Goal: Task Accomplishment & Management: Manage account settings

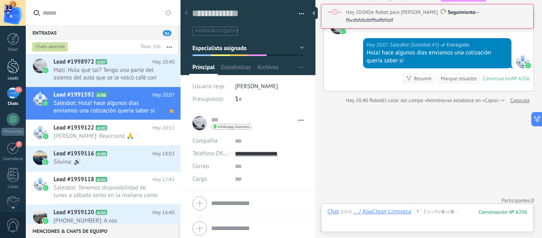
click at [11, 73] on div at bounding box center [13, 66] width 12 height 15
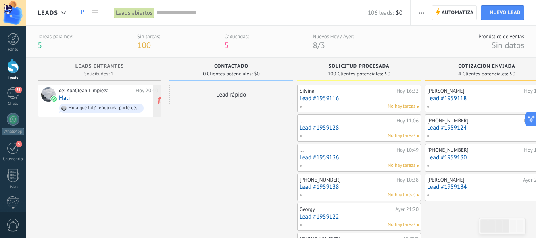
click at [126, 87] on div "de: KoaClean Limpieza Hoy 20:40 Mati Hola qué tal? Tengo una parte del asiento …" at bounding box center [108, 100] width 99 height 27
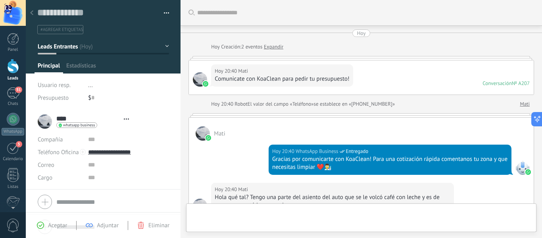
type textarea "**********"
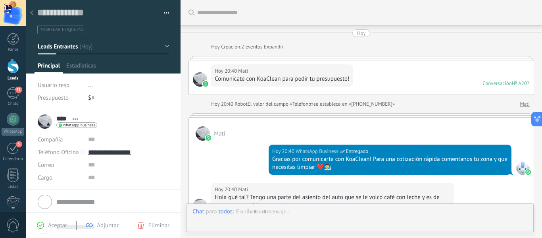
scroll to position [139, 0]
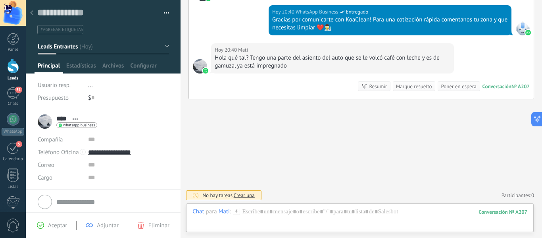
click at [143, 46] on button "Leads Entrantes" at bounding box center [103, 46] width 131 height 14
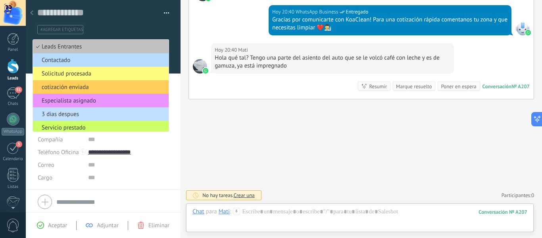
click at [134, 58] on span "Contactado" at bounding box center [99, 60] width 133 height 8
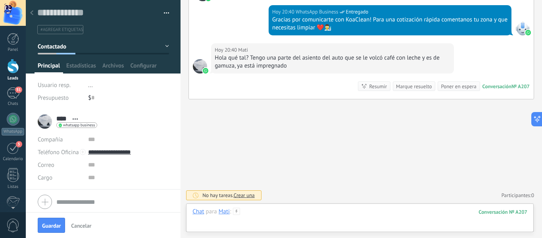
click at [285, 208] on div at bounding box center [359, 220] width 335 height 24
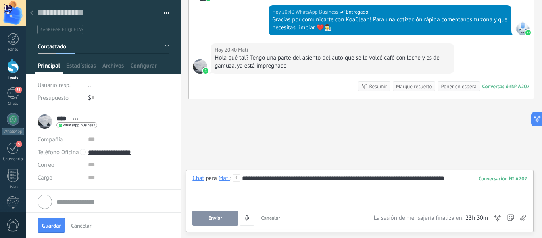
click at [198, 213] on button "Enviar" at bounding box center [215, 217] width 46 height 15
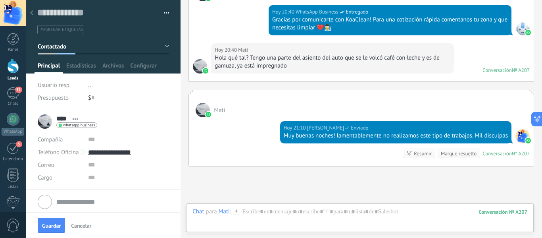
scroll to position [122, 0]
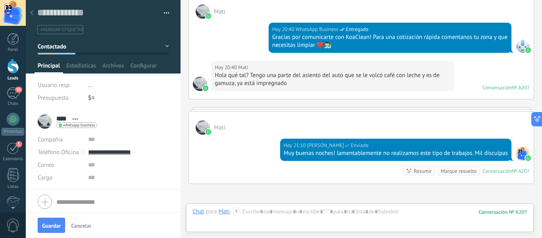
click at [114, 48] on button "Contactado" at bounding box center [103, 46] width 131 height 14
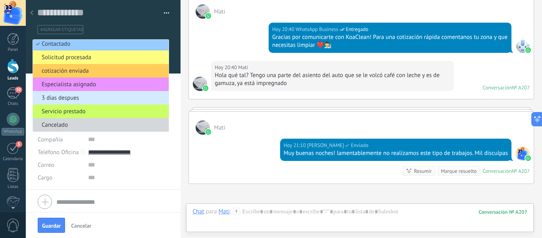
scroll to position [27, 0]
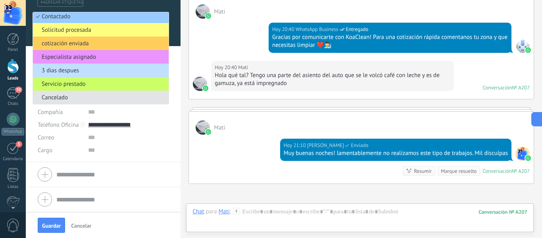
click at [87, 100] on span "Cancelado" at bounding box center [99, 98] width 133 height 8
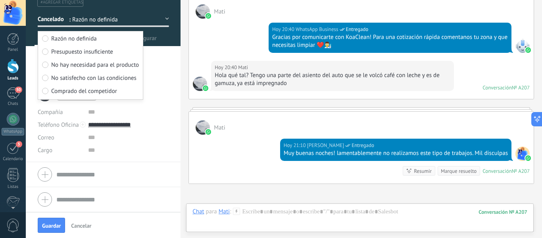
click at [123, 34] on label "Razón no definida" at bounding box center [90, 39] width 97 height 13
click at [112, 40] on label "Razón no definida" at bounding box center [90, 39] width 97 height 13
click at [174, 37] on div at bounding box center [103, 9] width 155 height 73
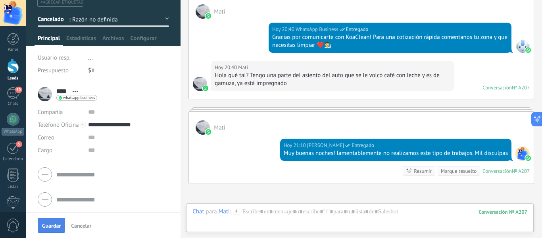
click at [56, 223] on span "Guardar" at bounding box center [51, 226] width 19 height 6
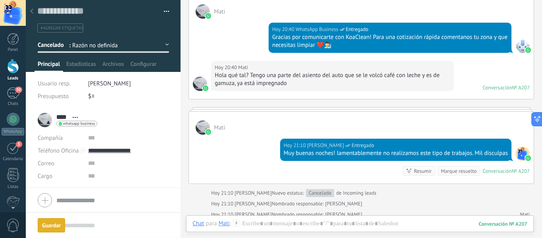
scroll to position [156, 0]
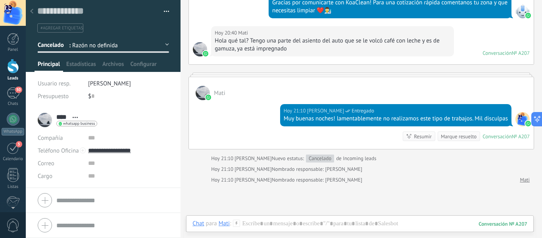
drag, startPoint x: 20, startPoint y: 90, endPoint x: 21, endPoint y: 83, distance: 6.9
click at [20, 90] on span "50" at bounding box center [18, 90] width 7 height 6
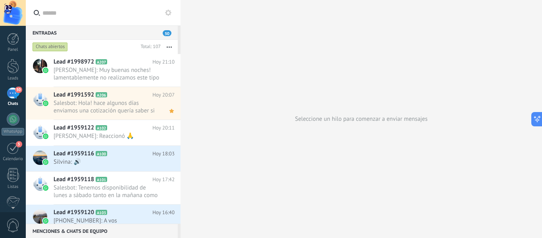
click at [173, 44] on button "button" at bounding box center [169, 47] width 17 height 14
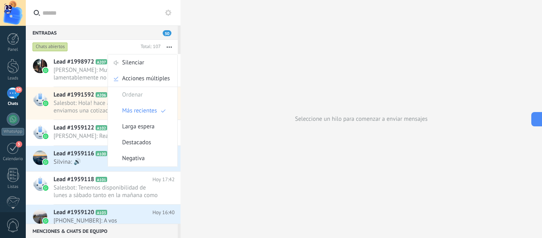
click at [173, 44] on button "button" at bounding box center [169, 47] width 17 height 14
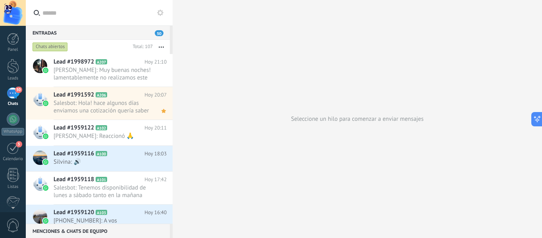
click at [144, 85] on div "Entradas 50 Chats abiertos Total: 107 Silenciar Acciones múltiples Ordenar Más …" at bounding box center [284, 119] width 516 height 238
drag, startPoint x: 384, startPoint y: 61, endPoint x: 336, endPoint y: 57, distance: 48.6
click at [336, 57] on div "Seleccione un hilo para comenzar a enviar mensajes" at bounding box center [357, 119] width 369 height 238
click at [23, 71] on link "Leads" at bounding box center [13, 70] width 26 height 22
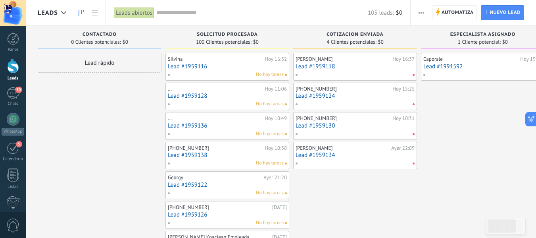
click at [211, 62] on div "Silvina Hoy 16:32 Lead #1959116 No hay tareas" at bounding box center [227, 66] width 119 height 23
click at [21, 95] on link "50 Chats" at bounding box center [13, 96] width 26 height 19
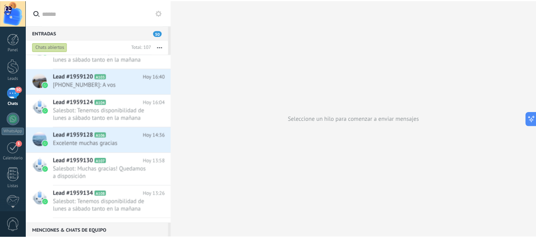
scroll to position [10, 0]
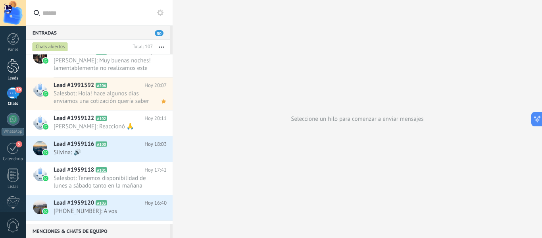
click at [19, 61] on link "Leads" at bounding box center [13, 70] width 26 height 22
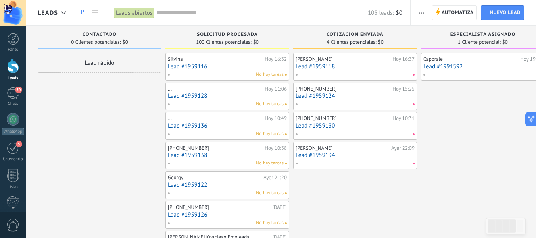
click at [229, 51] on div "Solicitud procesada 100 Clientes potenciales: $0" at bounding box center [227, 39] width 124 height 27
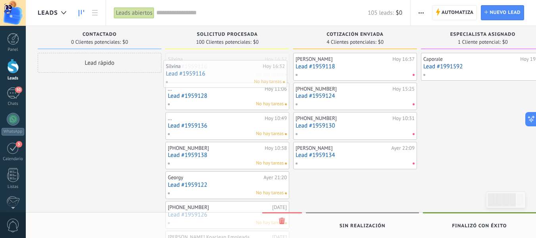
drag, startPoint x: 229, startPoint y: 62, endPoint x: 227, endPoint y: 69, distance: 7.4
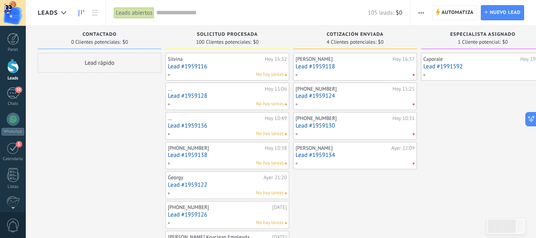
click at [221, 46] on div "Solicitud procesada 100 Clientes potenciales: $0" at bounding box center [227, 37] width 124 height 23
click at [226, 63] on link "Lead #1959116" at bounding box center [227, 66] width 119 height 7
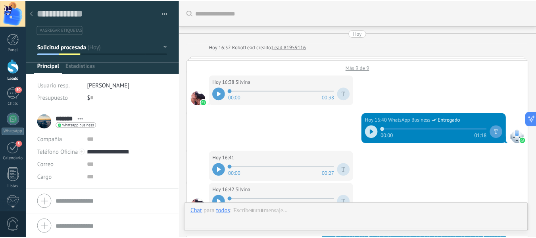
scroll to position [12, 0]
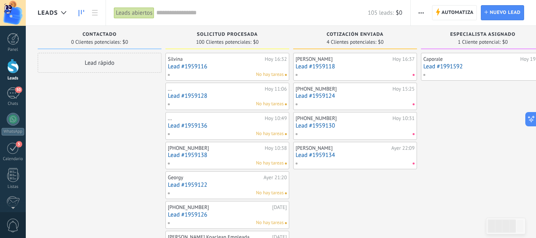
click at [424, 7] on button "button" at bounding box center [422, 12] width 12 height 15
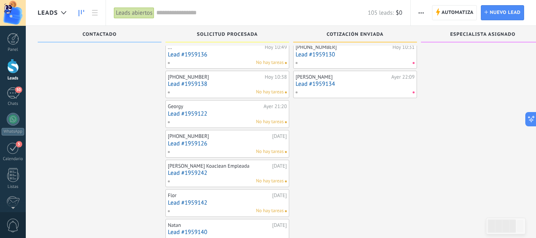
scroll to position [79, 0]
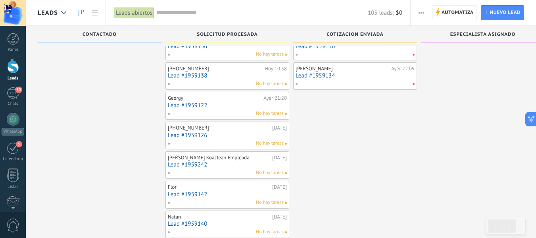
drag, startPoint x: 206, startPoint y: 68, endPoint x: 124, endPoint y: 70, distance: 82.2
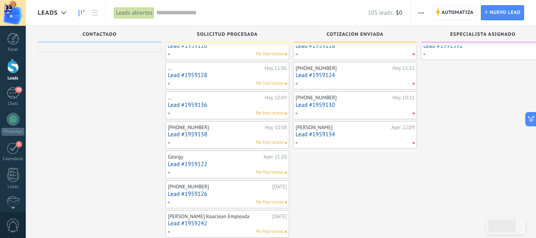
scroll to position [0, 0]
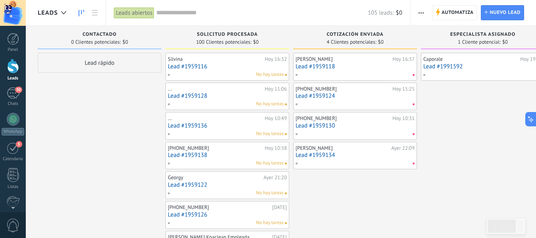
click at [232, 35] on span "Solicitud procesada" at bounding box center [227, 35] width 61 height 6
click at [421, 12] on use "button" at bounding box center [421, 12] width 5 height 1
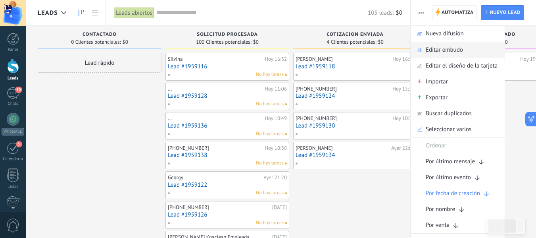
click at [437, 46] on span "Editar embudo" at bounding box center [444, 50] width 37 height 16
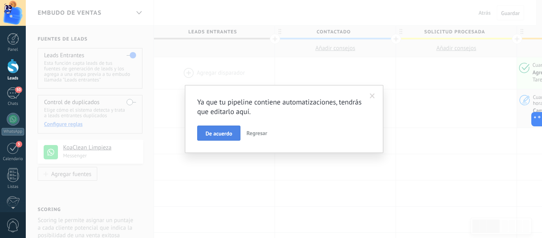
click at [236, 131] on button "De acuerdo" at bounding box center [218, 132] width 43 height 15
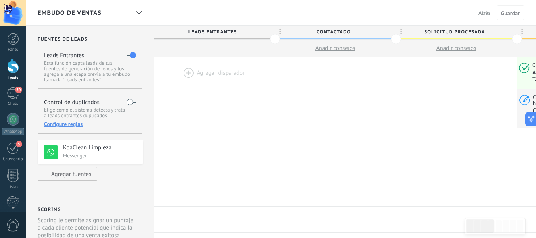
click at [133, 53] on label at bounding box center [132, 55] width 10 height 13
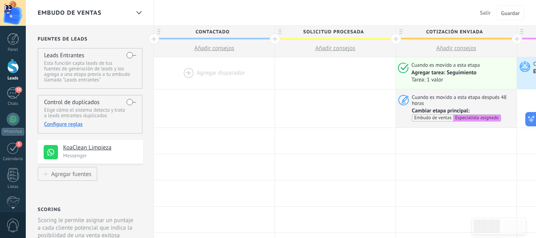
click at [212, 73] on div at bounding box center [214, 73] width 121 height 32
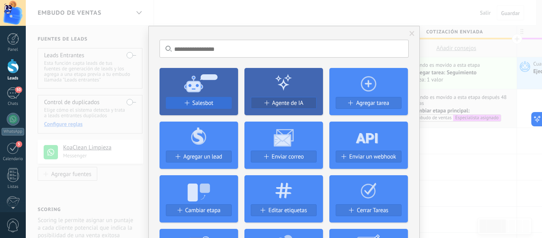
click at [213, 103] on div "Salesbot" at bounding box center [198, 103] width 65 height 7
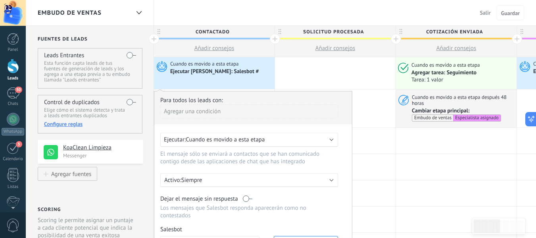
click at [210, 70] on div "Ejecutar [PERSON_NAME]: Salesbot #" at bounding box center [215, 71] width 90 height 7
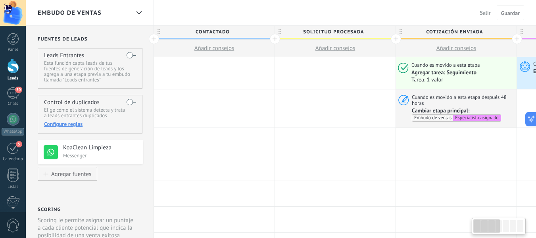
click at [210, 71] on div at bounding box center [214, 73] width 121 height 32
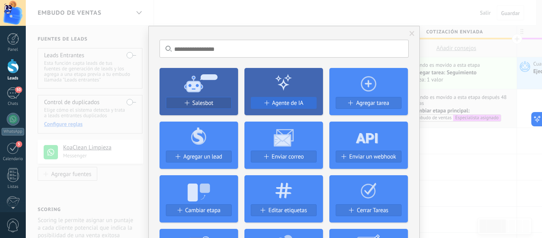
click at [280, 98] on button "Agente de IA" at bounding box center [284, 103] width 66 height 12
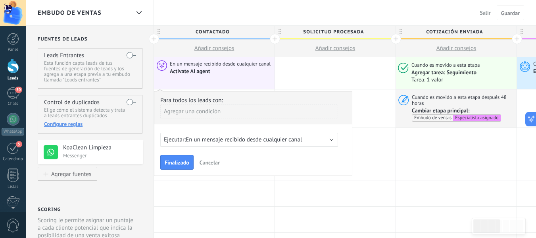
click at [244, 135] on div "Ejecutar: En un mensaje recibido desde cualquier canal" at bounding box center [249, 140] width 178 height 14
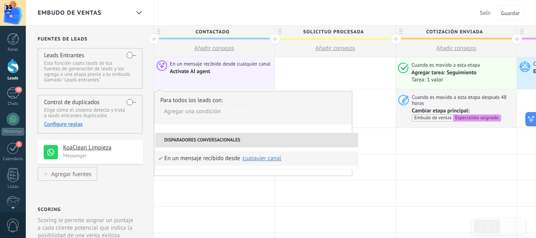
click at [257, 112] on div "Agregar una condición" at bounding box center [249, 111] width 178 height 14
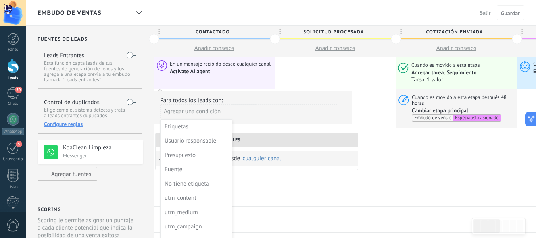
click at [256, 130] on div at bounding box center [253, 133] width 198 height 84
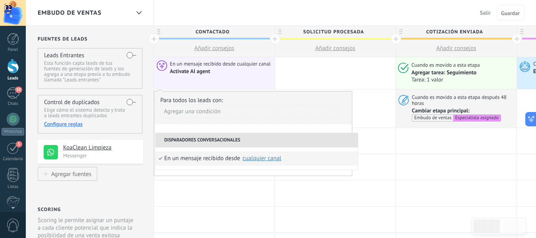
click at [259, 138] on li "Disparadores conversacionales" at bounding box center [257, 140] width 202 height 14
click at [214, 168] on div "En un mensaje recibido desde Seleccionar todo KoaClean Limpieza cualquier canal" at bounding box center [257, 158] width 202 height 22
click at [204, 161] on div "En un mensaje recibido desde" at bounding box center [202, 158] width 76 height 14
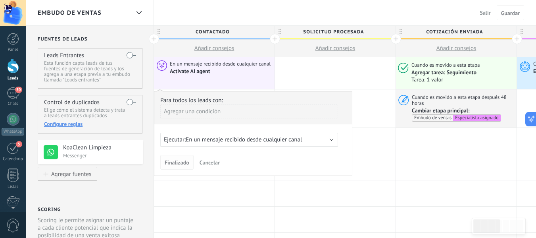
click at [185, 165] on span "Finalizado" at bounding box center [177, 163] width 25 height 6
click at [207, 164] on span "Cancelar" at bounding box center [210, 162] width 20 height 7
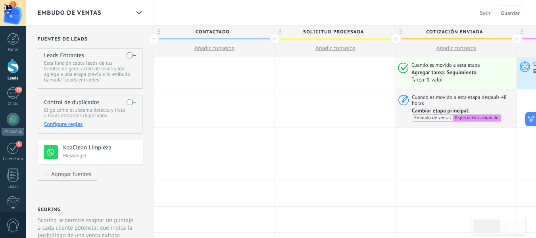
click at [223, 49] on span "Añadir consejos" at bounding box center [214, 48] width 40 height 8
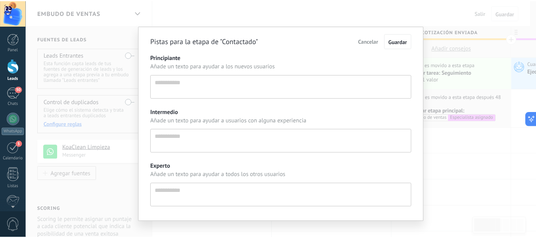
scroll to position [8, 0]
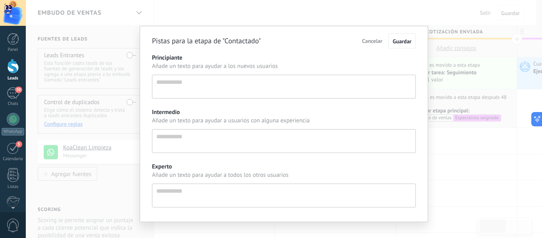
click at [375, 39] on span "Cancelar" at bounding box center [372, 40] width 20 height 7
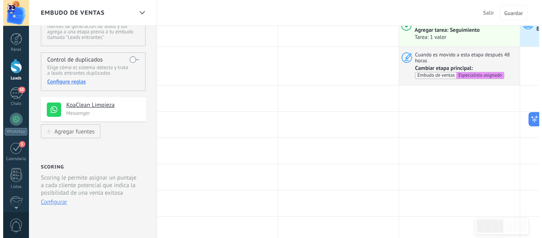
scroll to position [0, 0]
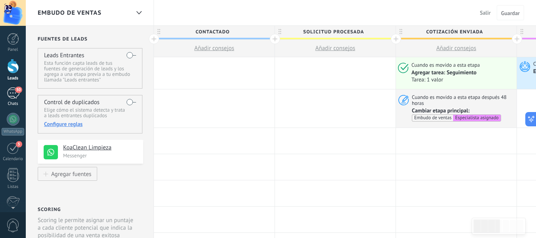
click at [20, 96] on link "50 Chats" at bounding box center [13, 96] width 26 height 19
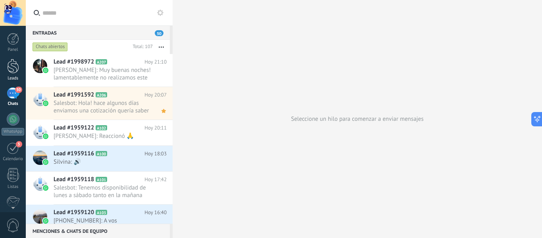
click at [18, 70] on div at bounding box center [13, 66] width 12 height 15
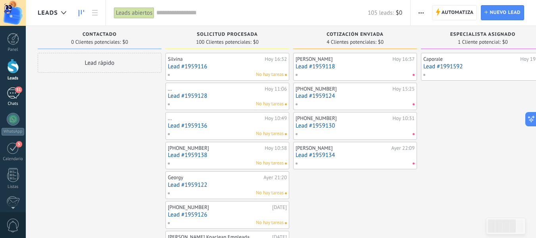
click at [15, 98] on div "51" at bounding box center [13, 93] width 13 height 12
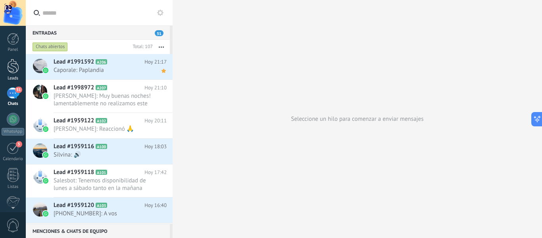
drag, startPoint x: 13, startPoint y: 78, endPoint x: 15, endPoint y: 71, distance: 6.9
click at [13, 77] on div "Leads" at bounding box center [13, 78] width 23 height 5
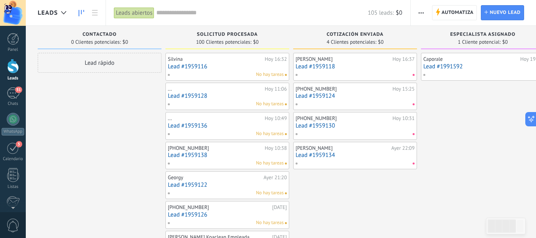
click at [494, 64] on link "Lead #1991592" at bounding box center [482, 66] width 119 height 7
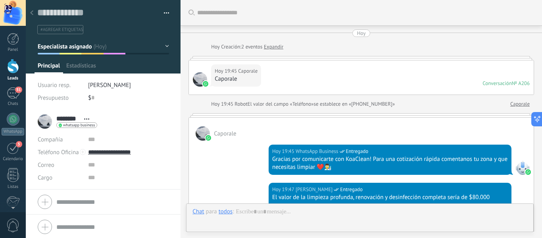
scroll to position [12, 0]
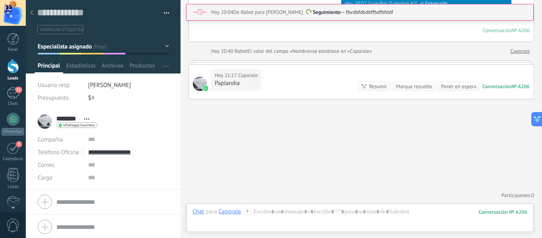
click at [171, 44] on div at bounding box center [103, 36] width 155 height 73
click at [167, 46] on div at bounding box center [103, 36] width 155 height 73
click at [165, 46] on button "Especialista asignado" at bounding box center [103, 46] width 131 height 14
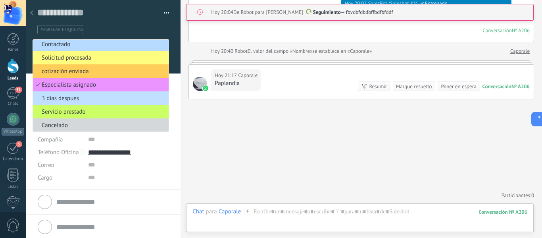
click at [79, 44] on span "Contactado" at bounding box center [99, 44] width 133 height 8
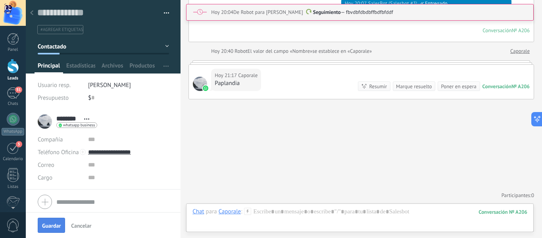
click at [58, 221] on button "Guardar" at bounding box center [51, 224] width 27 height 15
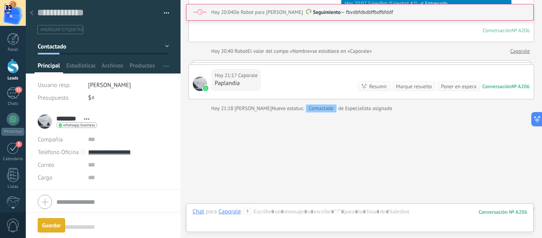
scroll to position [548, 0]
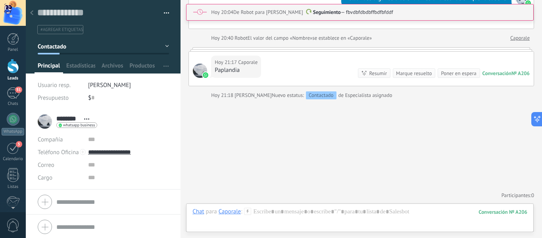
drag, startPoint x: 12, startPoint y: 48, endPoint x: 11, endPoint y: 69, distance: 21.8
click at [11, 49] on div "Panel" at bounding box center [13, 49] width 23 height 5
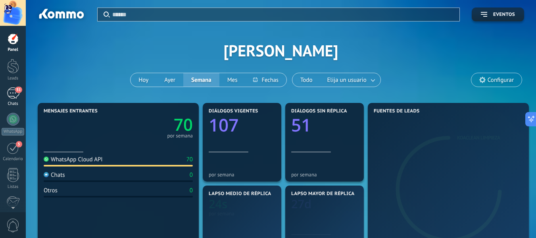
click at [15, 98] on div "51" at bounding box center [13, 93] width 13 height 12
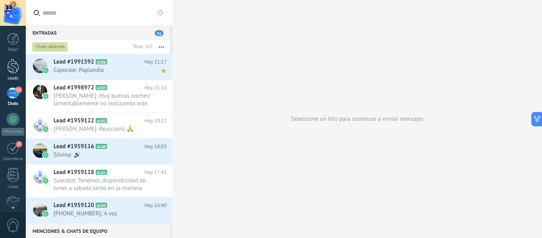
click at [14, 73] on link "Leads" at bounding box center [13, 70] width 26 height 22
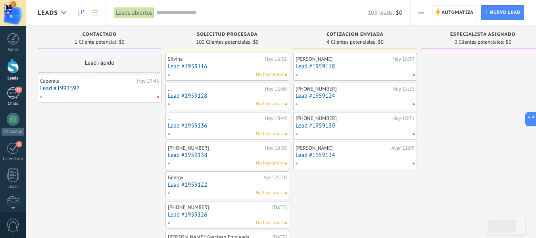
click at [18, 92] on span "51" at bounding box center [18, 90] width 7 height 6
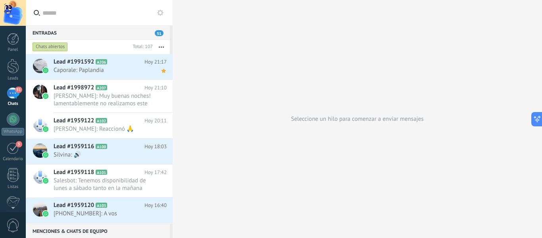
drag, startPoint x: 133, startPoint y: 63, endPoint x: 140, endPoint y: 22, distance: 41.9
click at [140, 22] on input "text" at bounding box center [103, 12] width 122 height 25
click at [154, 65] on span "Hoy 21:17" at bounding box center [155, 62] width 22 height 8
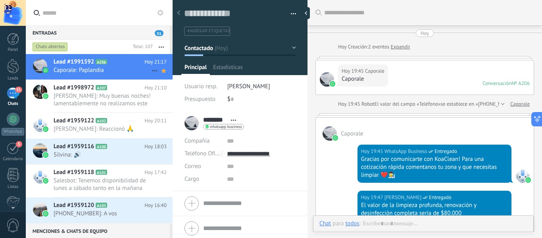
scroll to position [569, 0]
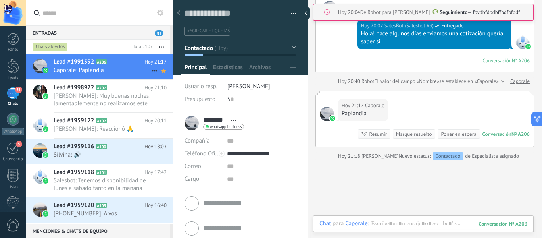
click at [152, 73] on icon at bounding box center [155, 71] width 10 height 10
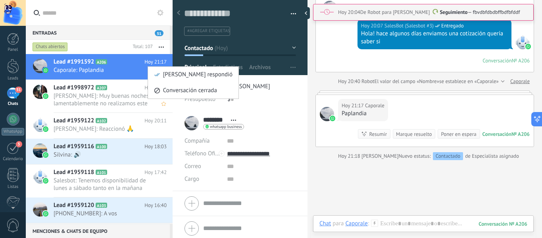
click at [163, 86] on span "Conversación cerrada" at bounding box center [190, 91] width 54 height 16
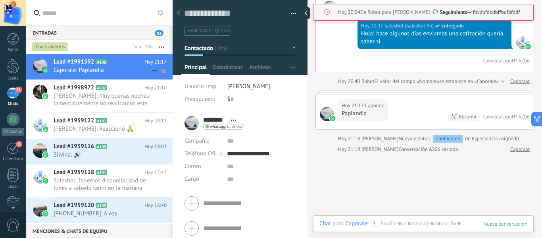
scroll to position [579, 0]
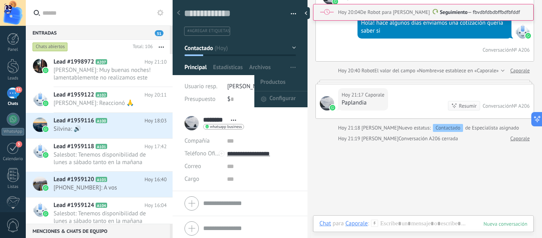
click at [291, 73] on span "button" at bounding box center [293, 67] width 5 height 15
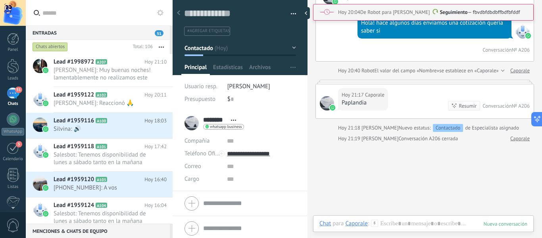
click at [291, 15] on span "button" at bounding box center [294, 15] width 6 height 2
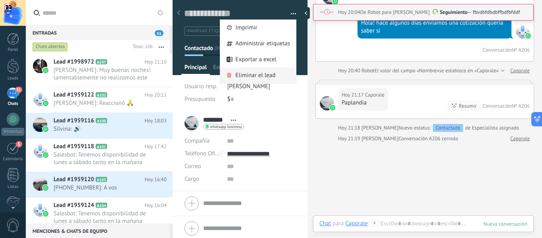
click at [273, 69] on div "Eliminar el lead" at bounding box center [258, 75] width 76 height 16
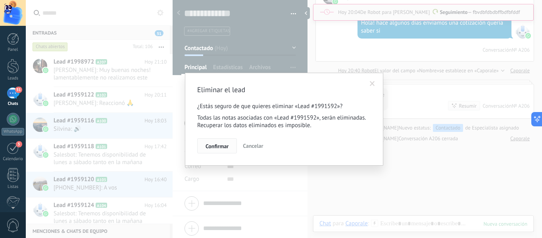
click at [223, 142] on button "Confirmar" at bounding box center [217, 145] width 40 height 15
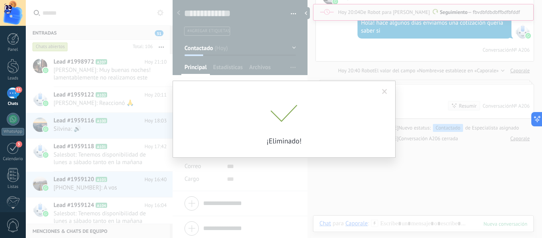
scroll to position [573, 0]
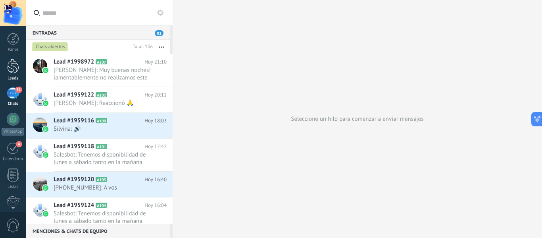
click at [16, 69] on div at bounding box center [13, 66] width 12 height 15
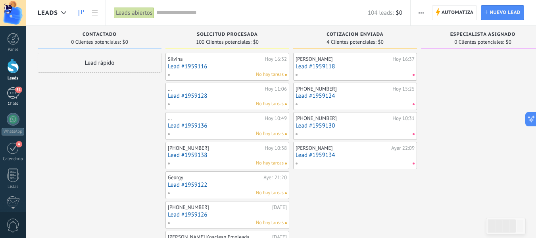
click at [8, 97] on div "51" at bounding box center [13, 93] width 13 height 12
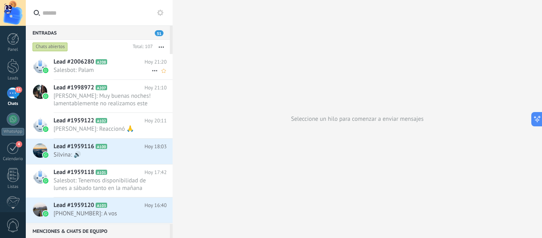
click at [115, 60] on icon at bounding box center [114, 62] width 8 height 8
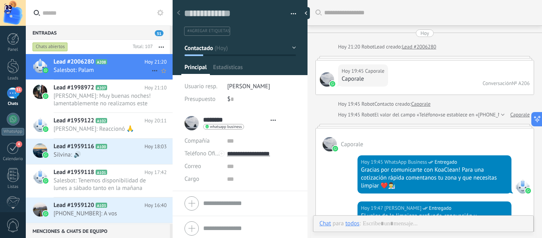
type textarea "**********"
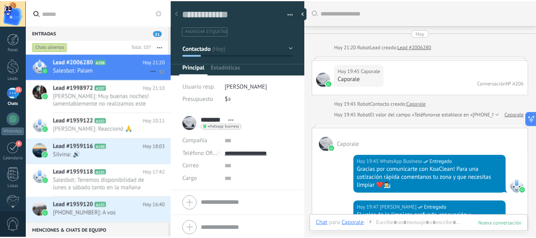
scroll to position [564, 0]
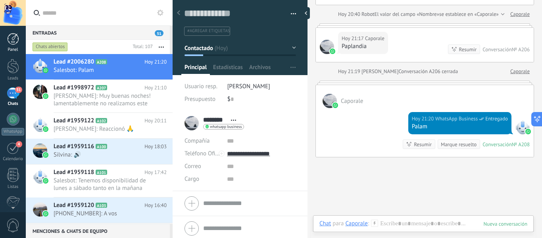
click at [10, 44] on div at bounding box center [13, 39] width 12 height 12
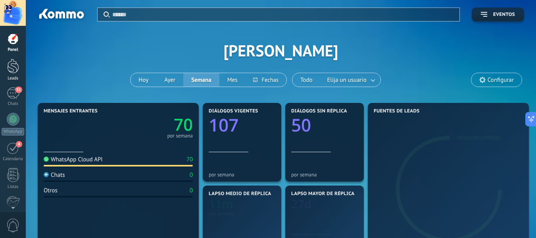
click at [17, 69] on div at bounding box center [13, 66] width 12 height 15
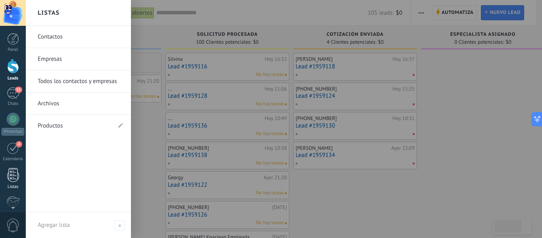
click at [14, 176] on div at bounding box center [13, 175] width 12 height 14
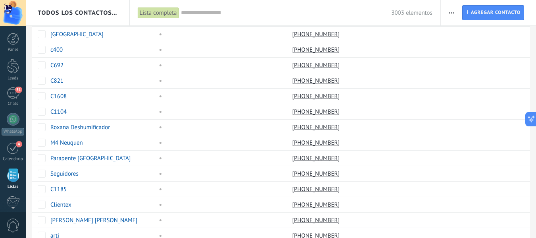
scroll to position [55, 0]
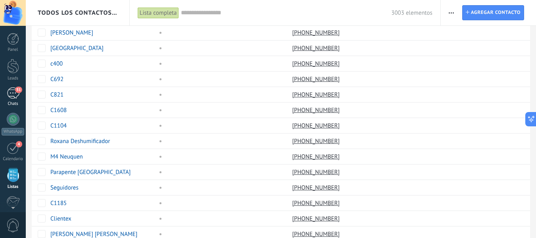
click at [16, 99] on link "51 Chats" at bounding box center [13, 96] width 26 height 19
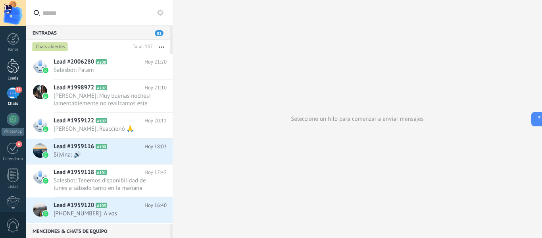
click at [15, 70] on div at bounding box center [13, 66] width 12 height 15
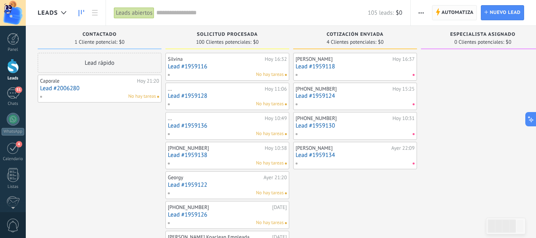
click at [448, 11] on span "Automatiza" at bounding box center [458, 13] width 32 height 14
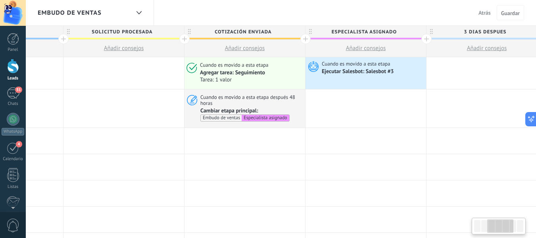
scroll to position [0, 465]
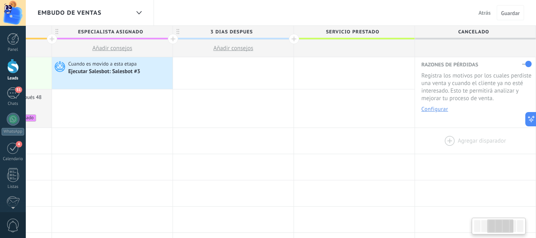
drag, startPoint x: 355, startPoint y: 152, endPoint x: 428, endPoint y: 153, distance: 73.0
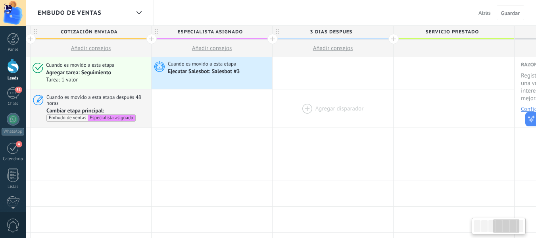
drag, startPoint x: 337, startPoint y: 123, endPoint x: 315, endPoint y: 123, distance: 21.8
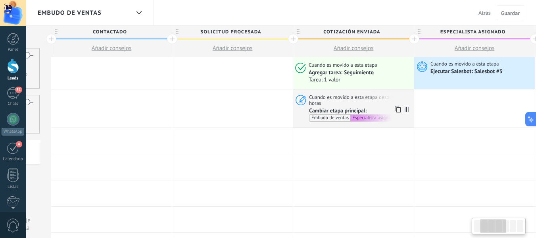
drag, startPoint x: 292, startPoint y: 123, endPoint x: 274, endPoint y: 123, distance: 18.7
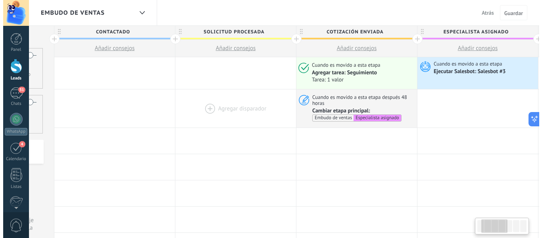
scroll to position [0, 91]
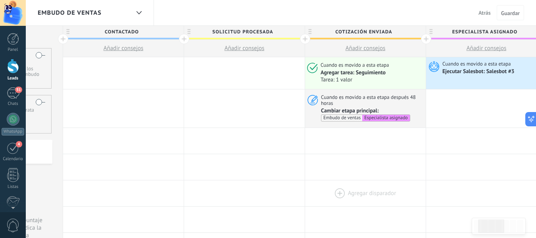
click at [415, 203] on div at bounding box center [365, 193] width 121 height 26
click at [479, 12] on span "Atrás" at bounding box center [485, 12] width 12 height 7
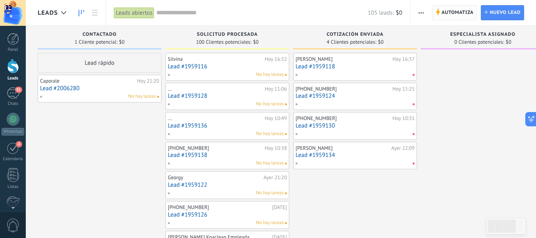
click at [440, 11] on span "Automatiza Automatiza" at bounding box center [454, 12] width 45 height 15
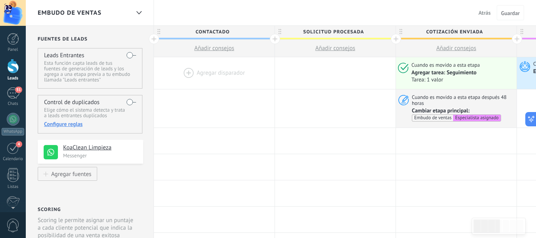
click at [228, 69] on div at bounding box center [214, 73] width 121 height 32
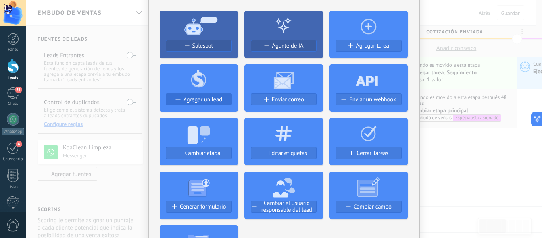
scroll to position [40, 0]
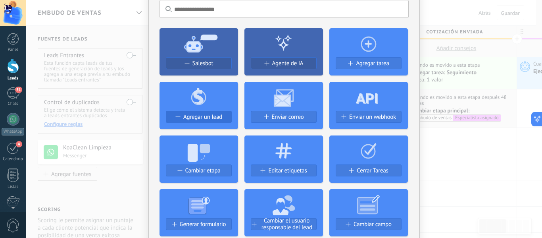
click at [210, 121] on button "Agregar un lead" at bounding box center [199, 117] width 66 height 12
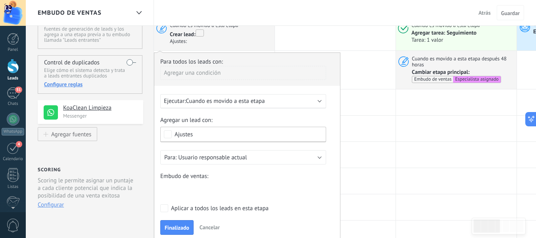
click at [219, 227] on span "Cancelar" at bounding box center [210, 226] width 20 height 7
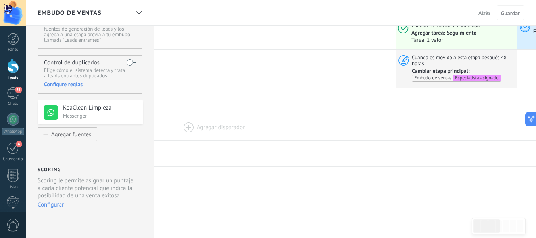
scroll to position [0, 0]
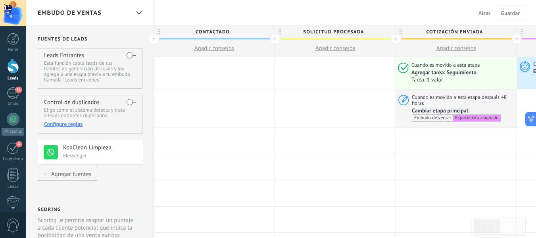
click at [205, 71] on div at bounding box center [214, 73] width 121 height 32
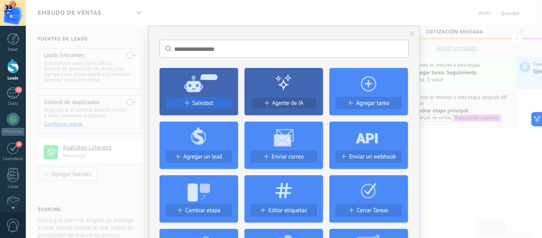
click at [204, 101] on span "Salesbot" at bounding box center [202, 103] width 21 height 7
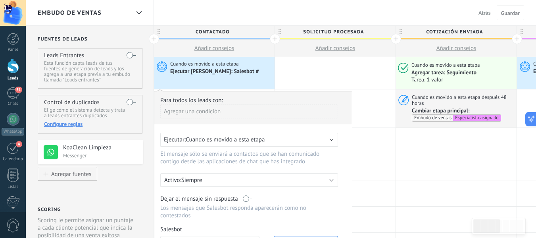
click at [223, 136] on div "Ejecutar: Cuando es movido a esta etapa" at bounding box center [249, 140] width 178 height 14
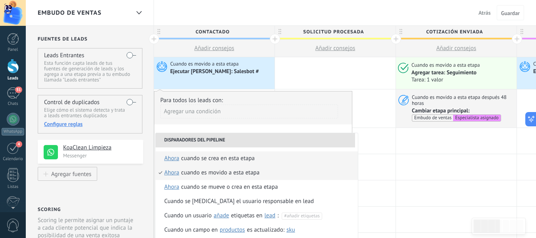
click at [231, 157] on div "Cuando se crea en esta etapa" at bounding box center [217, 158] width 73 height 14
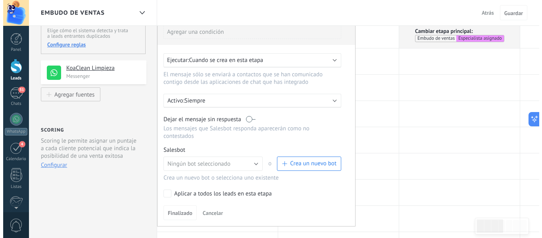
scroll to position [119, 0]
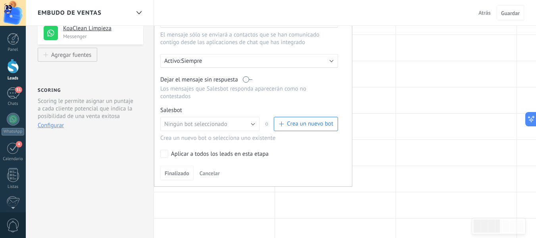
click at [269, 152] on label "Aplicar a todos los leads en esta etapa" at bounding box center [247, 154] width 175 height 8
click at [292, 124] on span "Crea un nuevo bot" at bounding box center [310, 124] width 46 height 8
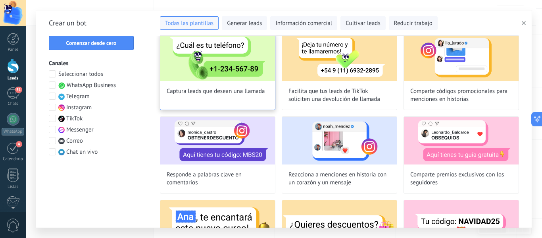
scroll to position [0, 0]
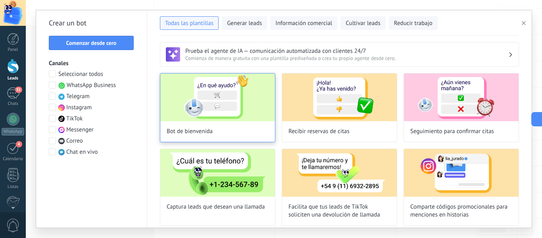
click at [254, 101] on img at bounding box center [217, 97] width 115 height 48
type input "**********"
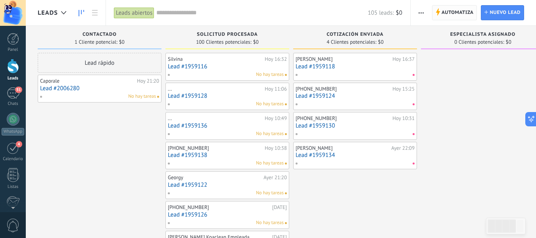
click at [464, 13] on span "Automatiza" at bounding box center [458, 13] width 32 height 14
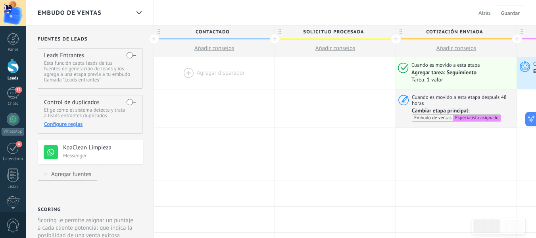
click at [231, 71] on div at bounding box center [214, 73] width 121 height 32
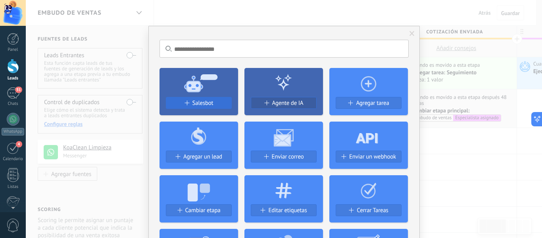
click at [221, 99] on button "Salesbot" at bounding box center [199, 103] width 66 height 12
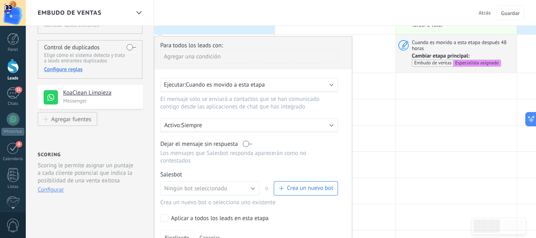
scroll to position [79, 0]
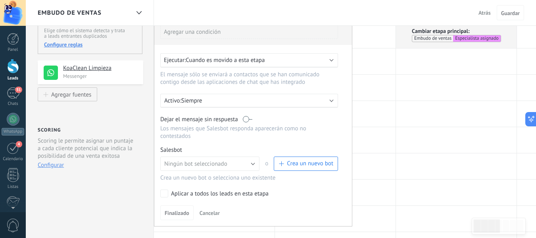
click at [279, 58] on div "Ejecutar: Cuando es movido a esta etapa" at bounding box center [246, 60] width 164 height 8
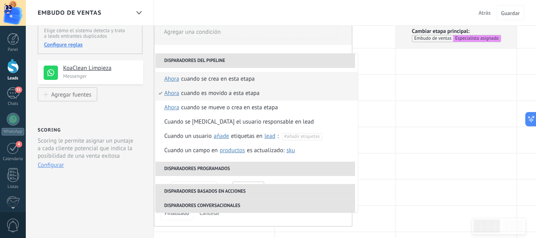
click at [252, 81] on div "Cuando se crea en esta etapa" at bounding box center [217, 79] width 73 height 14
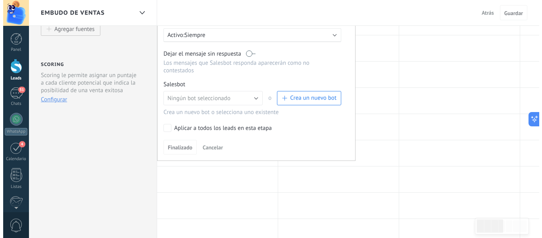
scroll to position [159, 0]
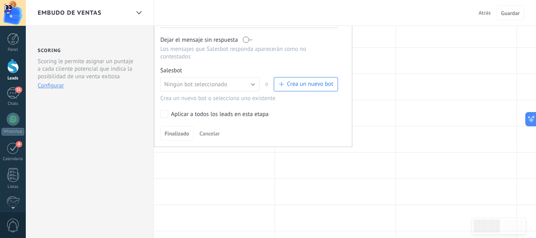
click at [289, 87] on span "Crea un nuevo bot" at bounding box center [310, 84] width 46 height 8
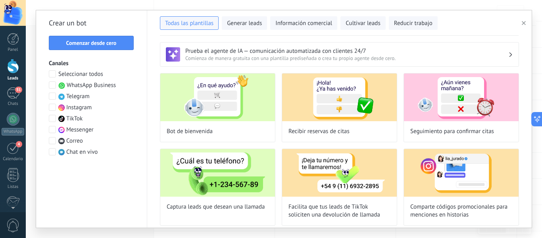
click at [101, 83] on span "WhatsApp Business" at bounding box center [91, 85] width 49 height 8
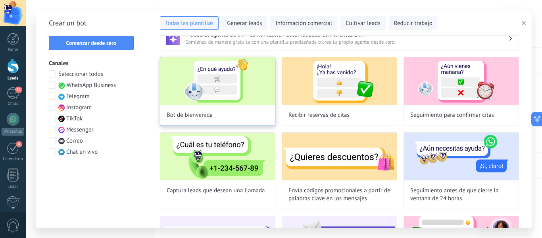
scroll to position [0, 0]
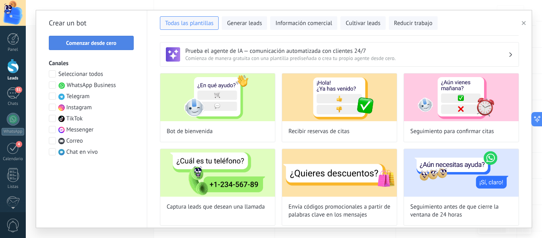
click at [120, 42] on span "Comenzar desde cero" at bounding box center [91, 43] width 76 height 6
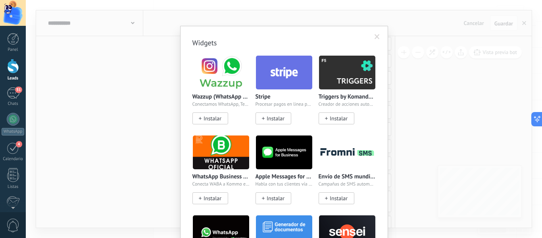
click at [375, 38] on span at bounding box center [377, 37] width 5 height 6
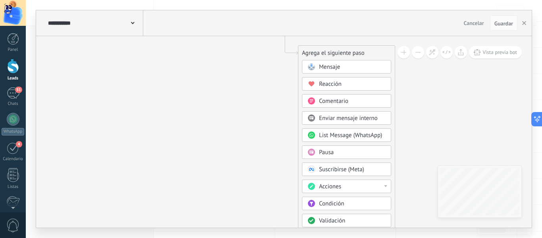
click at [369, 70] on div "Mensaje" at bounding box center [352, 67] width 67 height 8
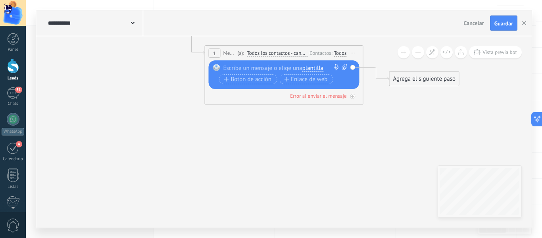
click at [293, 67] on div at bounding box center [282, 68] width 118 height 8
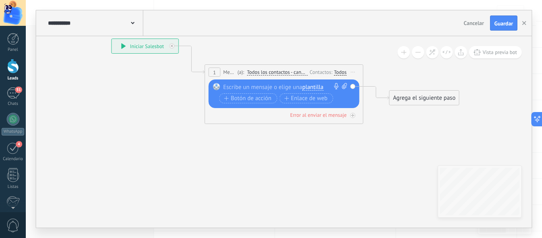
click at [260, 71] on span "Todos los contactos - canales seleccionados" at bounding box center [277, 72] width 61 height 6
click at [260, 71] on button "Todos los contactos - canales seleccionados" at bounding box center [292, 72] width 99 height 14
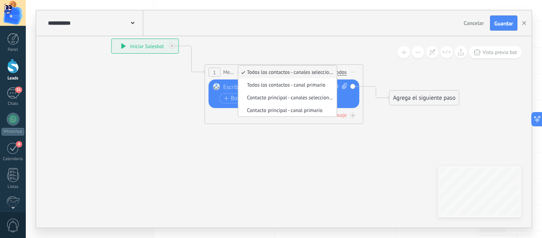
click at [260, 71] on span "Todos los contactos - canales seleccionados" at bounding box center [286, 72] width 96 height 7
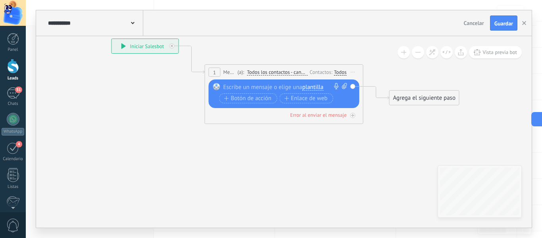
click at [247, 84] on div at bounding box center [282, 87] width 118 height 8
paste div
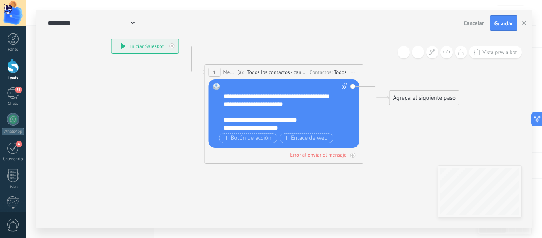
scroll to position [103, 0]
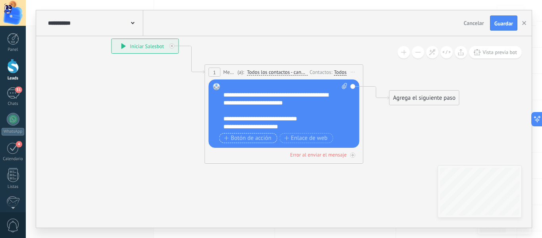
click at [273, 135] on button "Botón de acción" at bounding box center [248, 138] width 58 height 10
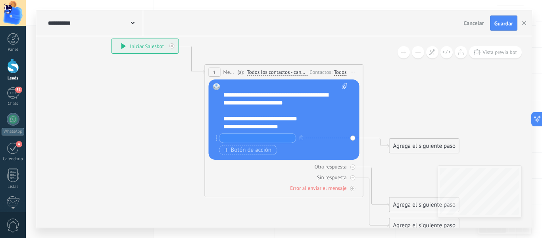
click at [217, 139] on icon at bounding box center [217, 138] width 2 height 6
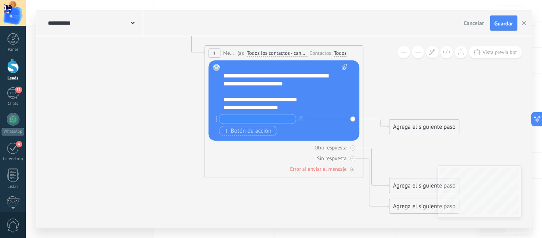
click at [326, 98] on div "**********" at bounding box center [278, 100] width 110 height 8
click at [216, 118] on circle at bounding box center [217, 119] width 2 height 2
drag, startPoint x: 216, startPoint y: 118, endPoint x: 245, endPoint y: 119, distance: 28.6
click at [292, 119] on input "text" at bounding box center [257, 118] width 77 height 9
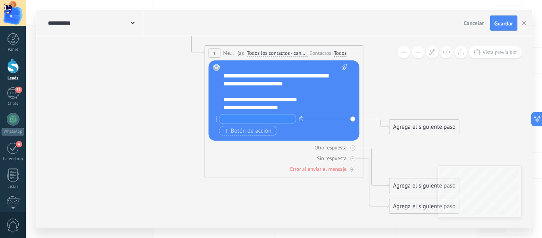
click at [300, 119] on icon "button" at bounding box center [302, 118] width 4 height 5
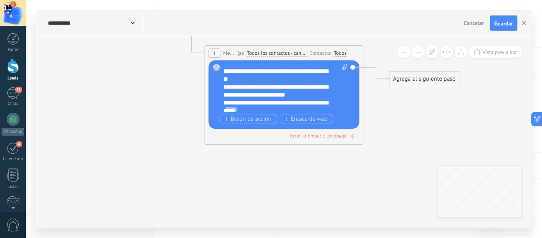
scroll to position [77, 0]
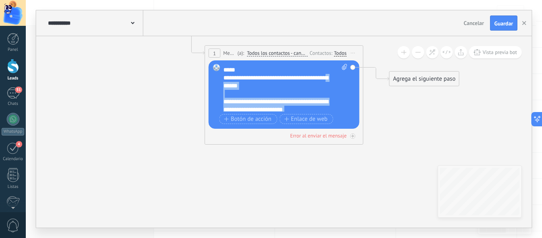
drag, startPoint x: 295, startPoint y: 104, endPoint x: 234, endPoint y: 106, distance: 61.5
click at [234, 108] on div "**********" at bounding box center [285, 88] width 124 height 48
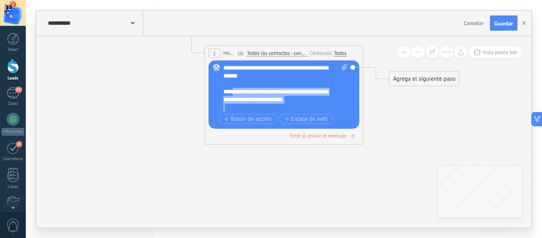
scroll to position [103, 0]
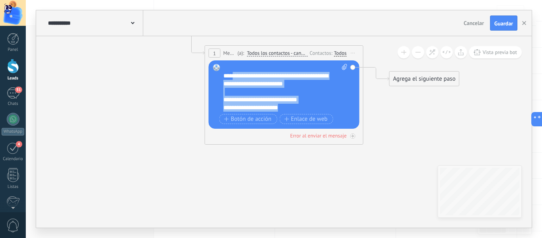
click at [305, 104] on div "**********" at bounding box center [278, 108] width 110 height 8
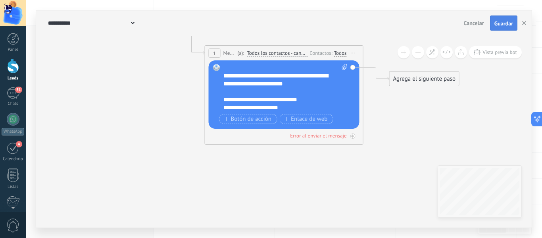
click at [512, 22] on span "Guardar" at bounding box center [504, 24] width 19 height 6
click at [351, 135] on div at bounding box center [352, 135] width 5 height 5
click at [418, 179] on div "Agrega el siguiente paso" at bounding box center [424, 177] width 69 height 13
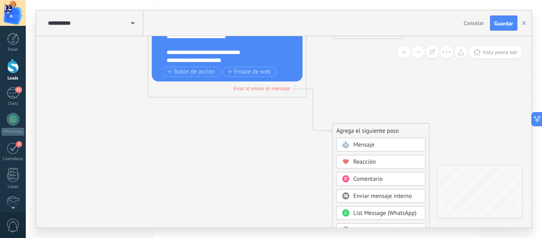
drag, startPoint x: 325, startPoint y: 134, endPoint x: 264, endPoint y: 123, distance: 62.1
click at [264, 123] on icon at bounding box center [215, 55] width 718 height 563
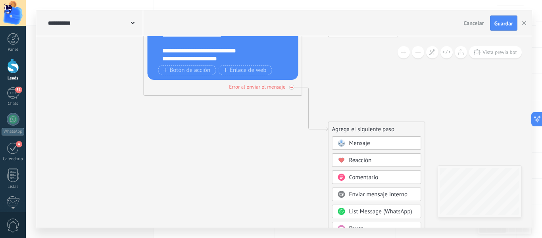
click at [0, 0] on icon at bounding box center [0, 0] width 0 height 0
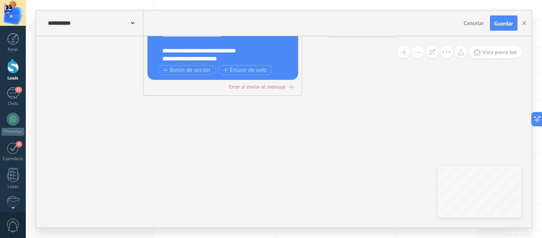
click at [289, 80] on div "Otra respuesta Sin respuesta Error al enviar el mensaje" at bounding box center [223, 85] width 151 height 11
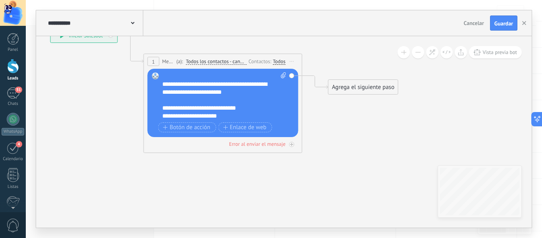
click at [337, 84] on div "Agrega el siguiente paso" at bounding box center [363, 87] width 69 height 13
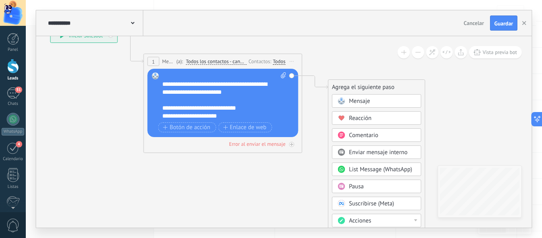
click at [293, 75] on div "Reemplazar Quitar Convertir a mensaje de voz Arrastre la imagen aquí para adjun…" at bounding box center [223, 103] width 151 height 68
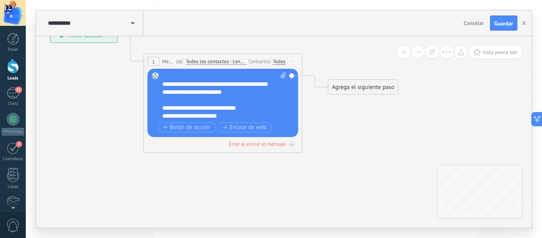
click at [292, 77] on div "Reemplazar Quitar Convertir a mensaje de voz Arrastre la imagen aquí para adjun…" at bounding box center [223, 103] width 151 height 68
click at [338, 85] on div "Agrega el siguiente paso" at bounding box center [363, 87] width 69 height 13
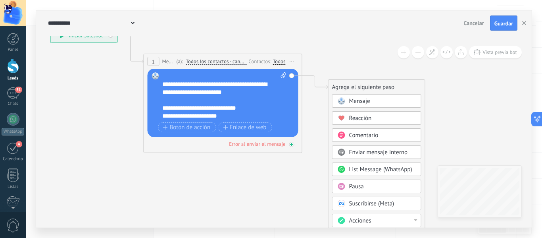
click at [208, 140] on div "Error al enviar el mensaje" at bounding box center [223, 144] width 151 height 8
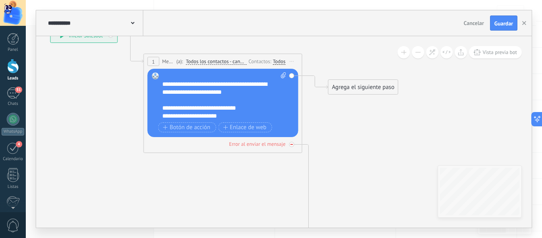
click at [288, 145] on div "Error al enviar el mensaje" at bounding box center [223, 144] width 151 height 8
click at [236, 143] on div "Error al enviar el mensaje" at bounding box center [257, 143] width 56 height 7
click at [237, 142] on div "Error al enviar el mensaje" at bounding box center [257, 143] width 56 height 7
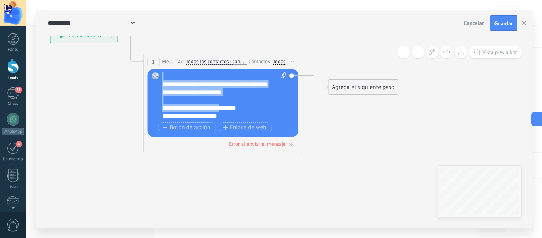
scroll to position [0, 0]
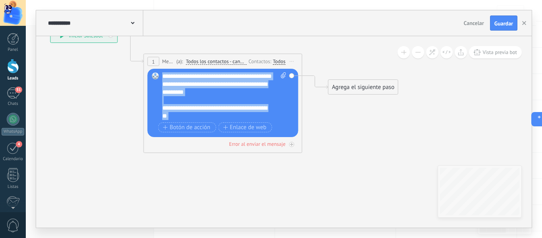
drag, startPoint x: 220, startPoint y: 102, endPoint x: 126, endPoint y: 49, distance: 107.9
click at [50, 28] on div "**********" at bounding box center [50, 28] width 0 height 0
drag, startPoint x: 268, startPoint y: 102, endPoint x: 255, endPoint y: 93, distance: 15.5
click at [268, 96] on div "**********" at bounding box center [217, 88] width 110 height 16
click at [158, 74] on icon at bounding box center [155, 75] width 7 height 7
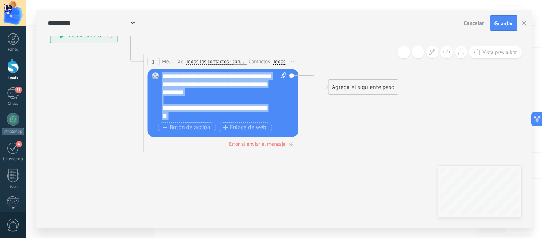
click at [157, 77] on rect at bounding box center [155, 75] width 7 height 7
click at [281, 75] on icon at bounding box center [283, 75] width 5 height 6
click input "Subir" at bounding box center [0, 0] width 0 height 0
click at [259, 96] on div "**********" at bounding box center [217, 88] width 110 height 16
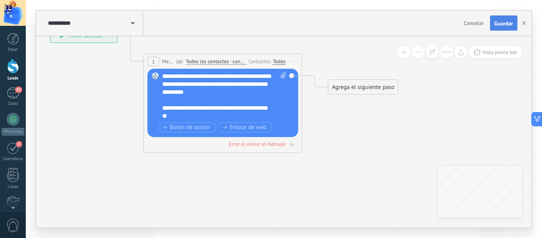
click at [501, 19] on button "Guardar" at bounding box center [503, 22] width 27 height 15
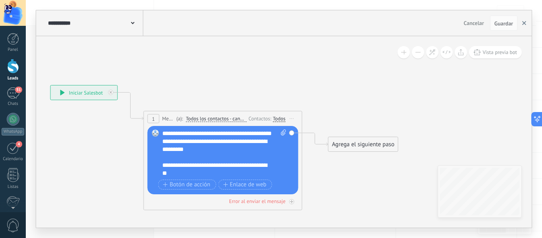
click at [523, 26] on button "button" at bounding box center [524, 22] width 12 height 15
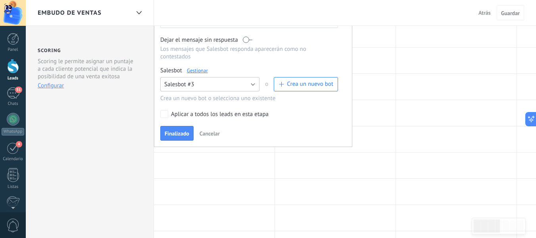
click at [183, 84] on span "Salesbot #3" at bounding box center [179, 85] width 30 height 8
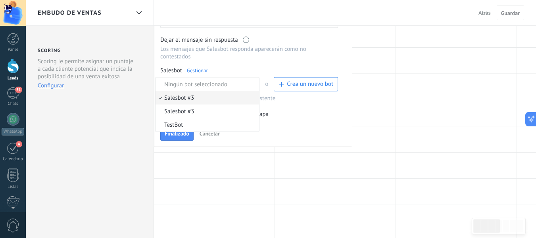
click at [191, 98] on span "Salesbot #3" at bounding box center [206, 98] width 101 height 8
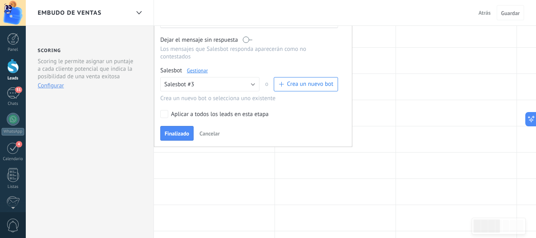
click at [203, 71] on link "Gestionar" at bounding box center [197, 70] width 21 height 7
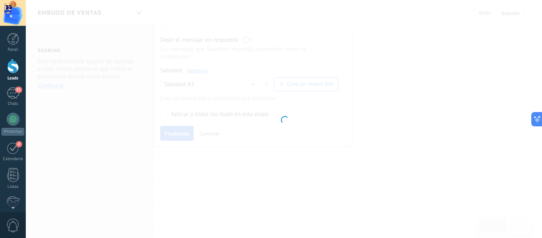
type input "**********"
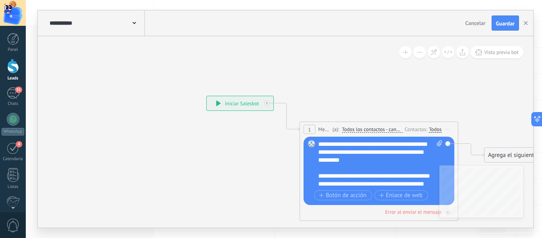
click at [135, 19] on span at bounding box center [135, 23] width 4 height 8
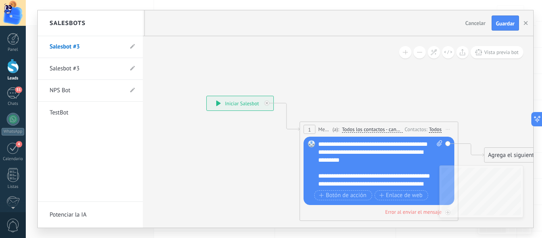
click at [135, 68] on li "Salesbot #3" at bounding box center [90, 69] width 105 height 22
click at [133, 68] on use at bounding box center [132, 68] width 5 height 5
click at [113, 69] on icon at bounding box center [114, 68] width 9 height 5
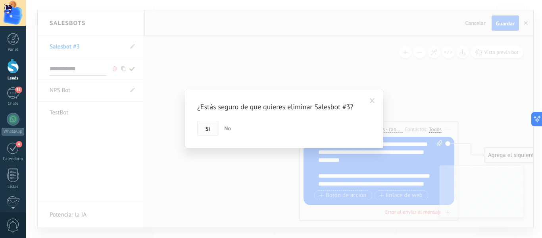
click at [213, 126] on button "Si" at bounding box center [207, 128] width 21 height 15
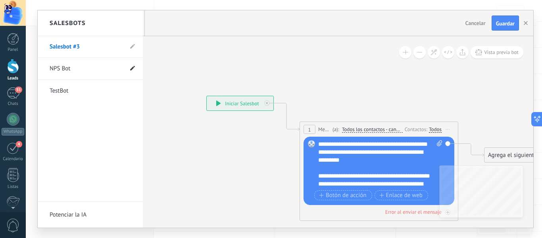
click at [131, 68] on icon at bounding box center [132, 68] width 5 height 5
click at [130, 73] on span at bounding box center [132, 69] width 9 height 10
click at [133, 46] on use at bounding box center [132, 46] width 5 height 5
drag, startPoint x: 85, startPoint y: 45, endPoint x: 26, endPoint y: 31, distance: 60.8
click at [26, 31] on div "**********" at bounding box center [284, 119] width 516 height 238
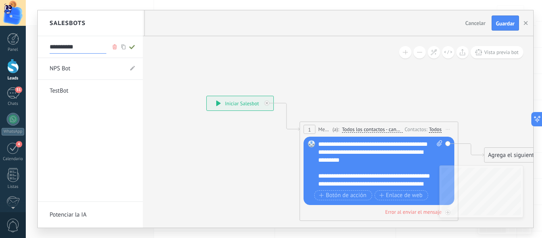
type input "**********"
click at [132, 51] on span at bounding box center [132, 47] width 9 height 10
type input "**********"
drag, startPoint x: 481, startPoint y: 126, endPoint x: 433, endPoint y: 65, distance: 77.5
drag, startPoint x: 434, startPoint y: 108, endPoint x: 310, endPoint y: 36, distance: 143.9
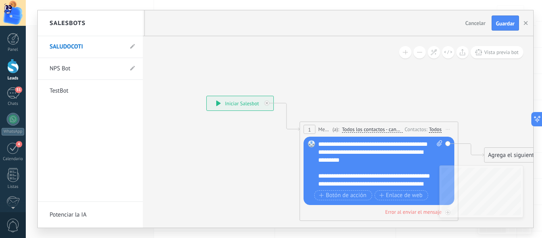
click at [308, 33] on div at bounding box center [286, 118] width 496 height 217
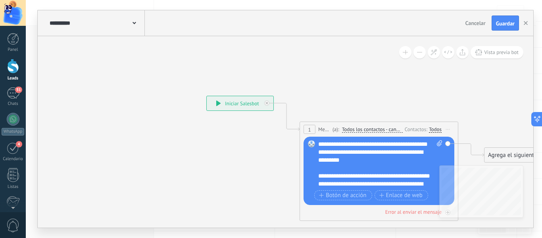
drag, startPoint x: 321, startPoint y: 67, endPoint x: 418, endPoint y: 121, distance: 111.2
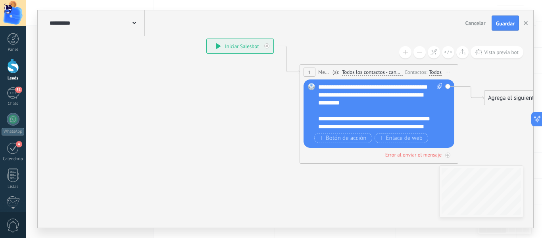
drag, startPoint x: 319, startPoint y: 184, endPoint x: 252, endPoint y: 154, distance: 73.6
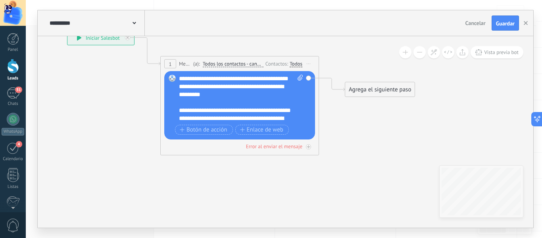
drag, startPoint x: 276, startPoint y: 142, endPoint x: 275, endPoint y: 116, distance: 25.8
click at [141, 132] on icon at bounding box center [228, 93] width 718 height 522
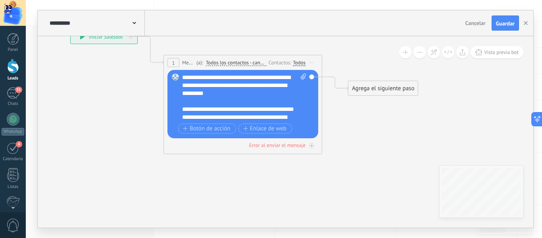
click at [358, 93] on div "Agrega el siguiente paso" at bounding box center [382, 88] width 69 height 13
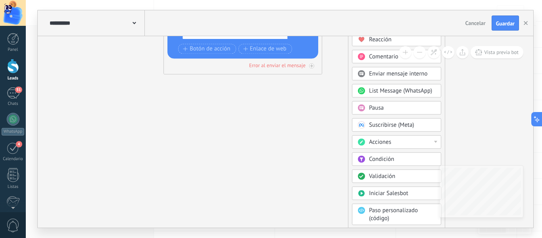
click at [435, 141] on div at bounding box center [435, 141] width 3 height 2
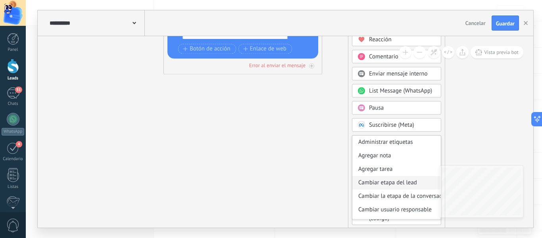
click at [429, 184] on div "Cambiar etapa del lead" at bounding box center [396, 182] width 89 height 13
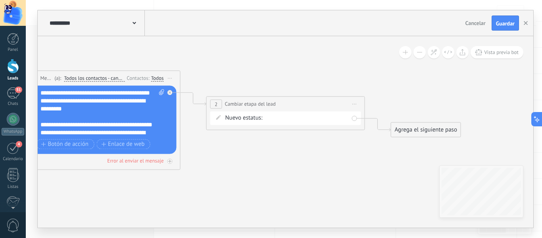
click at [0, 0] on div "Contactado Solicitud procesada cotización enviada Especialista asignado 3 dias …" at bounding box center [0, 0] width 0 height 0
click at [0, 0] on label "Solicitud procesada" at bounding box center [0, 0] width 0 height 0
click at [0, 0] on div "Contactado Solicitud procesada cotización enviada Especialista asignado 3 dias …" at bounding box center [0, 0] width 0 height 0
click at [251, 104] on div at bounding box center [284, 119] width 516 height 238
drag, startPoint x: 172, startPoint y: 90, endPoint x: 173, endPoint y: 100, distance: 9.6
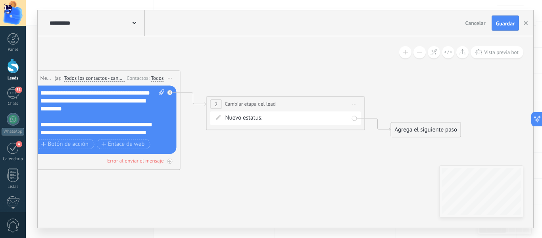
click at [171, 95] on div at bounding box center [171, 90] width 9 height 10
click at [172, 93] on div "Reemplazar Quitar Convertir a mensaje de voz Arrastre la imagen aquí para adjun…" at bounding box center [101, 119] width 151 height 68
click at [169, 96] on div "Reemplazar Quitar Convertir a mensaje de voz Arrastre la imagen aquí para adjun…" at bounding box center [101, 119] width 151 height 68
click at [238, 114] on span "Nuevo estatus:" at bounding box center [243, 118] width 37 height 8
click at [244, 105] on span "Cambiar etapa del lead" at bounding box center [250, 104] width 51 height 8
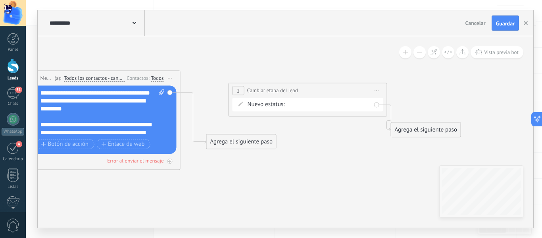
drag, startPoint x: 251, startPoint y: 102, endPoint x: 273, endPoint y: 89, distance: 26.0
click at [273, 89] on span "Cambiar etapa del lead" at bounding box center [272, 91] width 51 height 8
click at [169, 92] on div "Reemplazar Quitar Convertir a mensaje de voz Arrastre la imagen aquí para adjun…" at bounding box center [101, 119] width 151 height 68
click at [239, 88] on span "2" at bounding box center [238, 90] width 3 height 7
click at [239, 86] on div "2" at bounding box center [239, 90] width 12 height 9
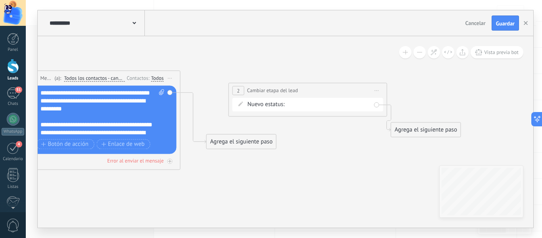
click at [239, 86] on div "2" at bounding box center [239, 90] width 12 height 9
drag, startPoint x: 239, startPoint y: 86, endPoint x: 238, endPoint y: 90, distance: 4.9
click at [238, 87] on div "2" at bounding box center [239, 90] width 12 height 9
click at [237, 91] on span "2" at bounding box center [237, 92] width 3 height 7
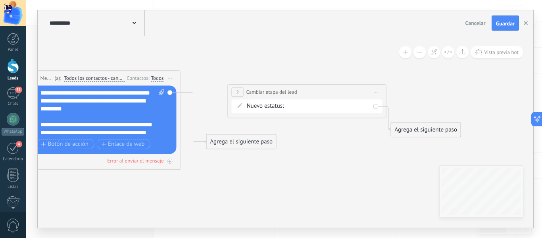
click at [300, 90] on div "**********" at bounding box center [307, 92] width 158 height 15
click at [0, 0] on div "Contactado Solicitud procesada cotización enviada Especialista asignado 3 dias …" at bounding box center [0, 0] width 0 height 0
click at [231, 80] on div at bounding box center [284, 119] width 516 height 238
drag, startPoint x: 247, startPoint y: 108, endPoint x: 237, endPoint y: 93, distance: 18.1
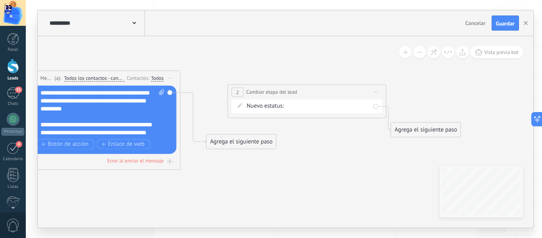
click at [235, 97] on div "**********" at bounding box center [307, 101] width 159 height 34
click at [238, 91] on span "2" at bounding box center [237, 92] width 3 height 7
click at [376, 91] on span "Iniciar vista previa aquí Cambiar nombre Duplicar [GEOGRAPHIC_DATA]" at bounding box center [376, 92] width 13 height 12
click at [394, 140] on div "Borrar" at bounding box center [412, 143] width 79 height 13
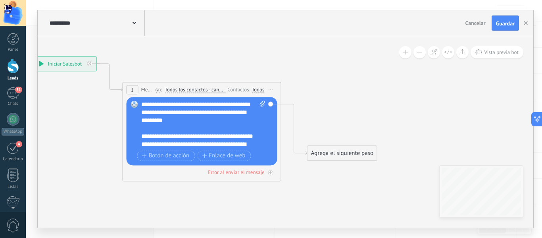
drag, startPoint x: 214, startPoint y: 61, endPoint x: 301, endPoint y: 58, distance: 87.4
click at [301, 58] on icon at bounding box center [282, 119] width 902 height 522
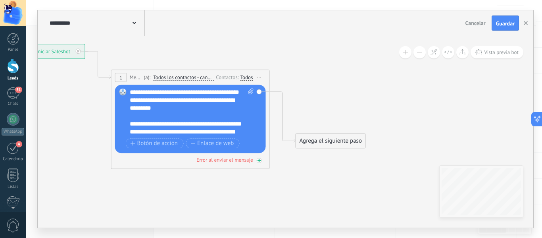
click at [260, 157] on div "Error al enviar el mensaje" at bounding box center [190, 160] width 151 height 8
click at [226, 160] on div "Error al enviar el mensaje" at bounding box center [224, 159] width 56 height 7
click at [225, 160] on div "Error al enviar el mensaje" at bounding box center [224, 159] width 56 height 7
click at [347, 202] on div "Agrega el siguiente paso" at bounding box center [330, 202] width 69 height 13
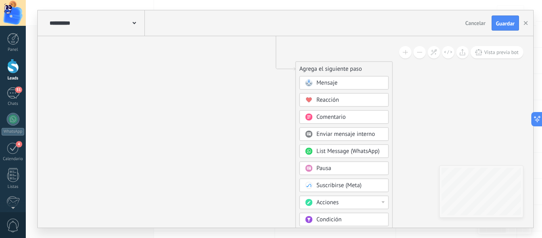
click at [376, 202] on div "Acciones" at bounding box center [350, 202] width 67 height 8
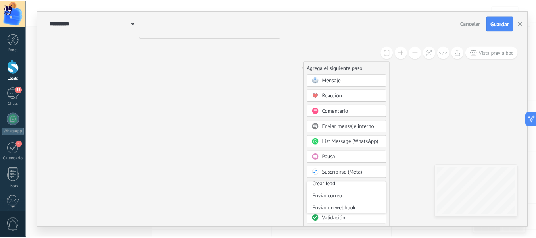
scroll to position [154, 0]
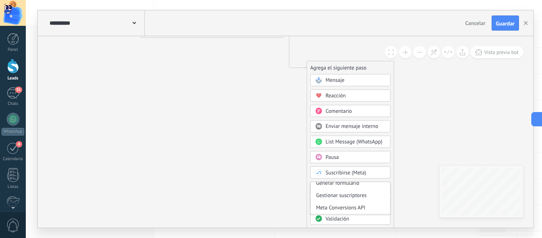
click at [225, 101] on icon at bounding box center [201, -1] width 646 height 506
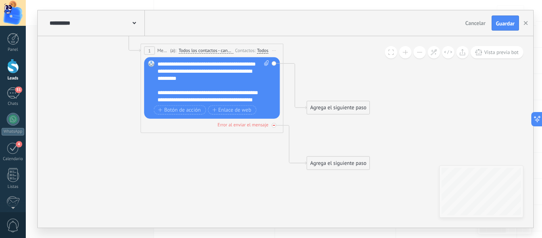
click at [0, 0] on icon at bounding box center [0, 0] width 0 height 0
click at [293, 78] on icon at bounding box center [294, 86] width 23 height 46
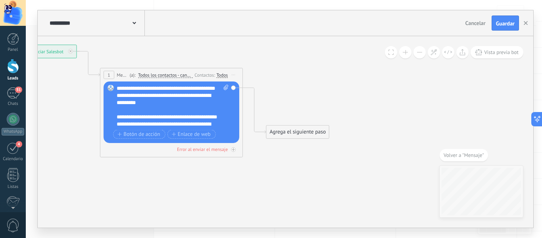
click at [249, 83] on icon at bounding box center [160, 119] width 646 height 506
click at [233, 89] on div "Reemplazar Quitar Convertir a mensaje de voz Arrastre la imagen aquí para adjun…" at bounding box center [172, 112] width 136 height 62
click at [254, 88] on icon at bounding box center [254, 111] width 23 height 46
click at [8, 76] on div "Leads" at bounding box center [13, 78] width 23 height 5
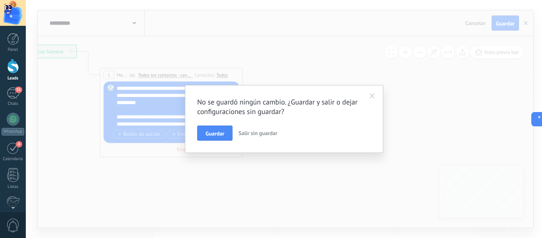
click at [241, 132] on span "Salir sin guardar" at bounding box center [258, 132] width 39 height 7
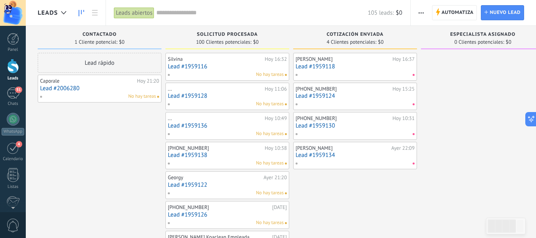
click at [13, 65] on div at bounding box center [13, 66] width 12 height 15
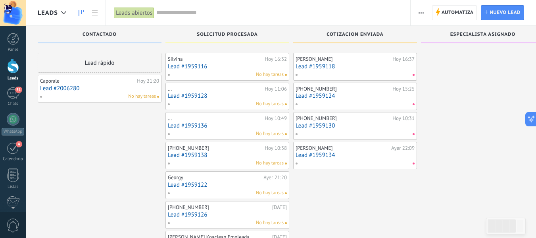
click at [452, 11] on span "Automatiza" at bounding box center [458, 13] width 32 height 14
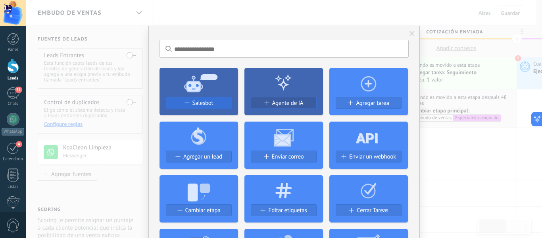
scroll to position [12, 0]
click at [217, 104] on div "Salesbot" at bounding box center [198, 103] width 65 height 7
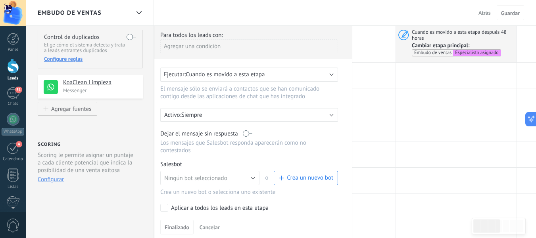
scroll to position [79, 0]
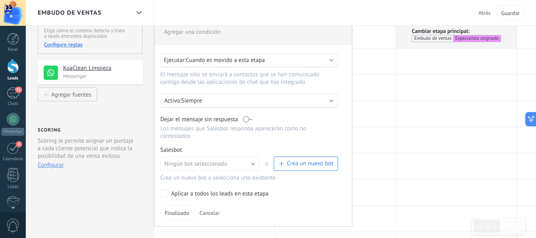
click at [251, 59] on span "Cuando es movido a esta etapa" at bounding box center [225, 60] width 79 height 8
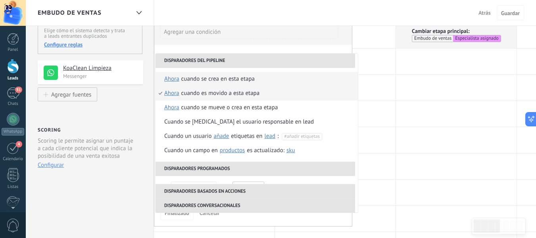
click at [246, 79] on div "Cuando se crea en esta etapa" at bounding box center [217, 79] width 73 height 14
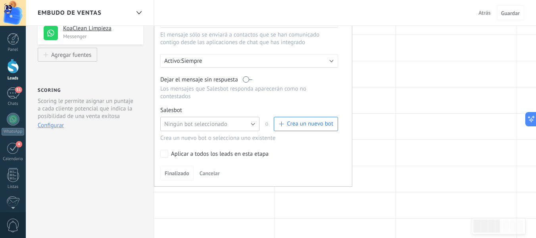
click at [245, 124] on button "Ningún bot seleccionado" at bounding box center [209, 124] width 99 height 14
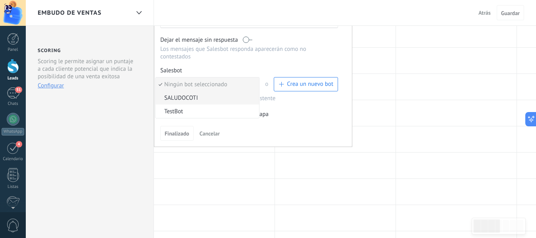
click at [244, 97] on span "SALUDOCOTI" at bounding box center [206, 98] width 101 height 8
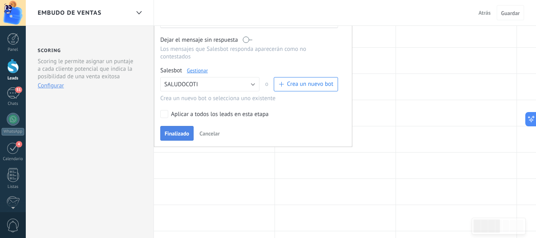
click at [181, 133] on span "Finalizado" at bounding box center [177, 134] width 25 height 6
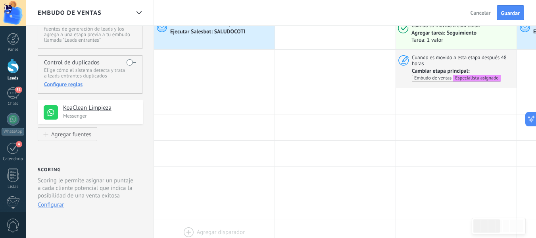
scroll to position [0, 0]
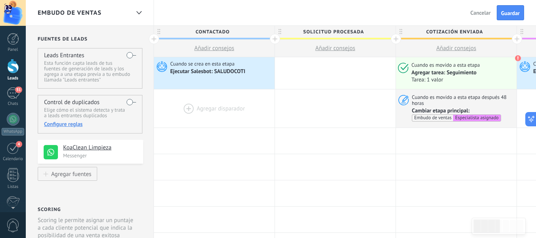
click at [225, 100] on div at bounding box center [214, 108] width 121 height 38
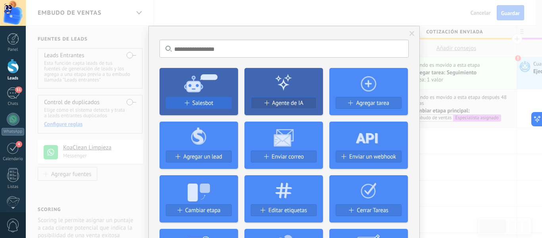
click at [215, 100] on div "Salesbot" at bounding box center [198, 103] width 65 height 7
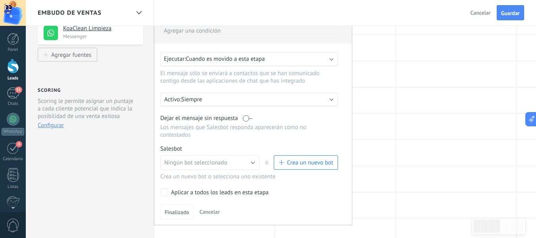
scroll to position [79, 0]
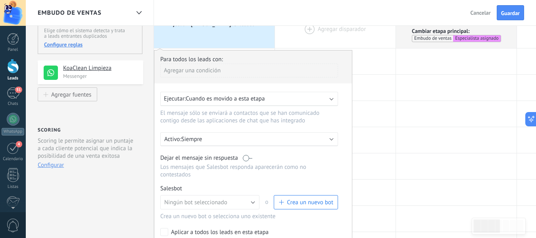
click at [307, 43] on div at bounding box center [335, 29] width 121 height 38
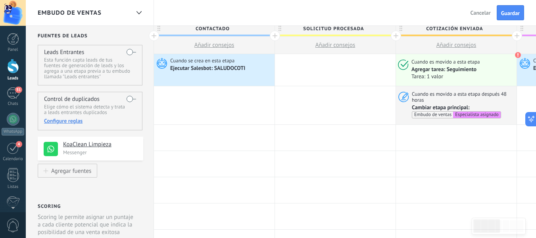
scroll to position [0, 0]
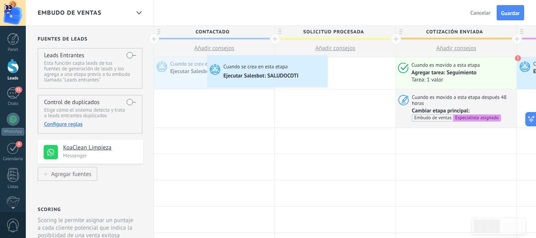
drag, startPoint x: 259, startPoint y: 75, endPoint x: 200, endPoint y: 63, distance: 60.6
click at [195, 59] on div "Cuando se crea en esta etapa Ejecutar [PERSON_NAME]: SALUDOCOTI Avanzado Cuando…" at bounding box center [214, 73] width 121 height 32
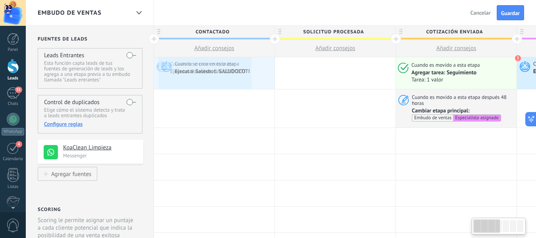
click at [209, 66] on span "Cuando se crea en esta etapa" at bounding box center [202, 63] width 65 height 7
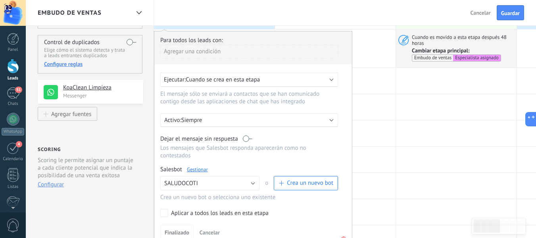
scroll to position [79, 0]
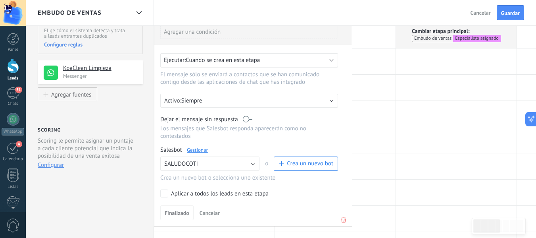
click at [173, 190] on label "Aplicar a todos los leads en esta etapa" at bounding box center [247, 193] width 175 height 8
click at [183, 213] on span "Finalizado" at bounding box center [177, 213] width 25 height 6
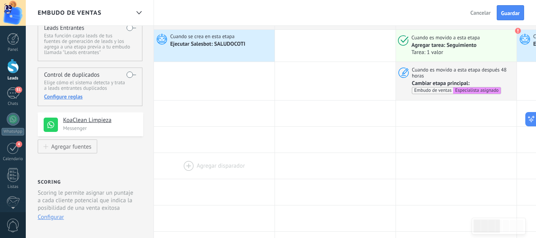
scroll to position [0, 0]
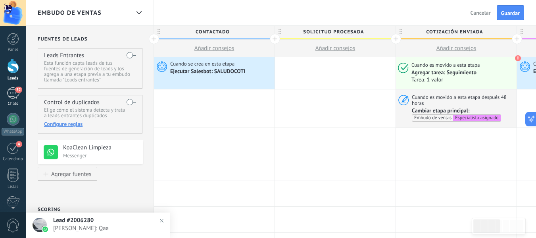
click at [15, 89] on div "52" at bounding box center [13, 93] width 13 height 12
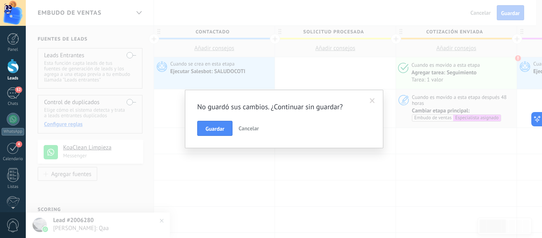
click at [14, 71] on div at bounding box center [13, 66] width 12 height 15
click at [226, 131] on button "Guardar" at bounding box center [214, 128] width 35 height 15
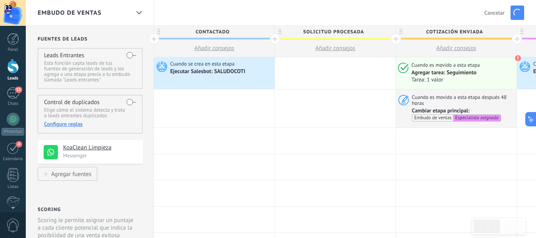
click at [7, 72] on div at bounding box center [13, 66] width 12 height 15
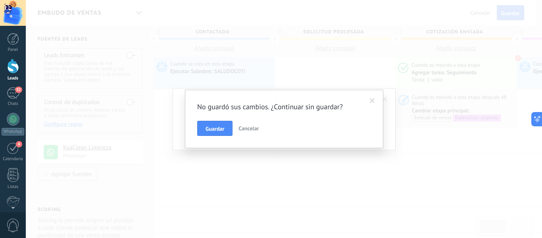
click at [202, 125] on button "Guardar" at bounding box center [214, 128] width 35 height 15
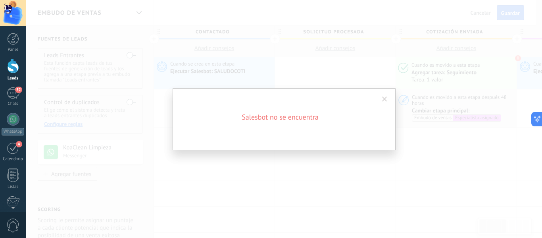
click at [385, 99] on span at bounding box center [384, 99] width 5 height 6
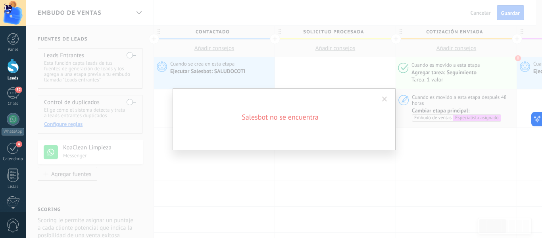
click at [384, 99] on span at bounding box center [384, 99] width 5 height 6
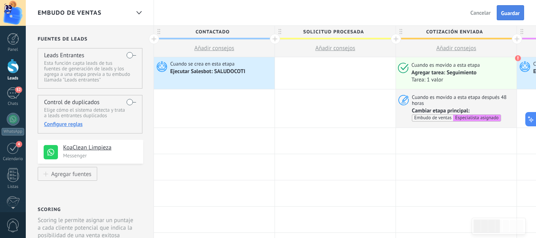
click at [505, 11] on span "Guardar" at bounding box center [510, 13] width 19 height 6
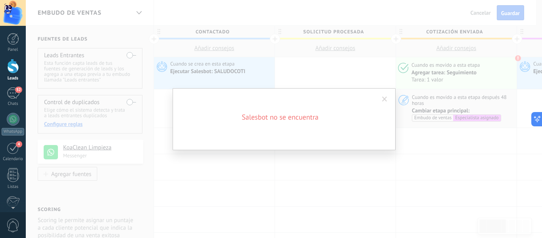
drag, startPoint x: 296, startPoint y: 122, endPoint x: 304, endPoint y: 113, distance: 11.3
click at [297, 121] on div "Salesbot no se encuentra" at bounding box center [284, 119] width 223 height 62
click at [386, 95] on span at bounding box center [384, 98] width 13 height 13
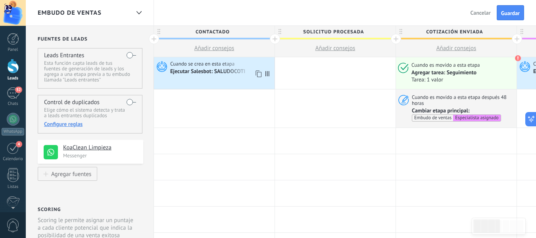
click at [207, 69] on div "Ejecutar Salesbot: SALUDOCOTI" at bounding box center [208, 71] width 76 height 7
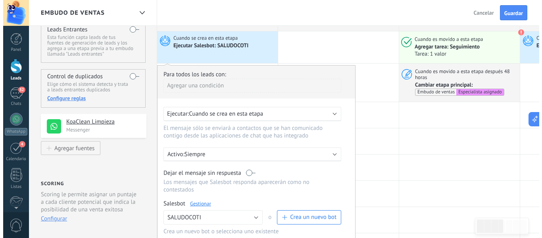
scroll to position [40, 0]
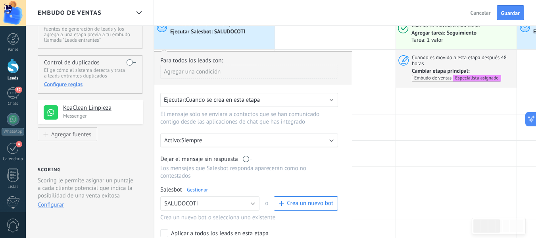
click at [194, 190] on link "Gestionar" at bounding box center [197, 189] width 21 height 7
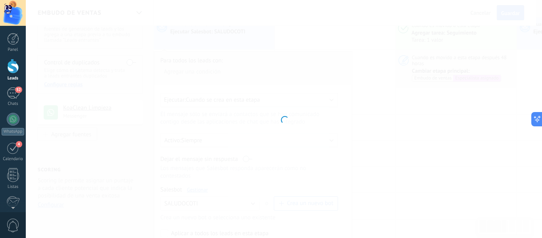
type input "**********"
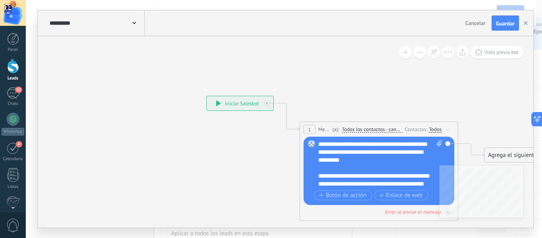
click at [254, 103] on div "**********" at bounding box center [240, 103] width 67 height 14
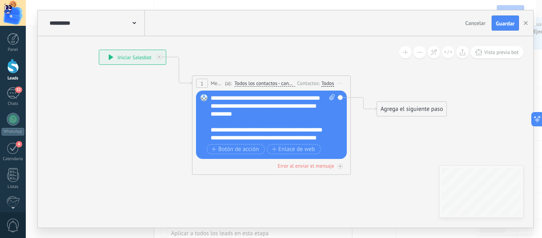
drag, startPoint x: 271, startPoint y: 149, endPoint x: 167, endPoint y: 103, distance: 114.2
click at [166, 103] on icon at bounding box center [259, 112] width 718 height 522
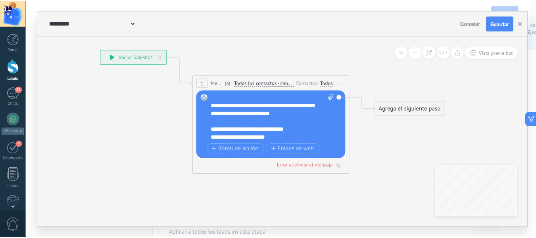
scroll to position [103, 0]
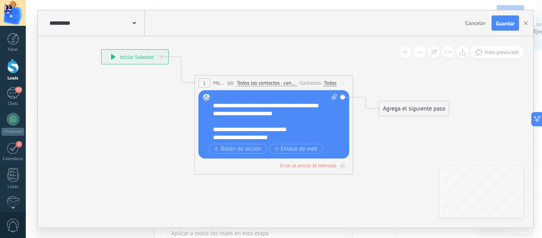
click at [498, 21] on button "Guardar" at bounding box center [505, 22] width 27 height 15
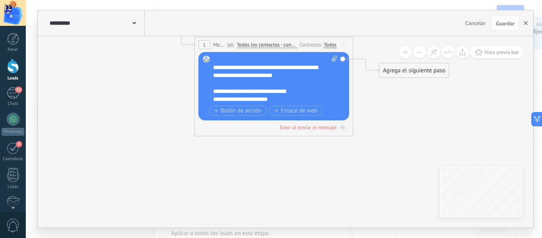
click at [527, 23] on use "button" at bounding box center [526, 23] width 4 height 4
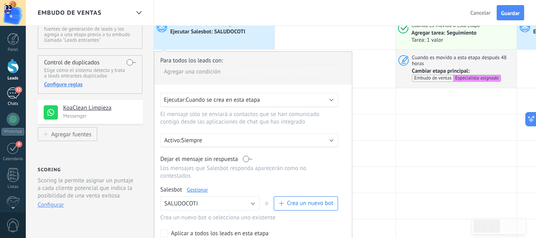
click at [19, 95] on div "52" at bounding box center [13, 93] width 13 height 12
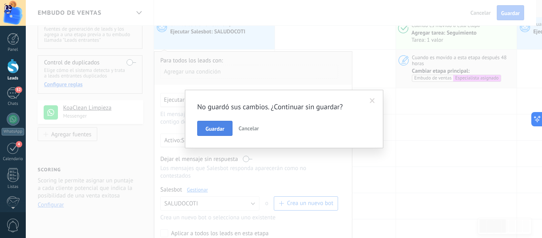
click at [223, 127] on span "Guardar" at bounding box center [215, 129] width 19 height 6
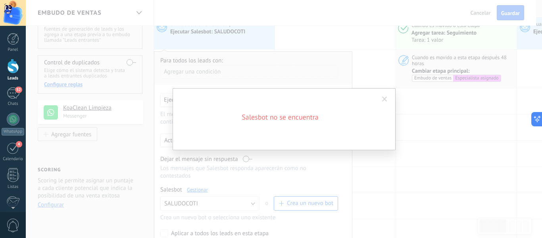
click at [157, 101] on div "Salesbot no se encuentra" at bounding box center [284, 119] width 516 height 238
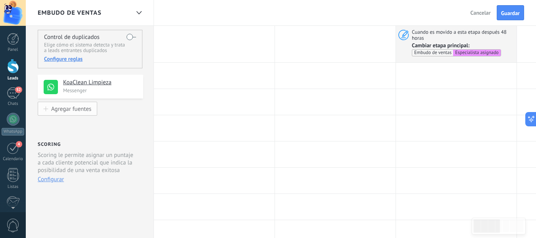
scroll to position [0, 0]
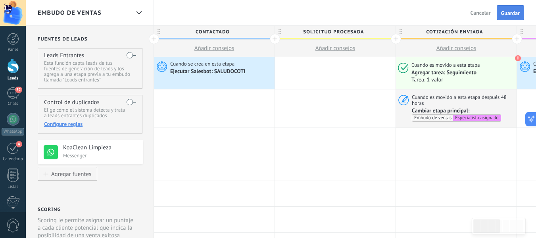
click at [512, 13] on span "Guardar" at bounding box center [510, 13] width 19 height 6
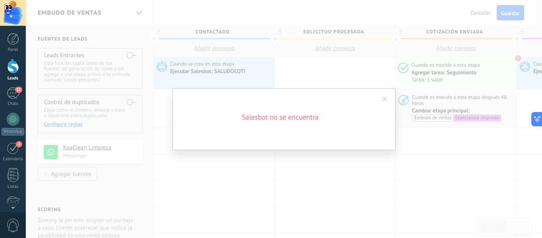
click at [483, 19] on div "Salesbot no se encuentra" at bounding box center [284, 119] width 516 height 238
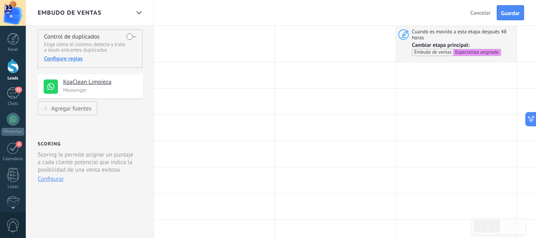
scroll to position [79, 0]
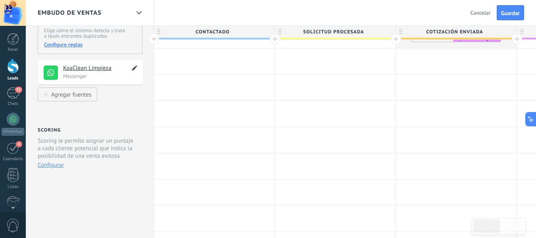
click at [133, 68] on icon at bounding box center [134, 68] width 9 height 10
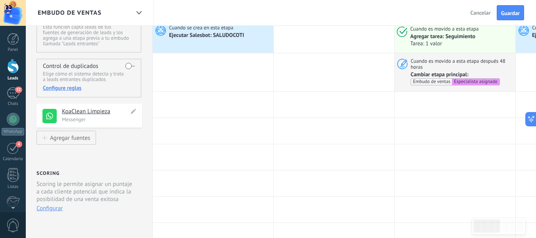
scroll to position [0, 0]
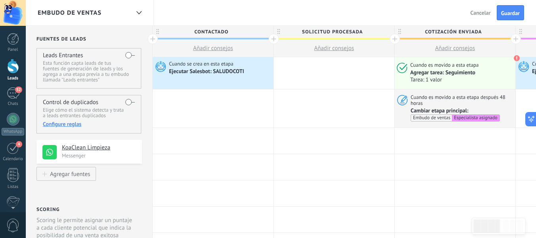
click at [100, 13] on span "Embudo de ventas" at bounding box center [70, 13] width 64 height 8
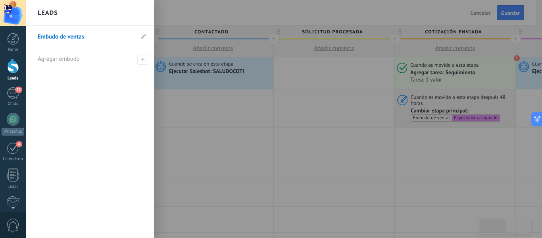
click at [216, 16] on div at bounding box center [297, 119] width 542 height 238
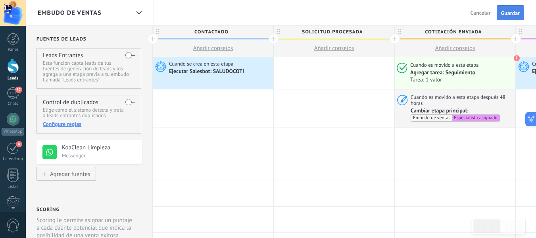
click at [506, 11] on span "Guardar" at bounding box center [510, 13] width 19 height 6
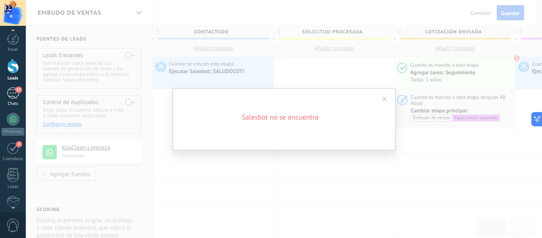
click at [15, 96] on div "52" at bounding box center [13, 93] width 13 height 12
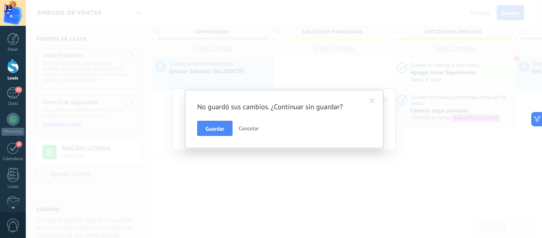
click at [252, 125] on span "Cancelar" at bounding box center [249, 128] width 20 height 7
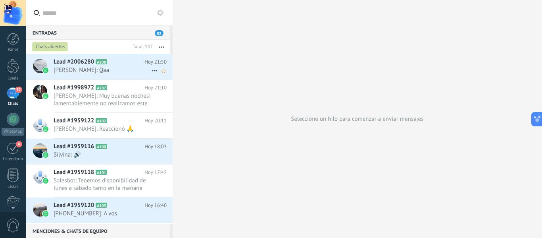
click at [152, 72] on icon at bounding box center [155, 71] width 10 height 10
click at [136, 61] on div at bounding box center [271, 119] width 542 height 238
click at [151, 72] on icon "[PERSON_NAME] respondió Conversación cerrada" at bounding box center [155, 71] width 10 height 10
click at [0, 0] on span "Conversación cerrada" at bounding box center [0, 0] width 0 height 0
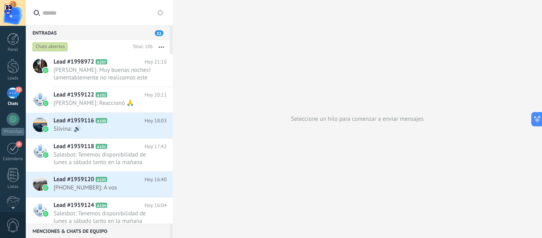
click at [16, 93] on div "52" at bounding box center [13, 93] width 13 height 12
click at [21, 65] on link "Leads" at bounding box center [13, 70] width 26 height 22
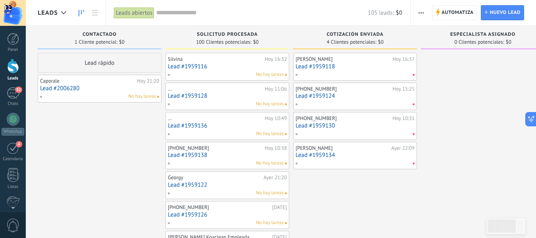
click at [105, 89] on link "Lead #2006280" at bounding box center [99, 88] width 119 height 7
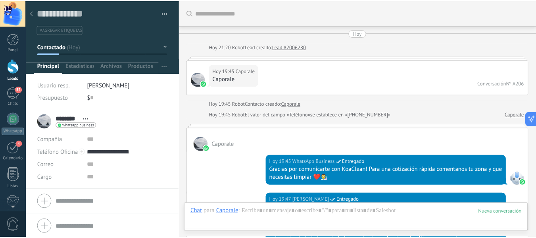
scroll to position [612, 0]
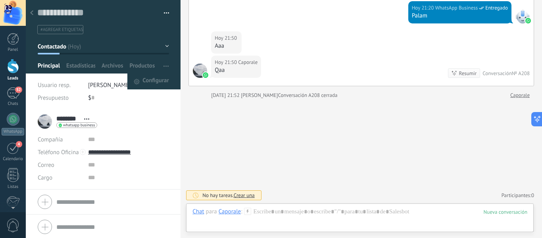
click at [165, 69] on span "button" at bounding box center [166, 65] width 5 height 15
click at [165, 65] on icon "button" at bounding box center [166, 65] width 5 height 1
click at [164, 68] on span "button" at bounding box center [166, 65] width 5 height 15
click at [164, 81] on span "Configurar" at bounding box center [155, 81] width 26 height 16
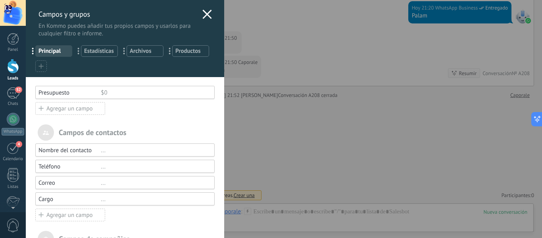
click at [204, 15] on use at bounding box center [206, 14] width 9 height 9
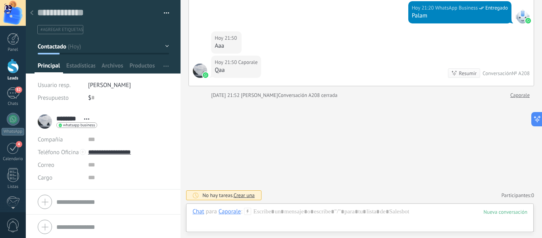
click at [164, 13] on button "button" at bounding box center [164, 13] width 12 height 12
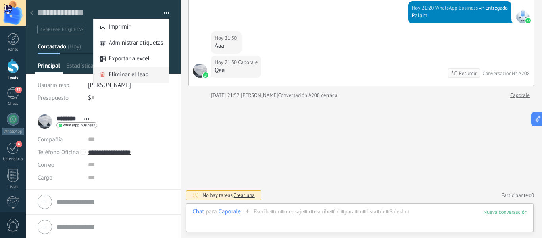
click at [145, 76] on span "Eliminar el lead" at bounding box center [129, 75] width 40 height 16
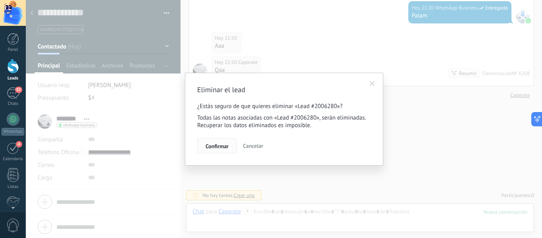
click at [225, 144] on span "Confirmar" at bounding box center [217, 146] width 23 height 6
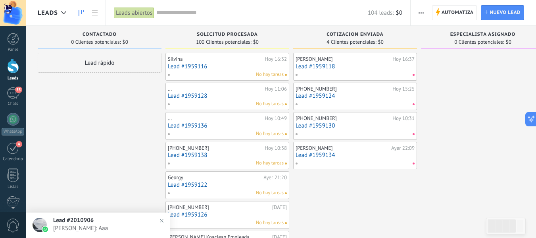
click at [107, 223] on h2 "Lead #2010906" at bounding box center [109, 220] width 112 height 8
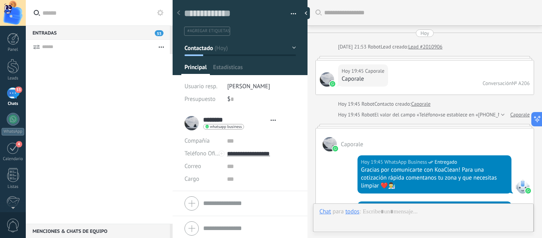
type textarea "**********"
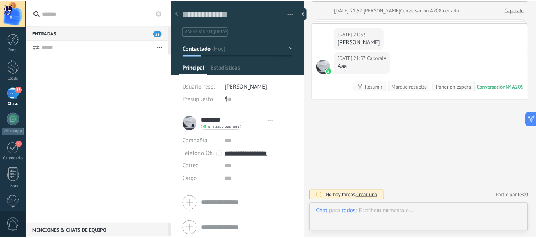
scroll to position [12, 0]
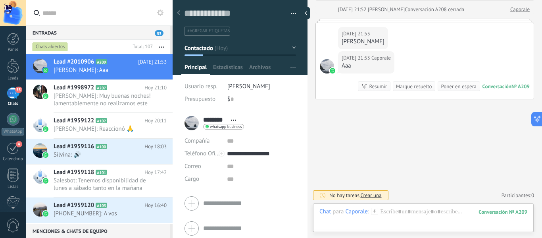
click at [291, 52] on button "Contactado" at bounding box center [241, 48] width 112 height 14
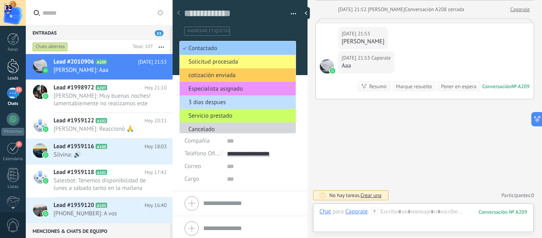
click at [10, 71] on div at bounding box center [13, 66] width 12 height 15
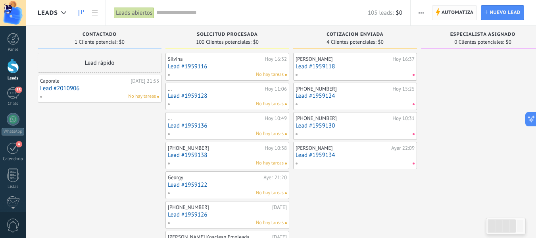
click at [461, 8] on span "Automatiza" at bounding box center [458, 13] width 32 height 14
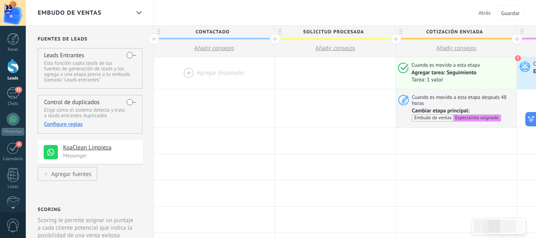
click at [228, 71] on div at bounding box center [214, 73] width 121 height 32
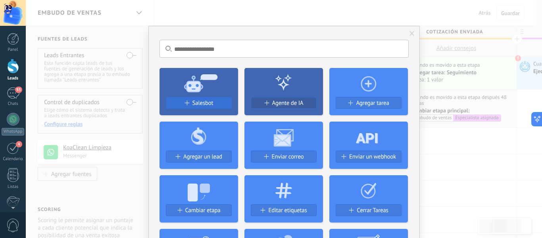
click at [218, 99] on button "Salesbot" at bounding box center [199, 103] width 66 height 12
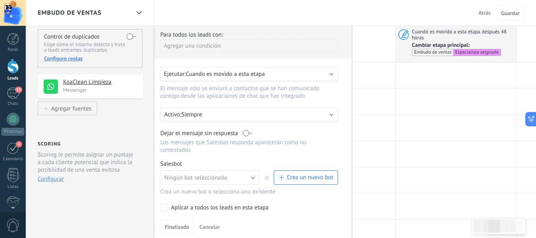
scroll to position [79, 0]
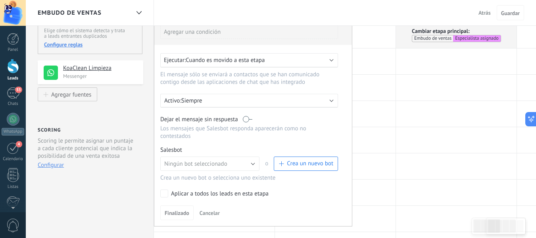
drag, startPoint x: 168, startPoint y: 194, endPoint x: 244, endPoint y: 171, distance: 78.8
click at [169, 194] on label "Aplicar a todos los leads en esta etapa" at bounding box center [247, 193] width 175 height 8
click at [293, 167] on span "Crea un nuevo bot" at bounding box center [310, 164] width 46 height 8
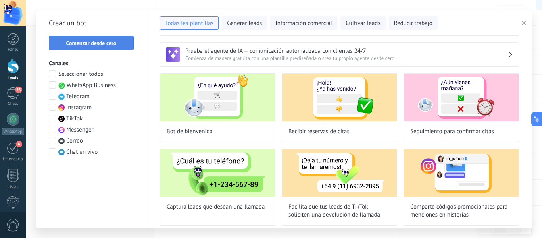
click at [123, 49] on button "Comenzar desde cero" at bounding box center [91, 43] width 85 height 14
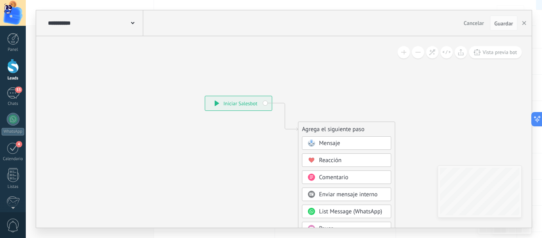
click at [321, 140] on span "Mensaje" at bounding box center [329, 143] width 21 height 8
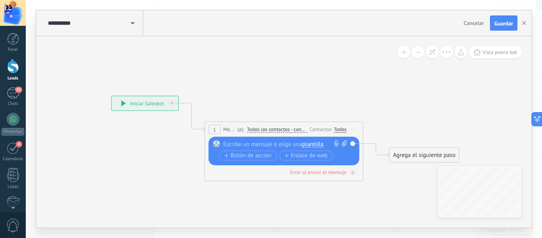
click at [263, 142] on div at bounding box center [282, 144] width 118 height 8
paste div
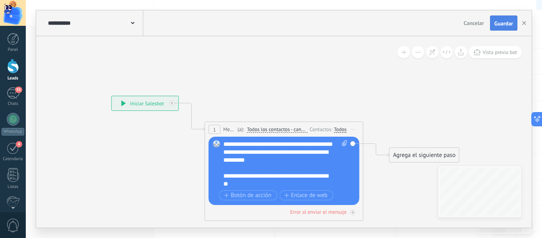
click at [510, 21] on span "Guardar" at bounding box center [504, 24] width 19 height 6
click at [510, 25] on span "Guardar" at bounding box center [504, 24] width 19 height 6
click at [512, 53] on span "Vista previa bot" at bounding box center [500, 52] width 35 height 7
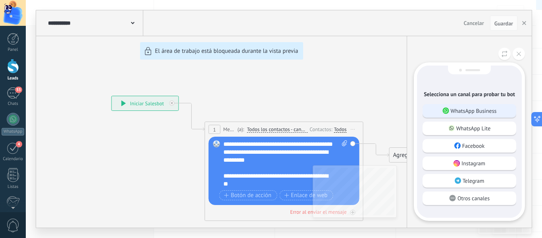
click at [496, 114] on p "WhatsApp Business" at bounding box center [474, 110] width 46 height 7
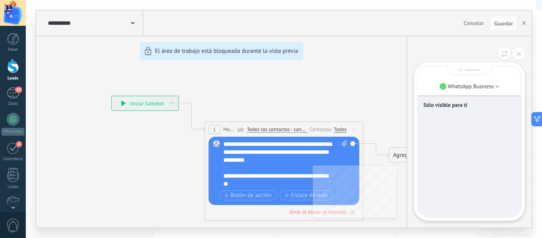
click at [444, 106] on p "Sólo visible para ti" at bounding box center [469, 104] width 92 height 7
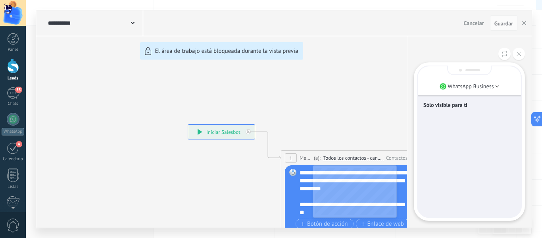
drag, startPoint x: 495, startPoint y: 103, endPoint x: 470, endPoint y: 181, distance: 81.8
click at [470, 181] on div "Sólo visible para ti" at bounding box center [469, 141] width 103 height 150
drag, startPoint x: 458, startPoint y: 131, endPoint x: 407, endPoint y: 83, distance: 70.5
click at [407, 83] on div "WhatsApp Business Sólo visible para ti" at bounding box center [469, 131] width 125 height 191
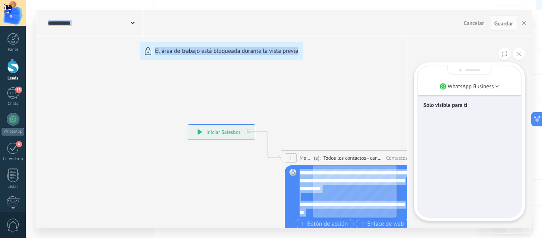
drag, startPoint x: 403, startPoint y: 98, endPoint x: 339, endPoint y: 60, distance: 74.0
click at [327, 30] on div "**********" at bounding box center [284, 118] width 496 height 217
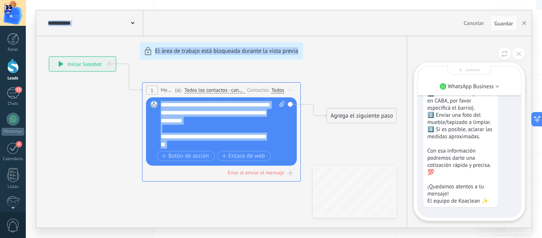
click at [379, 113] on div "**********" at bounding box center [284, 118] width 496 height 217
click at [242, 43] on div "**********" at bounding box center [284, 118] width 496 height 217
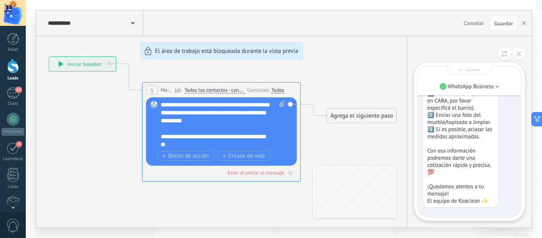
click at [148, 52] on div "**********" at bounding box center [284, 118] width 496 height 217
click at [520, 22] on button "button" at bounding box center [524, 22] width 12 height 15
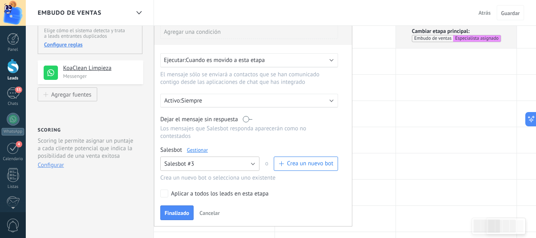
click at [212, 164] on button "Salesbot #3" at bounding box center [209, 163] width 99 height 14
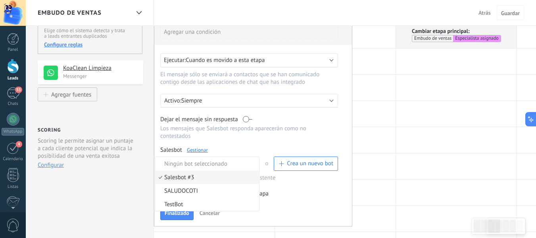
click at [212, 164] on span "Ningún bot seleccionado" at bounding box center [206, 164] width 101 height 8
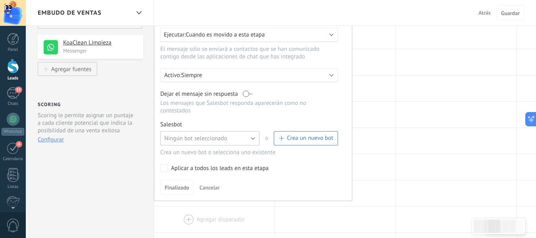
scroll to position [119, 0]
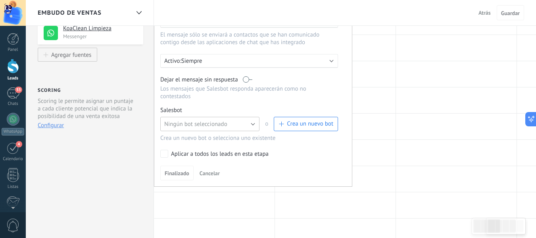
click at [194, 128] on span "Ningún bot seleccionado" at bounding box center [195, 124] width 63 height 8
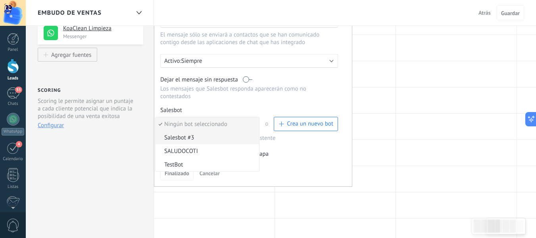
click at [210, 135] on span "Salesbot #3" at bounding box center [206, 138] width 101 height 8
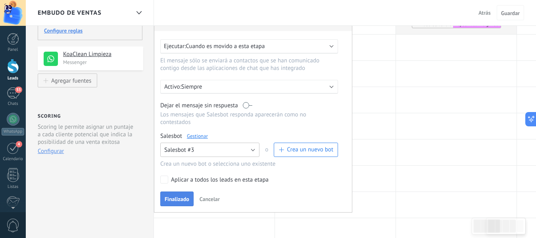
scroll to position [79, 0]
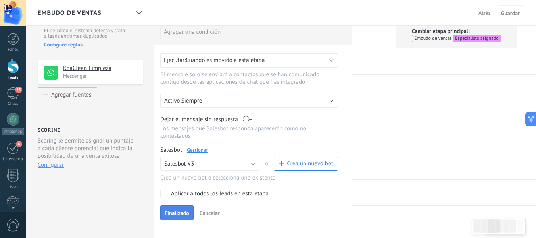
click at [182, 210] on button "Finalizado" at bounding box center [176, 212] width 33 height 15
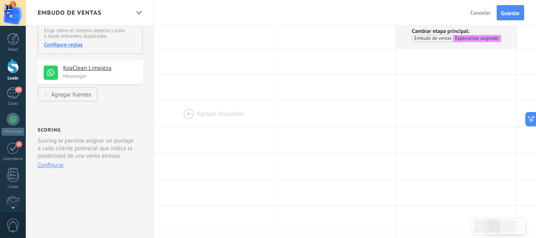
scroll to position [0, 0]
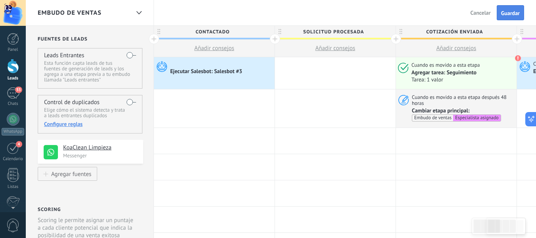
click at [517, 9] on button "Guardar" at bounding box center [510, 12] width 27 height 15
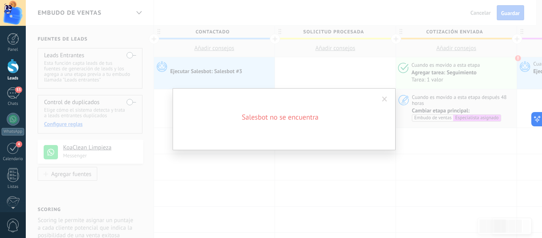
click at [382, 95] on span at bounding box center [384, 98] width 13 height 13
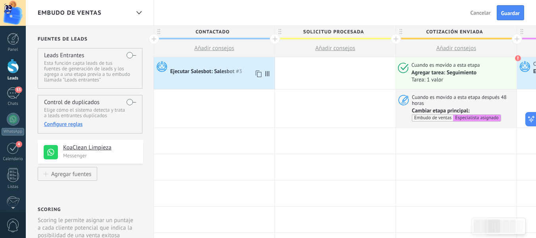
click at [225, 70] on div "Ejecutar Salesbot: Salesbot #3" at bounding box center [206, 71] width 73 height 7
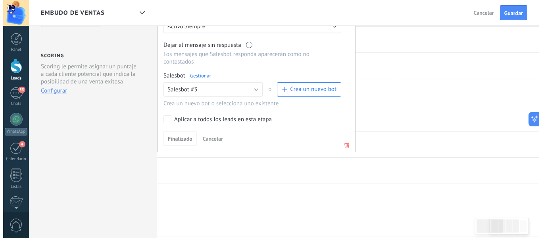
scroll to position [159, 0]
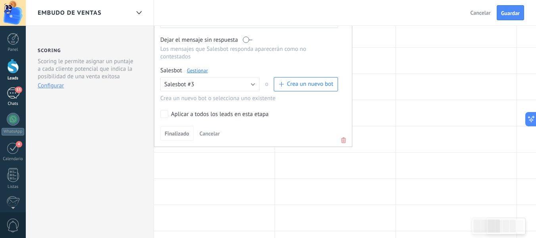
click at [7, 94] on div "53" at bounding box center [13, 93] width 13 height 12
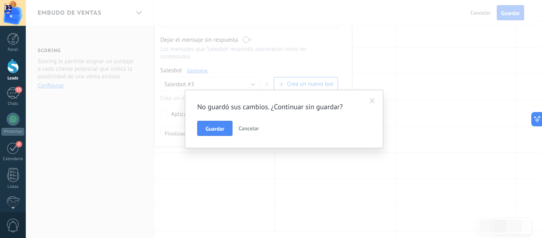
click at [241, 125] on span "Cancelar" at bounding box center [249, 128] width 20 height 7
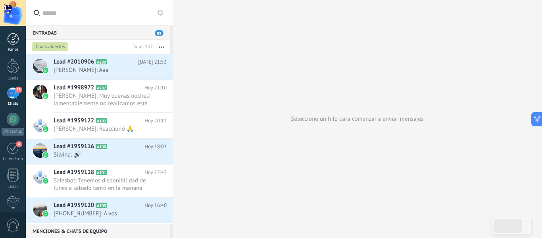
click at [15, 51] on div "Panel" at bounding box center [13, 49] width 23 height 5
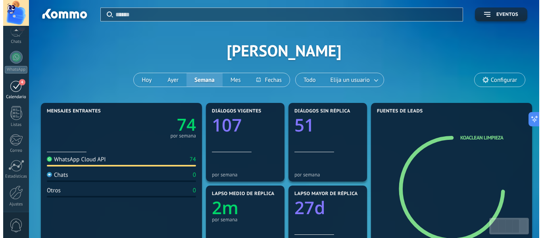
scroll to position [13, 0]
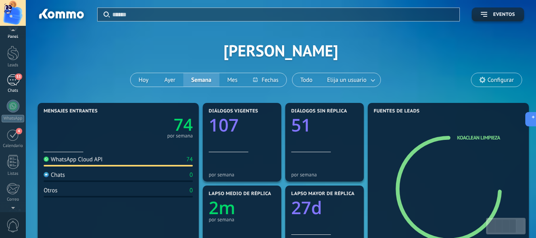
click at [15, 80] on div "53" at bounding box center [13, 80] width 13 height 12
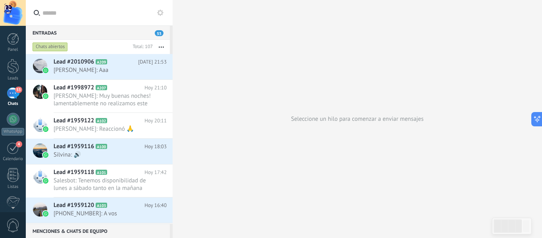
click at [164, 44] on button "button" at bounding box center [161, 47] width 17 height 14
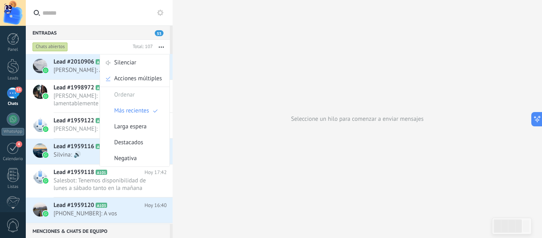
click at [164, 44] on button "button" at bounding box center [161, 47] width 17 height 14
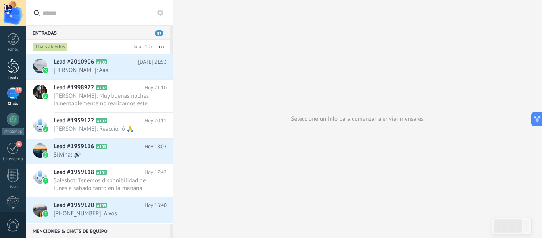
click at [12, 73] on div at bounding box center [13, 66] width 12 height 15
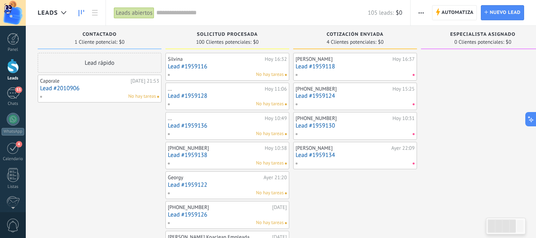
click at [146, 96] on span "No hay tareas" at bounding box center [142, 96] width 28 height 7
click at [463, 7] on span "Automatiza" at bounding box center [458, 13] width 32 height 14
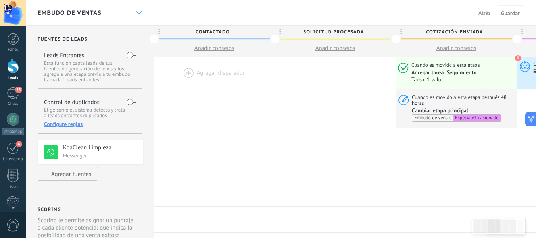
click at [139, 6] on div at bounding box center [138, 12] width 13 height 15
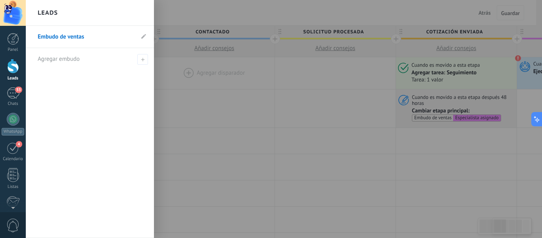
click at [139, 17] on div "Leads" at bounding box center [90, 13] width 128 height 26
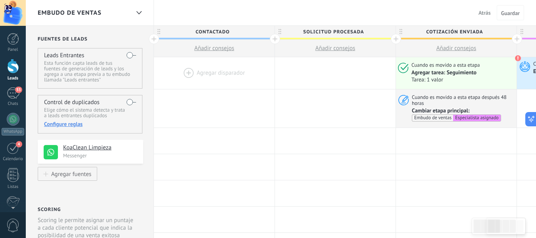
click at [15, 18] on div at bounding box center [13, 13] width 26 height 26
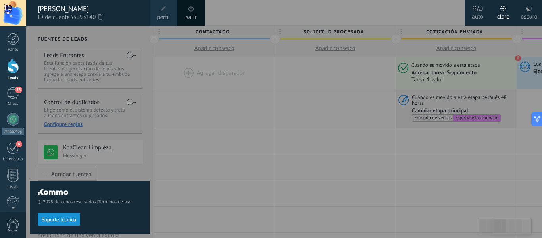
click at [152, 75] on div at bounding box center [297, 119] width 542 height 238
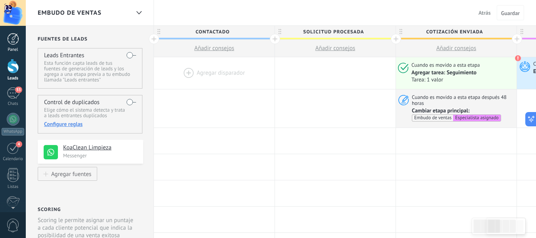
click at [12, 43] on div at bounding box center [13, 39] width 12 height 12
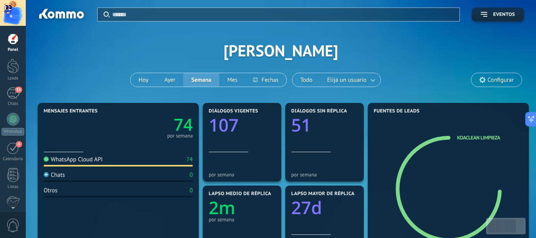
click at [504, 81] on span "Configurar" at bounding box center [501, 80] width 26 height 7
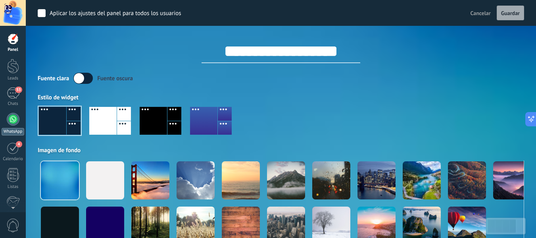
click at [15, 119] on div at bounding box center [13, 119] width 13 height 13
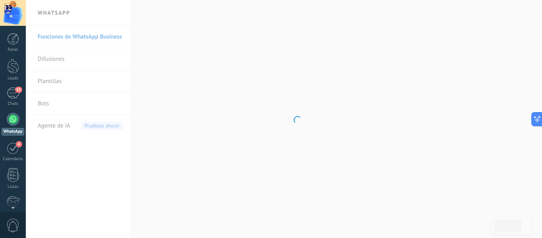
click at [45, 102] on body ".abccls-1,.abccls-2{fill-rule:evenodd}.abccls-2{fill:#fff} .abfcls-1{fill:none}…" at bounding box center [271, 119] width 542 height 238
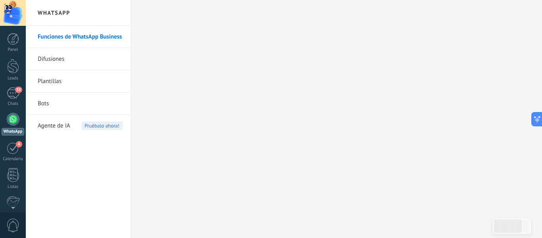
click at [49, 105] on link "Bots" at bounding box center [80, 103] width 85 height 22
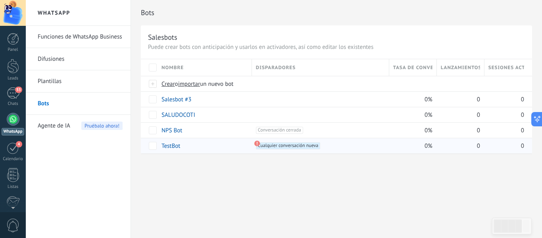
click at [309, 140] on div "+1 Cualquier conversación nueva +0" at bounding box center [318, 145] width 133 height 15
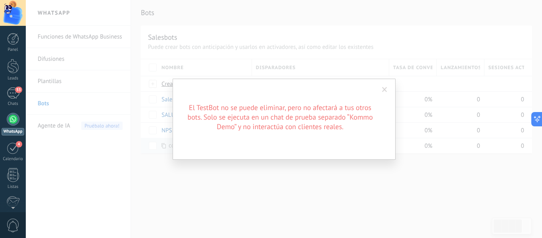
click at [382, 93] on span at bounding box center [384, 89] width 13 height 13
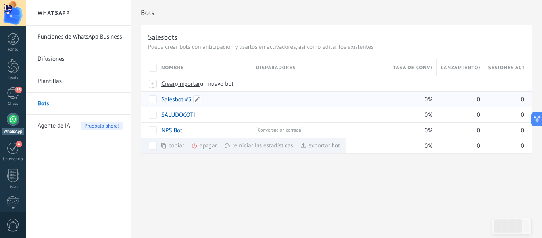
click at [188, 97] on link "Salesbot #3" at bounding box center [177, 100] width 30 height 8
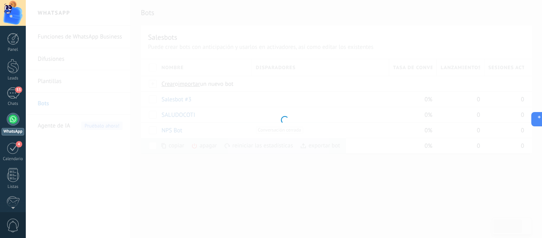
type input "**********"
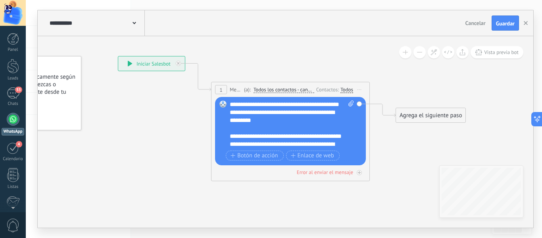
drag, startPoint x: 324, startPoint y: 78, endPoint x: 227, endPoint y: 35, distance: 106.1
click at [227, 35] on div "**********" at bounding box center [286, 118] width 496 height 217
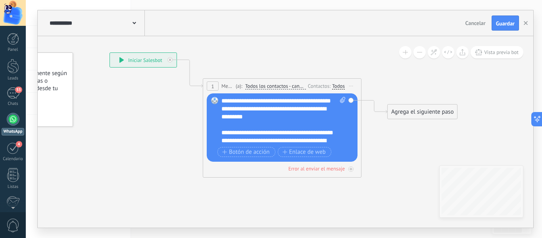
click at [216, 85] on div "1" at bounding box center [213, 85] width 12 height 9
click at [225, 87] on span "Mensaje" at bounding box center [227, 86] width 12 height 8
click at [274, 86] on span "Todos los contactos - canales seleccionados" at bounding box center [275, 86] width 61 height 6
click at [274, 86] on button "Todos los contactos - canales seleccionados" at bounding box center [290, 86] width 99 height 14
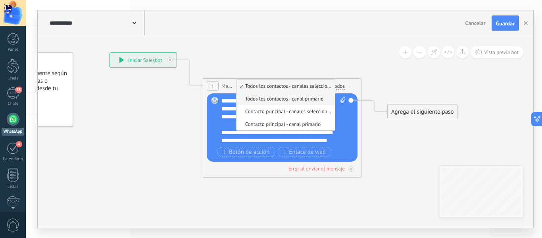
click at [273, 98] on span "Todos los contactos - canal primario" at bounding box center [285, 98] width 96 height 7
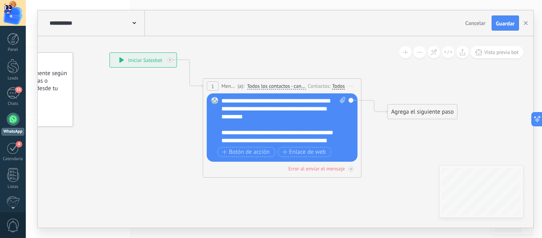
click at [283, 85] on span "Todos los contactos - canal primario" at bounding box center [276, 86] width 59 height 6
click at [283, 85] on button "Todos los contactos - canal primario" at bounding box center [292, 86] width 99 height 14
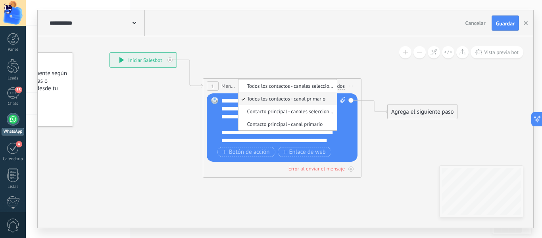
click at [283, 85] on span "Todos los contactos - canales seleccionados" at bounding box center [287, 86] width 96 height 7
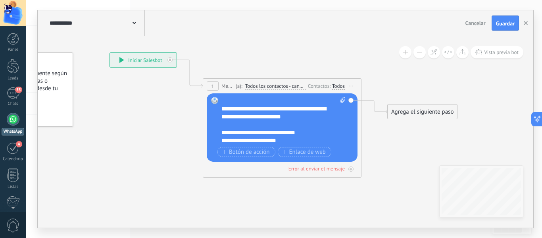
scroll to position [103, 0]
click at [300, 131] on div "**********" at bounding box center [283, 121] width 124 height 48
click at [343, 99] on icon at bounding box center [342, 100] width 5 height 6
click input "Subir" at bounding box center [0, 0] width 0 height 0
click at [407, 111] on div "Agrega el siguiente paso" at bounding box center [422, 111] width 69 height 13
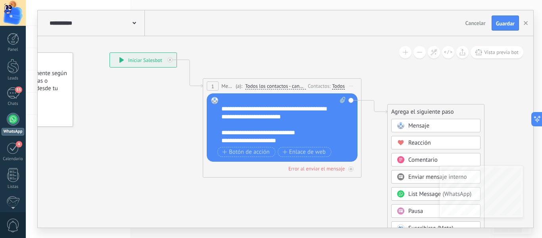
click at [406, 121] on div "Mensaje" at bounding box center [435, 125] width 89 height 13
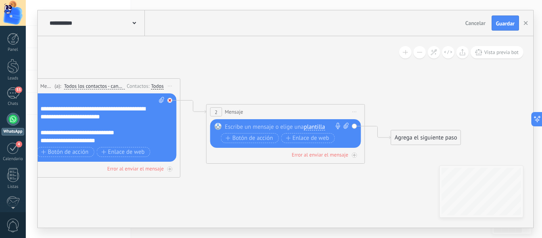
click at [169, 102] on div at bounding box center [169, 100] width 5 height 5
click at [358, 108] on span "Iniciar vista previa aquí Cambiar nombre Duplicar [GEOGRAPHIC_DATA]" at bounding box center [354, 112] width 13 height 12
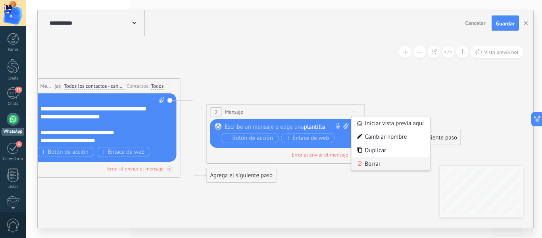
click at [367, 160] on div "Borrar" at bounding box center [391, 163] width 79 height 13
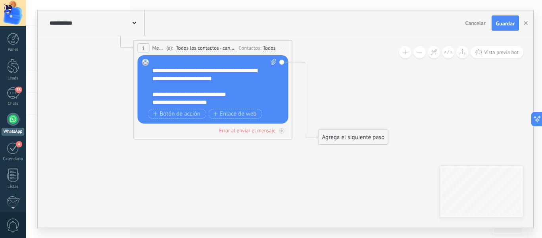
drag, startPoint x: 253, startPoint y: 107, endPoint x: 353, endPoint y: 62, distance: 109.6
click at [353, 62] on icon at bounding box center [293, 79] width 902 height 527
click at [500, 23] on span "Guardar" at bounding box center [505, 24] width 19 height 6
click at [525, 22] on use "button" at bounding box center [526, 23] width 4 height 4
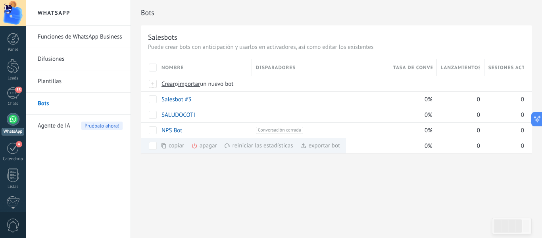
click at [63, 81] on link "Plantillas" at bounding box center [80, 81] width 85 height 22
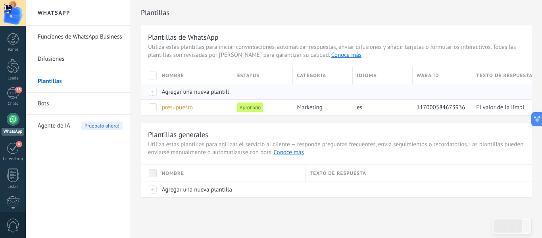
click at [188, 91] on span "Agregar una nueva plantilla" at bounding box center [197, 92] width 70 height 8
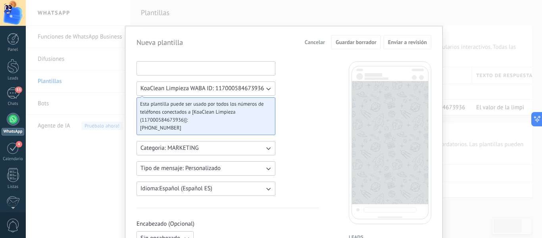
click at [212, 68] on input at bounding box center [206, 68] width 138 height 13
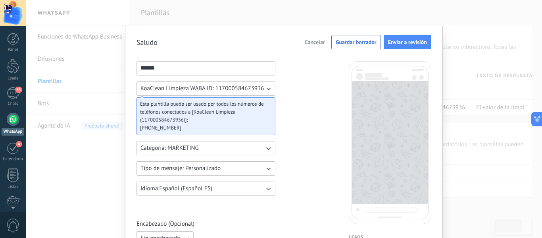
type input "******"
click at [269, 106] on div "Esta plantilla puede ser usado por todos los números de teléfonos conectados a …" at bounding box center [206, 116] width 139 height 38
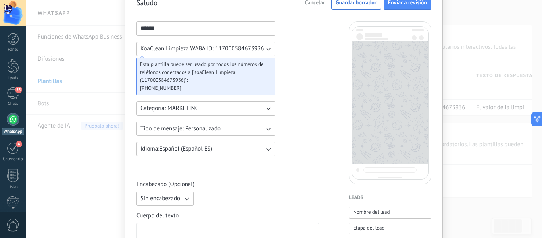
click at [267, 106] on icon "button" at bounding box center [268, 108] width 8 height 8
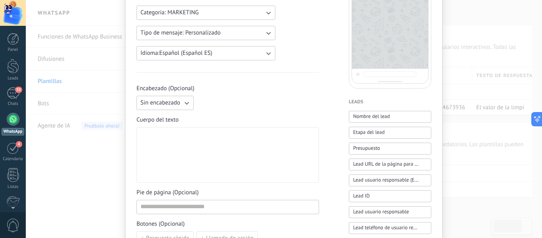
scroll to position [79, 0]
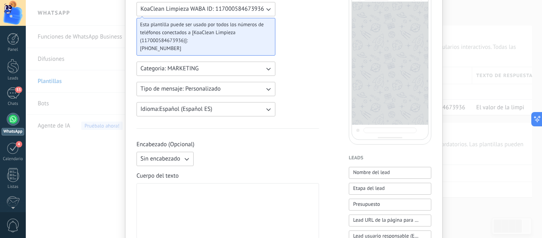
click at [258, 71] on button "Categoria: MARKETING" at bounding box center [206, 69] width 139 height 14
click at [250, 64] on li "UTILITY" at bounding box center [203, 68] width 143 height 13
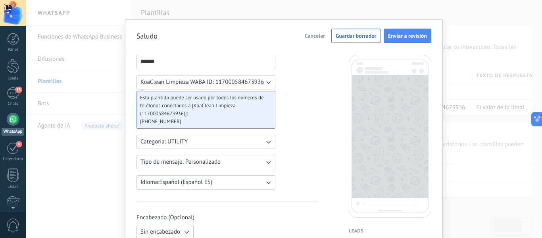
scroll to position [0, 0]
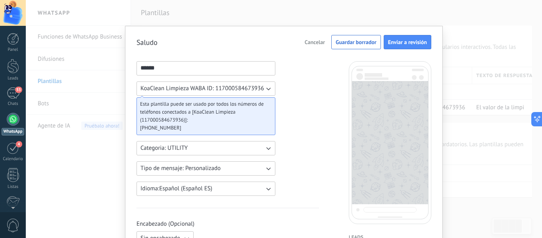
click at [261, 90] on span "KoaClean Limpieza WABA ID: 117000584673936" at bounding box center [201, 89] width 123 height 8
click at [266, 89] on li "KoaClean Limpieza WABA ID: 117000584673936" at bounding box center [203, 88] width 143 height 13
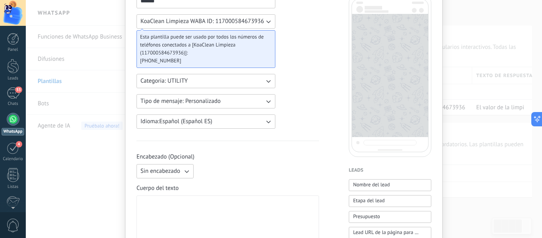
scroll to position [119, 0]
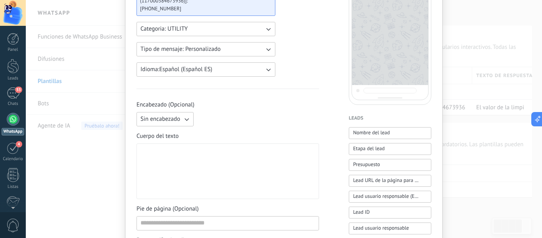
click at [194, 153] on div at bounding box center [227, 171] width 175 height 49
paste div
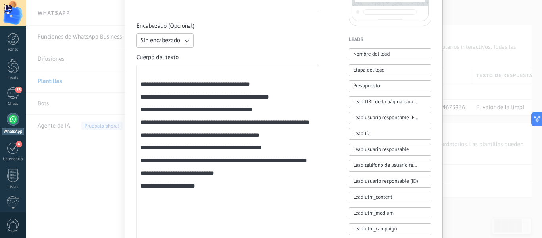
scroll to position [198, 0]
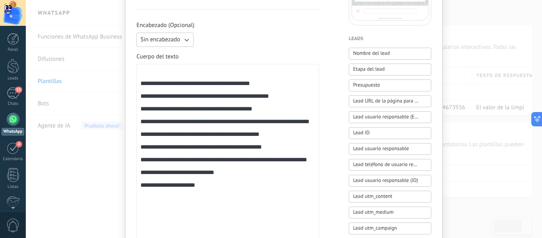
click at [187, 76] on div "**********" at bounding box center [227, 151] width 175 height 169
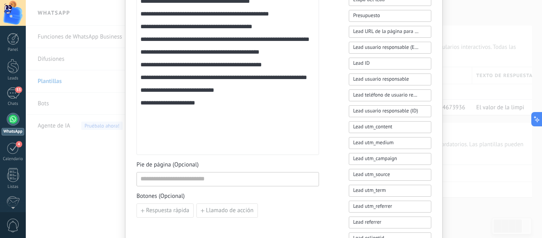
scroll to position [278, 0]
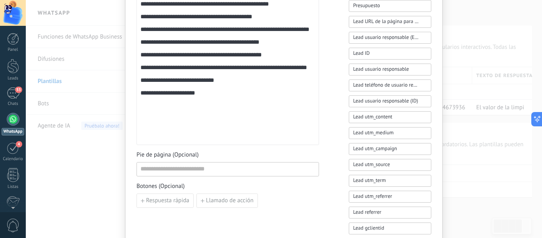
click at [221, 140] on div "**********" at bounding box center [227, 65] width 175 height 154
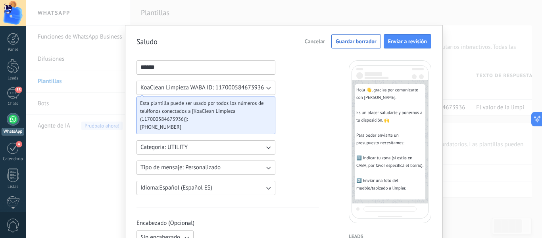
scroll to position [0, 0]
click at [396, 48] on button "Enviar a revisión" at bounding box center [408, 42] width 48 height 14
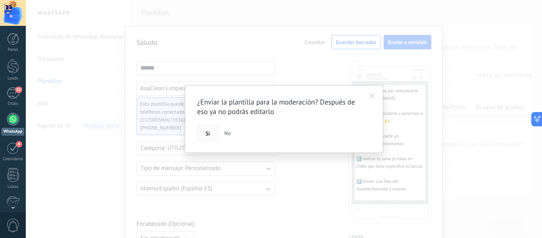
click at [201, 135] on button "Si" at bounding box center [207, 132] width 21 height 15
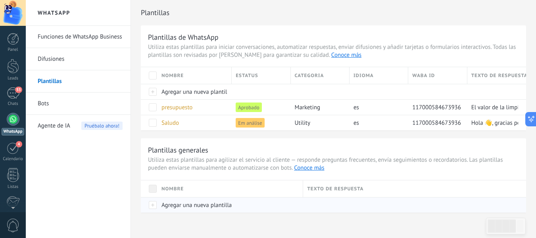
click at [188, 203] on span "Agregar una nueva plantilla" at bounding box center [197, 205] width 70 height 8
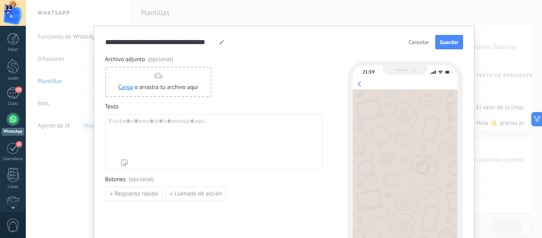
type input "**********"
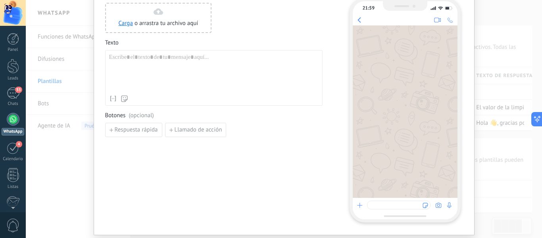
scroll to position [79, 0]
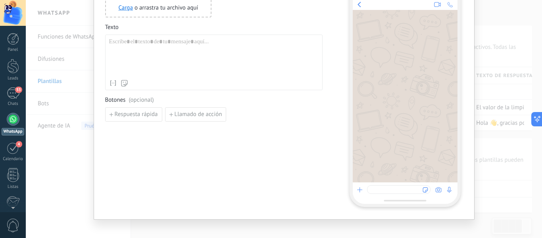
click at [202, 73] on div at bounding box center [214, 57] width 210 height 38
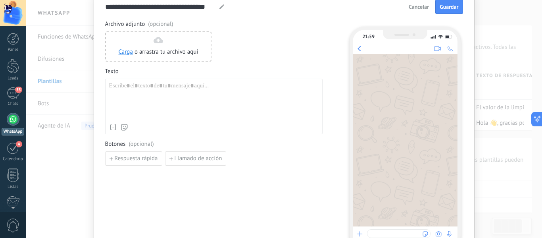
scroll to position [0, 0]
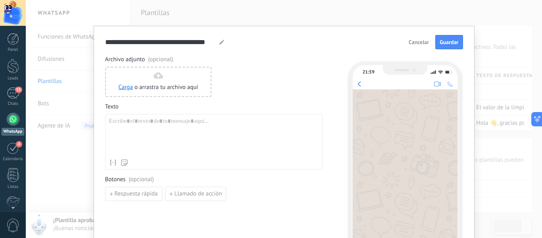
click at [423, 43] on span "Cancelar" at bounding box center [419, 42] width 20 height 6
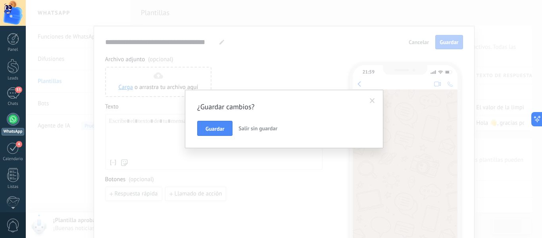
click at [246, 132] on button "Salir sin guardar" at bounding box center [257, 128] width 45 height 15
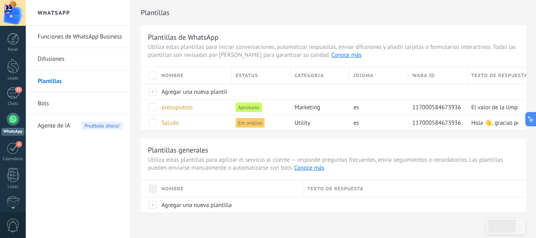
click at [80, 81] on link "Plantillas" at bounding box center [80, 81] width 85 height 22
click at [192, 123] on div "Saludo" at bounding box center [193, 122] width 70 height 15
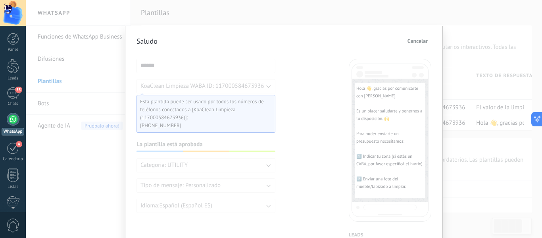
click at [418, 42] on span "Cancelar" at bounding box center [418, 41] width 20 height 6
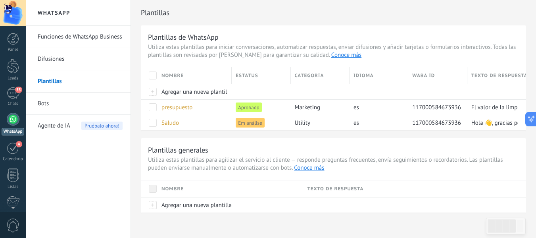
click at [69, 42] on link "Funciones de WhatsApp Business" at bounding box center [80, 37] width 85 height 22
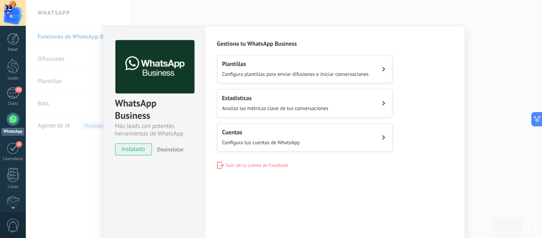
click at [288, 68] on div "Plantillas Configura plantillas para enviar difusiones e iniciar conversaciones" at bounding box center [295, 68] width 147 height 17
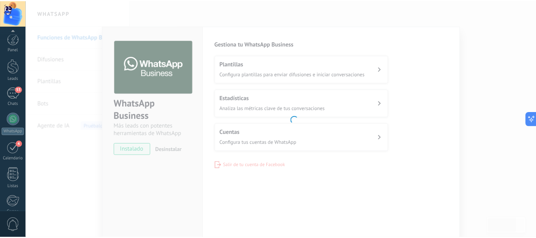
scroll to position [92, 0]
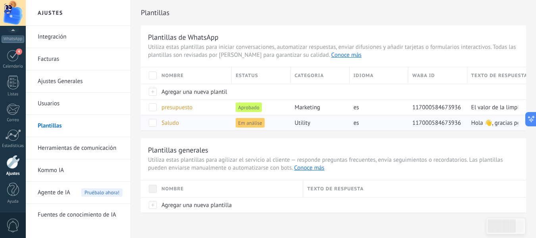
click at [156, 119] on span at bounding box center [153, 123] width 8 height 8
click at [150, 125] on span at bounding box center [153, 123] width 8 height 8
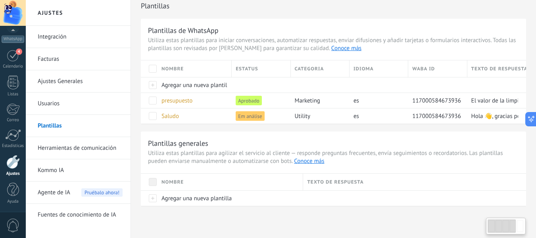
scroll to position [8, 0]
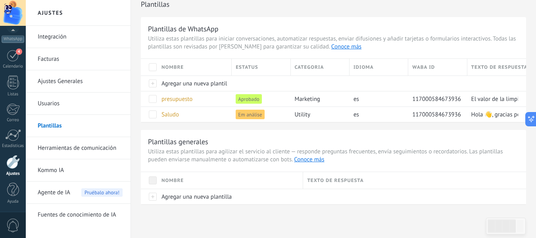
click at [68, 189] on span "Agente de IA" at bounding box center [54, 192] width 33 height 22
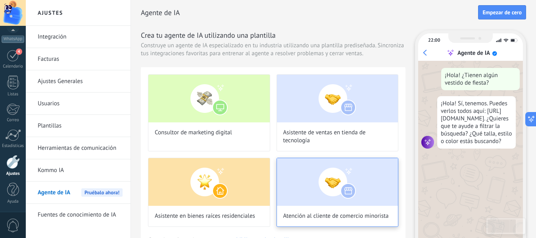
click at [331, 166] on img at bounding box center [337, 182] width 121 height 48
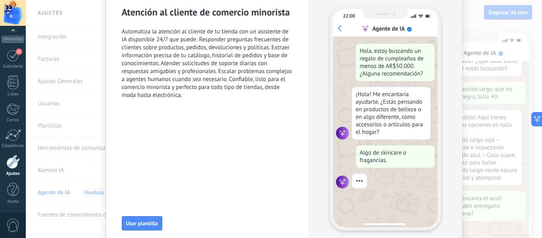
scroll to position [71, 0]
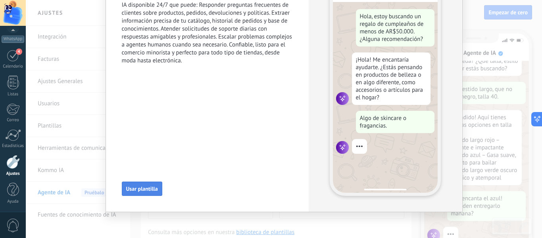
click at [136, 186] on span "Usar plantilla" at bounding box center [142, 189] width 32 height 6
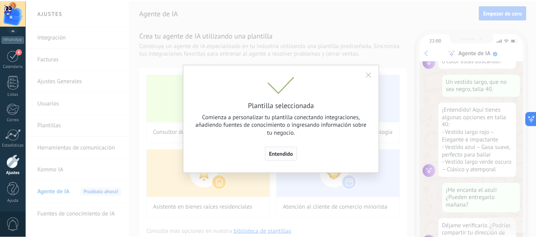
scroll to position [95, 0]
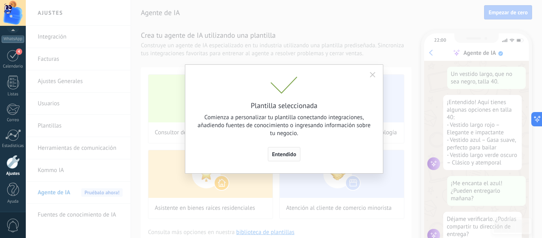
click at [289, 152] on span "Entendido" at bounding box center [284, 154] width 24 height 6
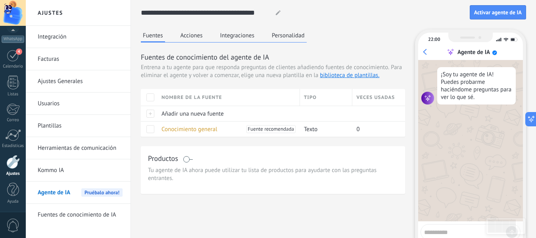
click at [427, 230] on textarea at bounding box center [465, 231] width 82 height 10
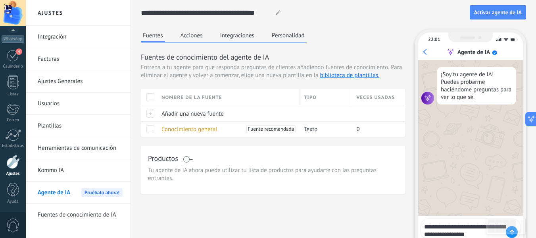
type textarea "**********"
click at [516, 237] on div "**********" at bounding box center [471, 228] width 100 height 21
click at [514, 235] on div at bounding box center [512, 232] width 12 height 12
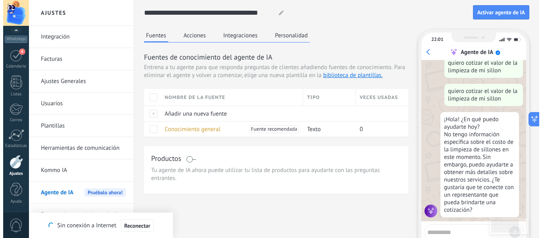
scroll to position [61, 0]
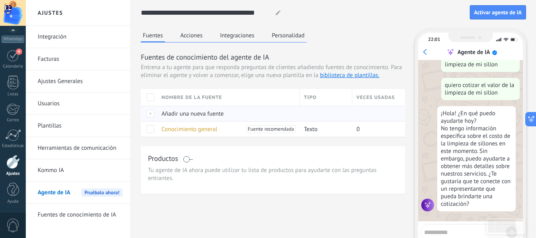
click at [191, 114] on span "Añadir una nueva fuente" at bounding box center [193, 114] width 62 height 8
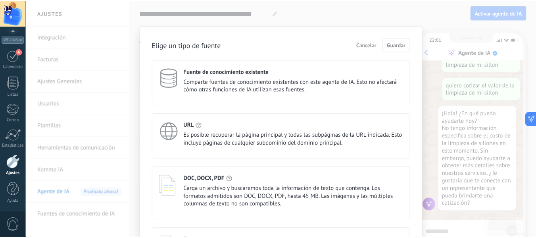
scroll to position [0, 0]
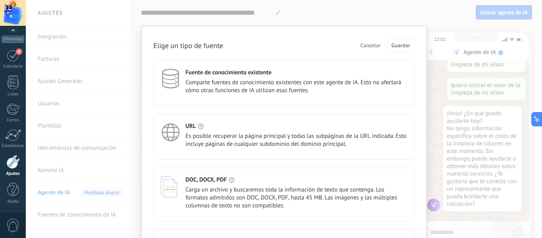
click at [375, 42] on span "Cancelar" at bounding box center [370, 45] width 20 height 6
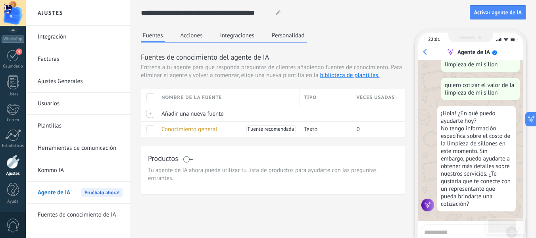
click at [207, 38] on div "Fuentes Acciones Integraciones Personalidad" at bounding box center [224, 35] width 166 height 13
click at [200, 35] on button "Acciones" at bounding box center [192, 35] width 26 height 12
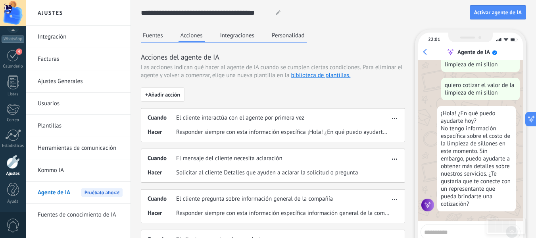
click at [371, 131] on span "Responder siempre con esta información específica ¡Hola! ¿En qué puedo ayudarte…" at bounding box center [283, 132] width 214 height 8
click at [395, 119] on span "button" at bounding box center [394, 117] width 5 height 6
click at [389, 127] on div "Editar" at bounding box center [378, 130] width 42 height 16
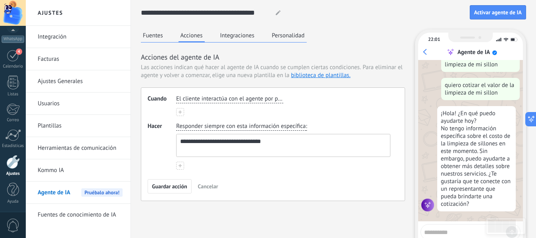
drag, startPoint x: 295, startPoint y: 143, endPoint x: 157, endPoint y: 125, distance: 139.2
click at [157, 125] on div "**********" at bounding box center [273, 145] width 251 height 47
paste textarea "**********"
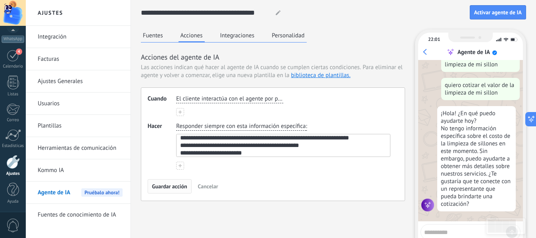
type textarea "**********"
click at [185, 185] on span "Guardar acción" at bounding box center [169, 186] width 35 height 6
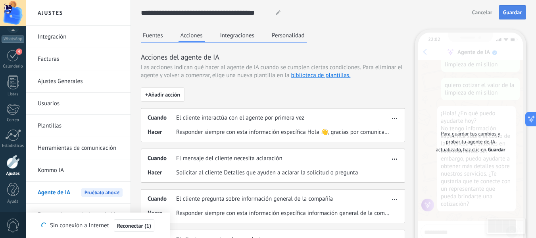
click at [508, 17] on button "Guardar" at bounding box center [512, 12] width 27 height 14
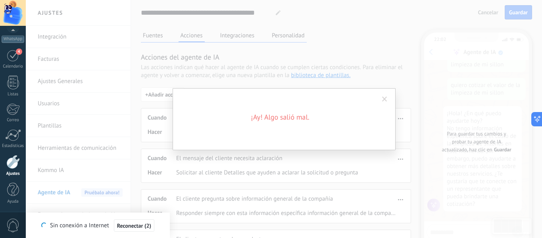
click at [383, 98] on span at bounding box center [384, 99] width 5 height 6
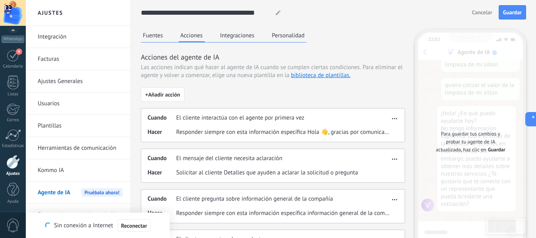
click at [485, 12] on span "Cancelar" at bounding box center [482, 13] width 20 height 6
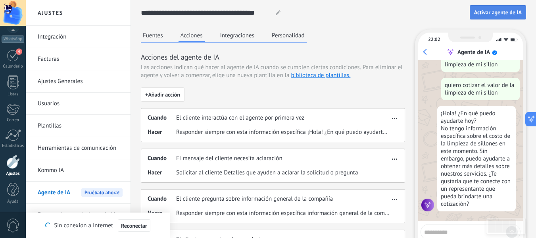
click at [477, 16] on button "Activar agente de IA" at bounding box center [498, 12] width 56 height 14
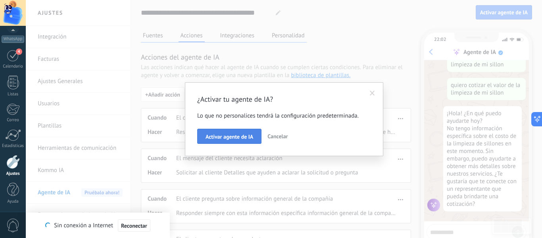
click at [210, 136] on span "Activar agente de IA" at bounding box center [230, 137] width 48 height 6
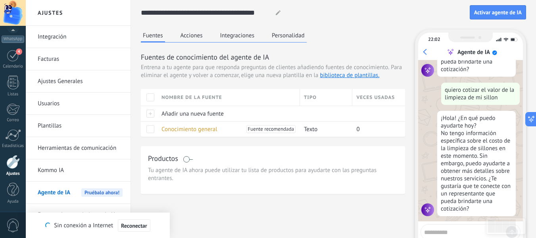
scroll to position [200, 0]
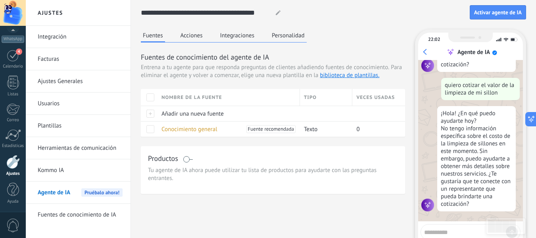
click at [99, 170] on link "Kommo IA" at bounding box center [80, 170] width 85 height 22
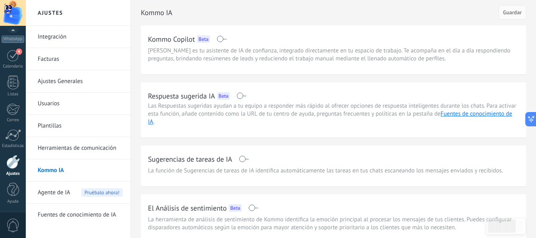
click at [117, 37] on link "Integración" at bounding box center [80, 37] width 85 height 22
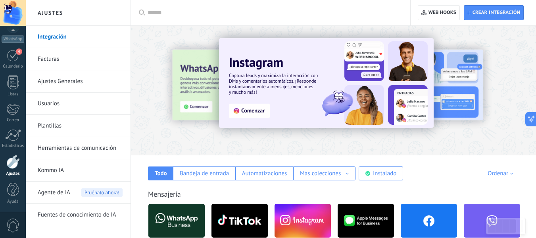
click at [94, 127] on link "Plantillas" at bounding box center [80, 126] width 85 height 22
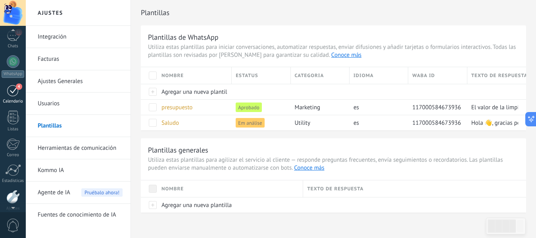
scroll to position [13, 0]
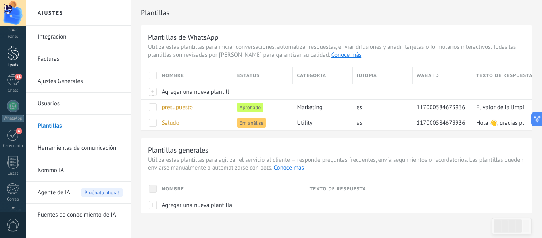
click at [15, 50] on div at bounding box center [13, 53] width 12 height 15
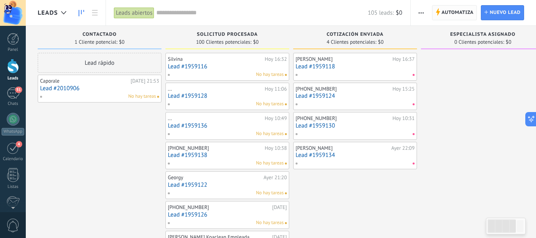
click at [462, 10] on span "Automatiza" at bounding box center [458, 13] width 32 height 14
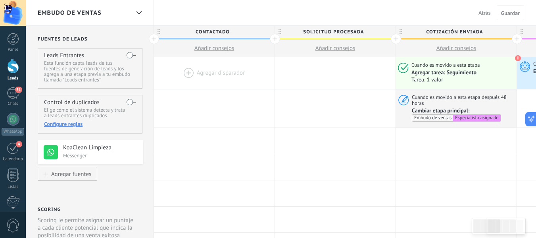
click at [232, 69] on div at bounding box center [214, 73] width 121 height 32
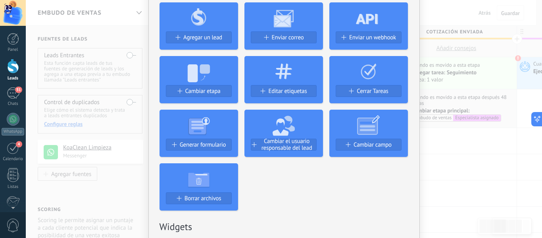
scroll to position [40, 0]
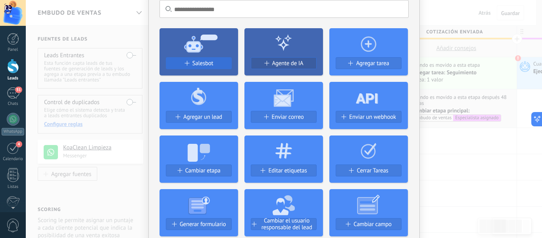
click at [208, 67] on span "Salesbot" at bounding box center [202, 63] width 21 height 7
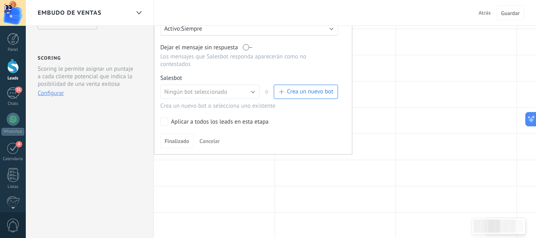
scroll to position [159, 0]
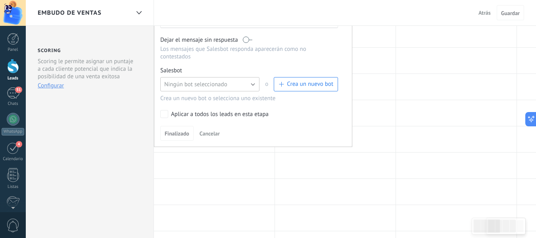
click at [242, 85] on button "Ningún bot seleccionado" at bounding box center [209, 84] width 99 height 14
click at [243, 98] on span "Salesbot #3" at bounding box center [206, 98] width 101 height 8
click at [210, 117] on div "Aplicar a todos los leads en esta etapa" at bounding box center [220, 114] width 98 height 8
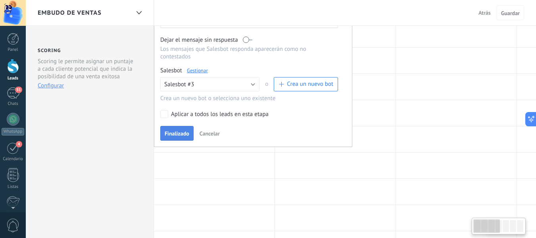
click at [169, 134] on span "Finalizado" at bounding box center [177, 134] width 25 height 6
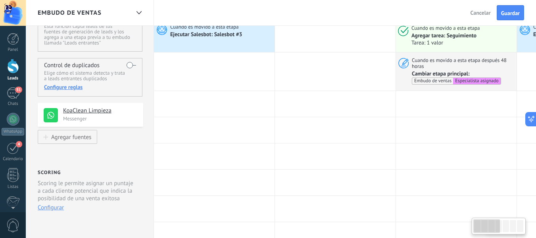
scroll to position [0, 0]
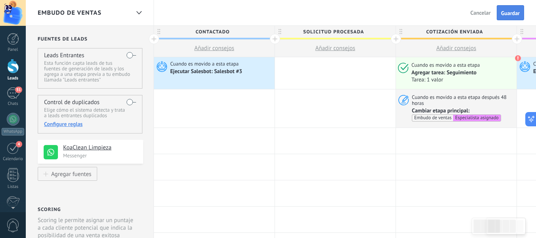
click at [514, 15] on span "Guardar" at bounding box center [510, 13] width 19 height 6
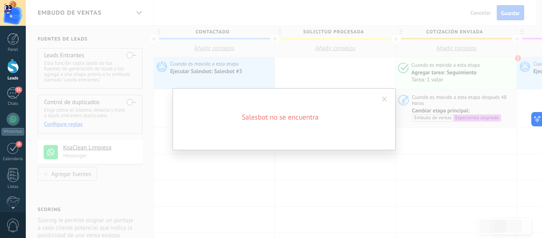
click at [384, 99] on span at bounding box center [384, 99] width 5 height 6
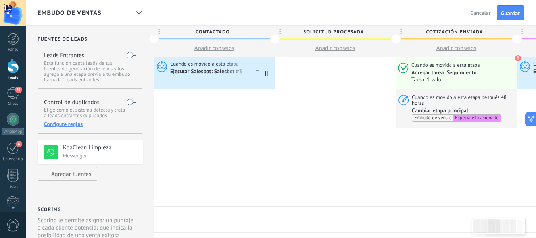
click at [192, 69] on div "Ejecutar Salesbot: Salesbot #3" at bounding box center [206, 71] width 73 height 7
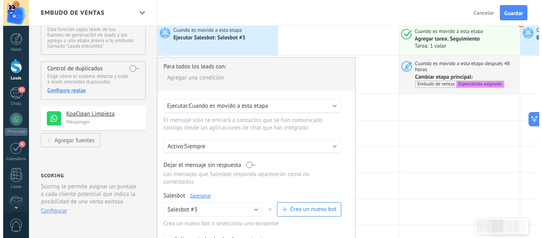
scroll to position [79, 0]
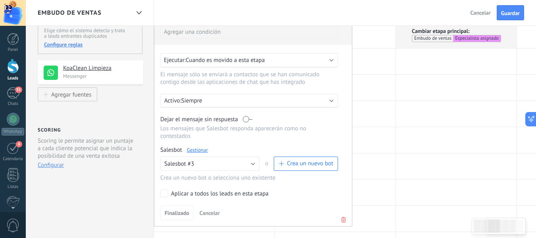
click at [205, 150] on link "Gestionar" at bounding box center [197, 149] width 21 height 7
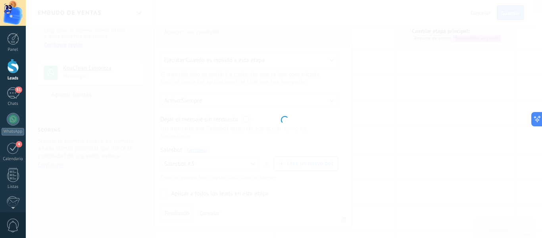
type input "**********"
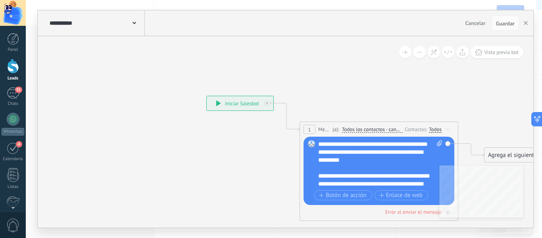
click at [134, 18] on div "**********" at bounding box center [96, 22] width 97 height 25
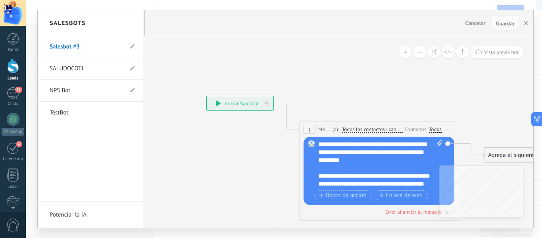
click at [241, 48] on div at bounding box center [286, 118] width 496 height 217
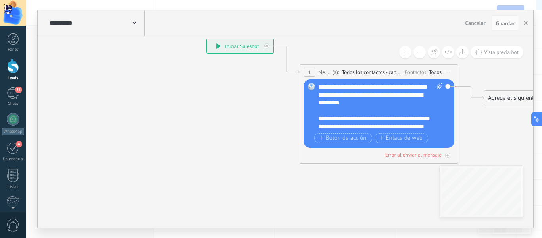
drag, startPoint x: 372, startPoint y: 42, endPoint x: 488, endPoint y: 36, distance: 116.0
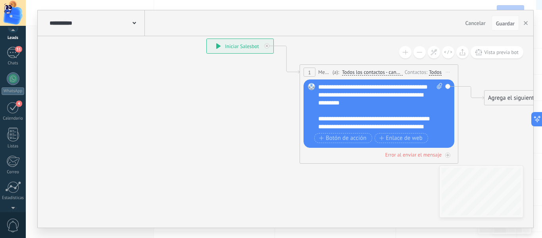
scroll to position [92, 0]
click at [11, 157] on div at bounding box center [12, 162] width 13 height 14
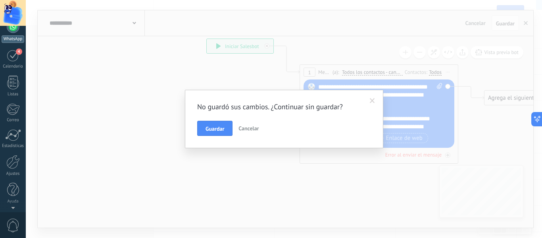
scroll to position [0, 0]
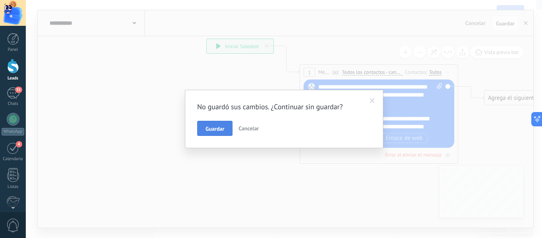
click at [221, 122] on button "Guardar" at bounding box center [214, 128] width 35 height 15
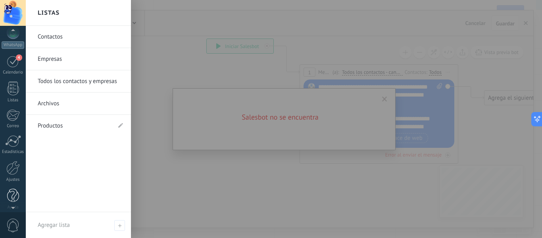
scroll to position [92, 0]
click at [16, 187] on div at bounding box center [13, 190] width 12 height 14
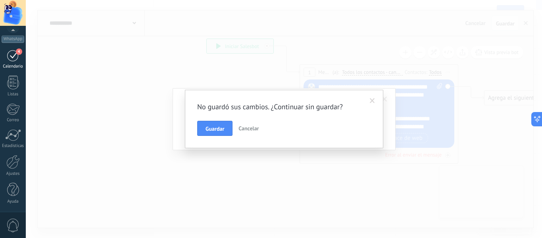
scroll to position [0, 0]
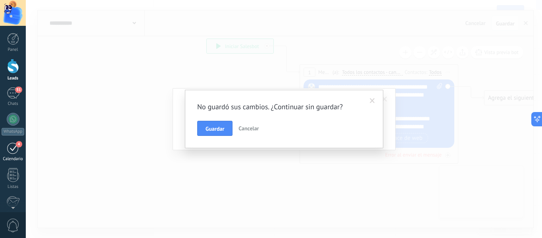
click at [15, 156] on link "4 Calendario" at bounding box center [13, 152] width 26 height 20
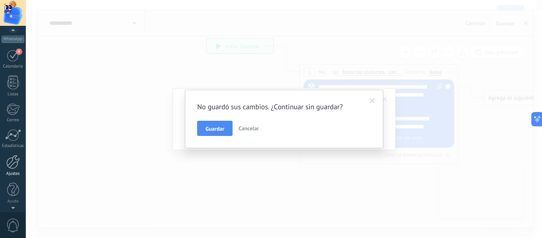
click at [20, 159] on link "Ajustes" at bounding box center [13, 165] width 26 height 21
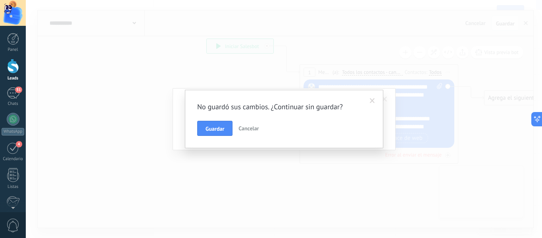
click at [246, 127] on span "Cancelar" at bounding box center [249, 128] width 20 height 7
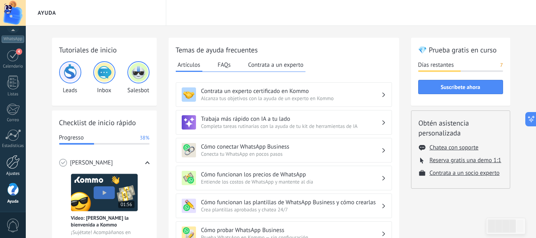
click at [21, 162] on link "Ajustes" at bounding box center [13, 165] width 26 height 21
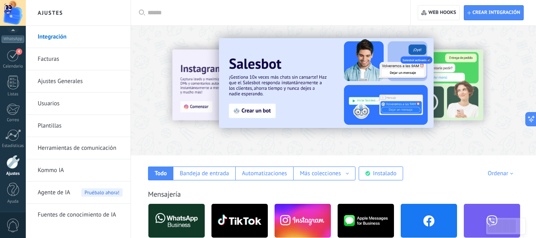
click at [62, 191] on span "Agente de IA" at bounding box center [54, 192] width 33 height 22
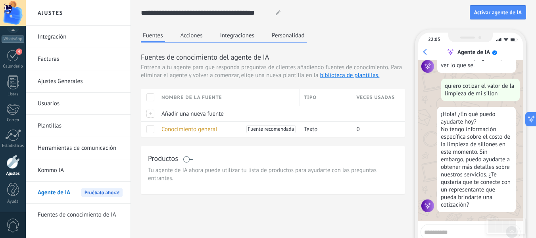
scroll to position [33, 0]
click at [72, 170] on link "Kommo IA" at bounding box center [80, 170] width 85 height 22
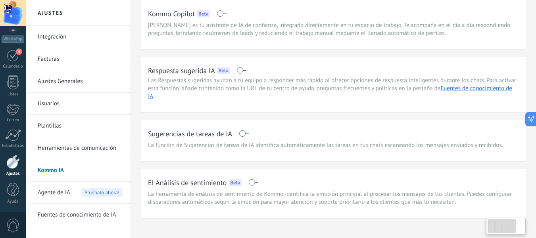
scroll to position [39, 0]
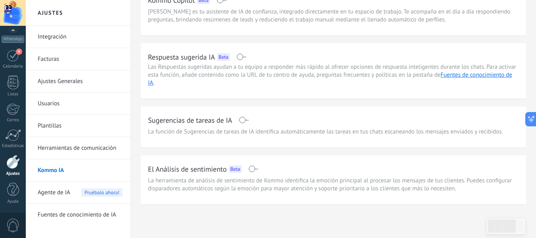
click at [86, 142] on link "Herramientas de comunicación" at bounding box center [80, 148] width 85 height 22
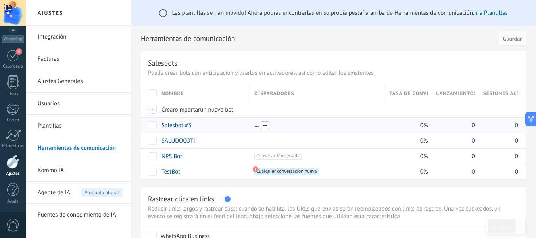
click at [266, 121] on span at bounding box center [265, 125] width 8 height 8
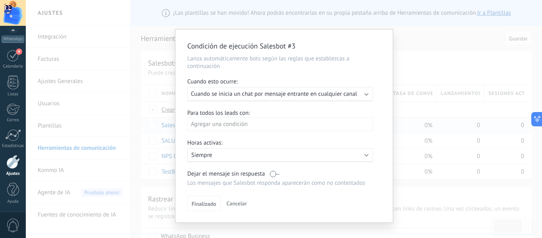
click at [241, 132] on div "Agregar una condición" at bounding box center [280, 127] width 186 height 20
click at [242, 125] on div "Agregar una condición" at bounding box center [280, 124] width 186 height 14
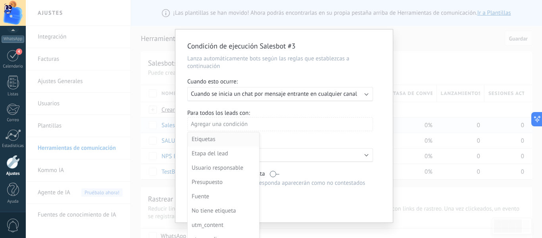
click at [256, 133] on li "Etiquetas" at bounding box center [223, 139] width 71 height 14
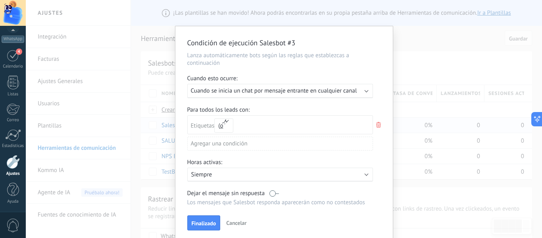
click at [377, 119] on div "Etiquetas y o o" at bounding box center [284, 124] width 194 height 19
click at [380, 123] on icon at bounding box center [378, 125] width 9 height 10
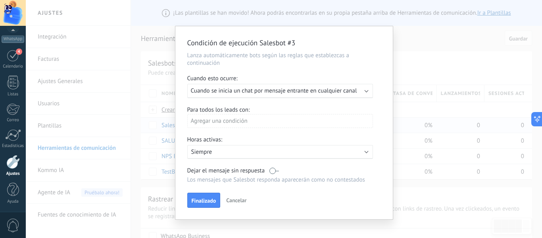
click at [234, 197] on span "Cancelar" at bounding box center [236, 199] width 20 height 7
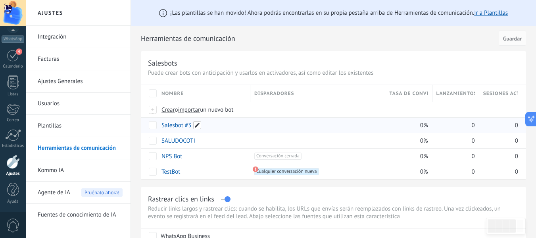
click at [197, 127] on span at bounding box center [197, 125] width 8 height 8
click at [208, 145] on span "Cancelar" at bounding box center [213, 142] width 20 height 7
drag, startPoint x: 220, startPoint y: 125, endPoint x: 450, endPoint y: 119, distance: 230.2
click at [450, 119] on div "0" at bounding box center [454, 124] width 43 height 15
click at [177, 125] on link "Salesbot #3" at bounding box center [177, 125] width 30 height 8
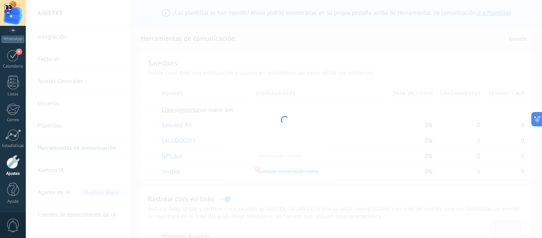
type input "**********"
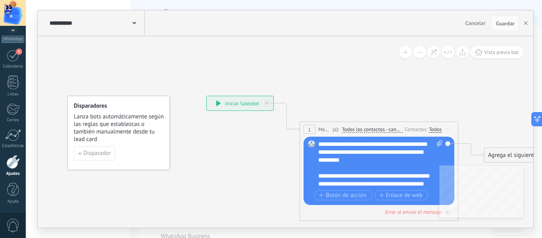
click at [382, 124] on div "1 Mensaje ******* (a): Todos los contactos - canales seleccionados Todos los co…" at bounding box center [379, 129] width 158 height 15
click at [386, 129] on span "Todos los contactos - canales seleccionados" at bounding box center [372, 129] width 61 height 6
click at [386, 129] on button "Todos los contactos - canales seleccionados" at bounding box center [387, 129] width 99 height 14
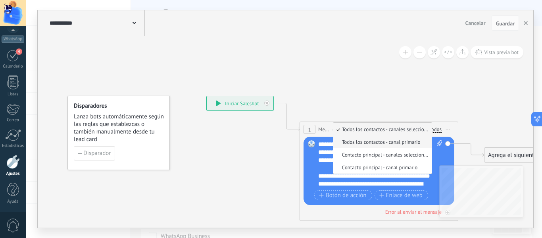
click at [375, 143] on span "Todos los contactos - canal primario" at bounding box center [381, 142] width 96 height 7
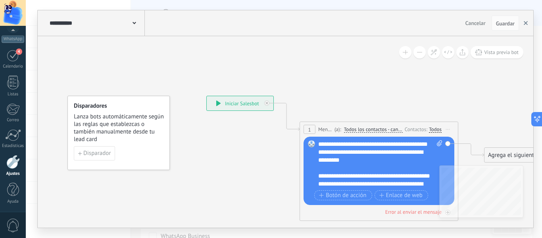
click at [529, 21] on button "button" at bounding box center [526, 22] width 12 height 15
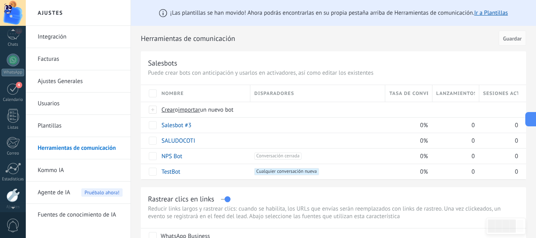
scroll to position [13, 0]
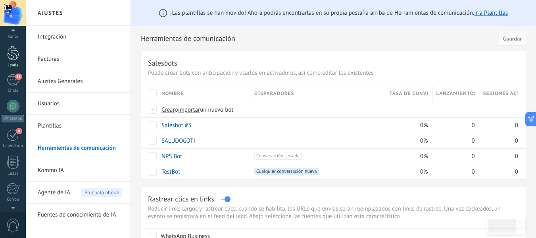
click at [18, 53] on div at bounding box center [13, 53] width 12 height 15
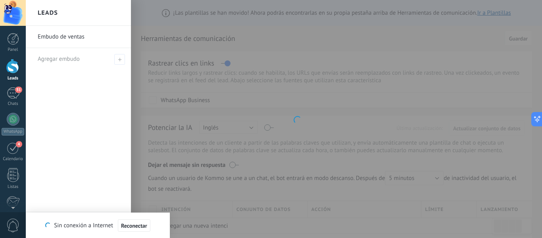
click at [12, 69] on div at bounding box center [13, 66] width 12 height 15
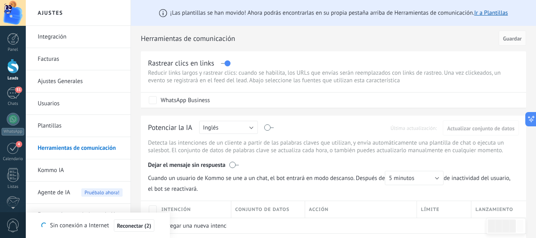
click at [16, 65] on div at bounding box center [13, 66] width 12 height 15
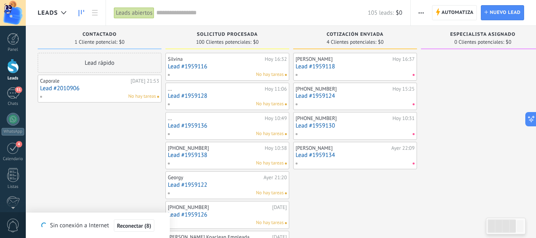
click at [426, 13] on button "button" at bounding box center [422, 12] width 12 height 15
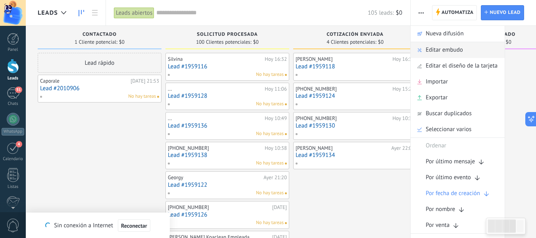
click at [452, 50] on span "Editar embudo" at bounding box center [444, 50] width 37 height 16
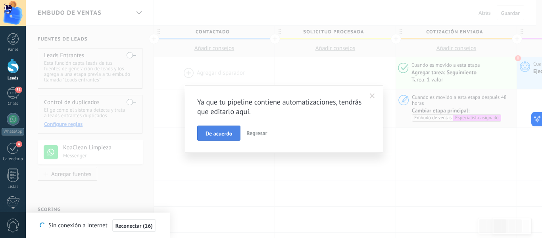
click at [238, 135] on button "De acuerdo" at bounding box center [218, 132] width 43 height 15
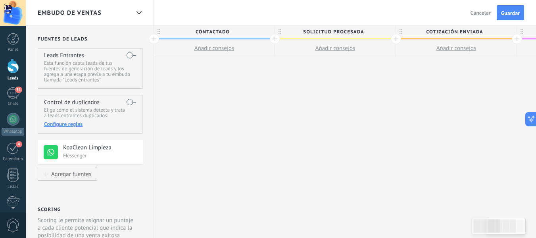
click at [224, 37] on span "Contactado" at bounding box center [212, 32] width 117 height 12
click at [272, 39] on div at bounding box center [275, 39] width 10 height 10
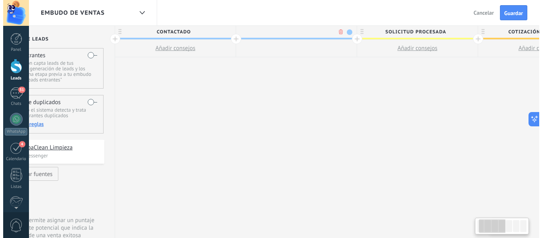
scroll to position [0, 59]
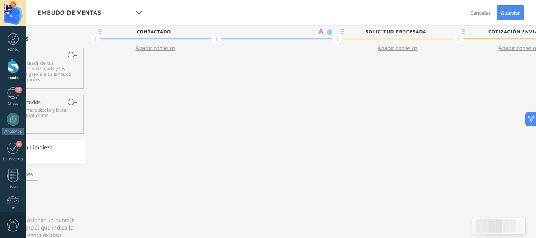
click at [167, 48] on span "Añadir consejos" at bounding box center [156, 48] width 40 height 8
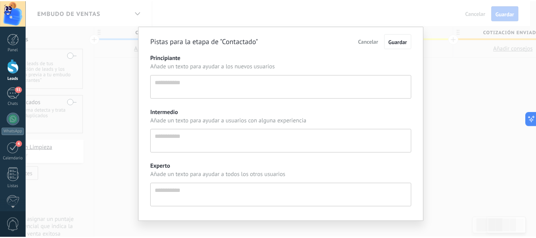
scroll to position [8, 0]
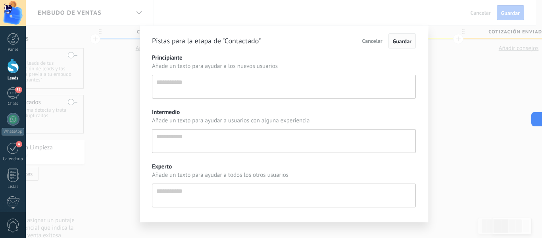
click at [407, 42] on span "Guardar" at bounding box center [402, 41] width 19 height 7
click at [378, 42] on span "Cancelar" at bounding box center [372, 40] width 20 height 7
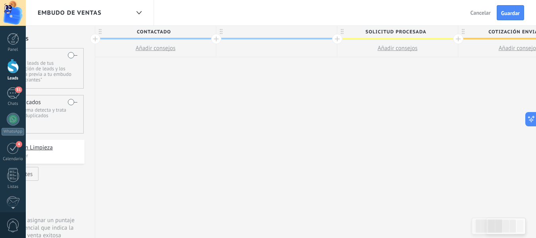
click at [155, 51] on span "Añadir consejos" at bounding box center [156, 48] width 40 height 8
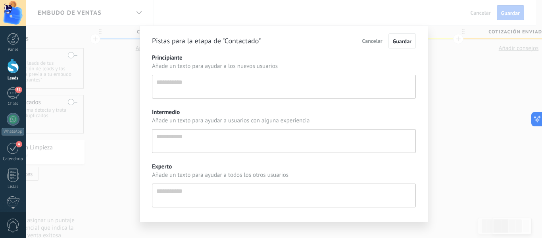
click at [128, 55] on div "Pistas para la etapa de "Contactado" Cancelar Guardar Principiante Añade un tex…" at bounding box center [284, 119] width 516 height 238
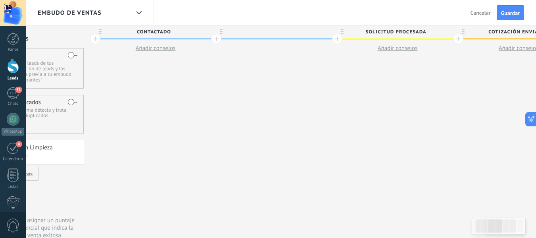
click at [214, 40] on div at bounding box center [216, 39] width 10 height 10
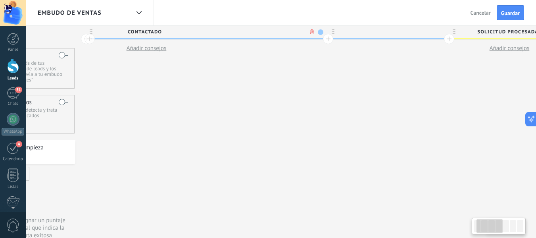
scroll to position [0, 118]
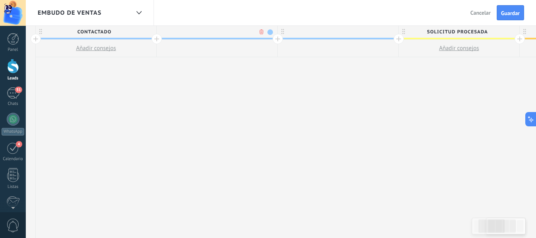
click at [261, 33] on body ".abccls-1,.abccls-2{fill-rule:evenodd}.abccls-2{fill:#fff} .abfcls-1{fill:none}…" at bounding box center [268, 119] width 536 height 238
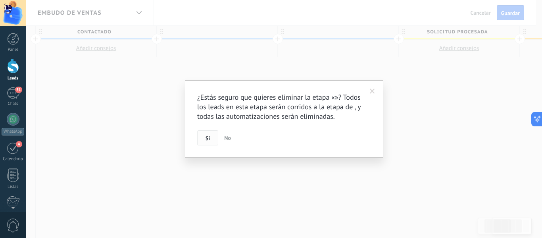
click at [207, 137] on span "Si" at bounding box center [208, 138] width 4 height 6
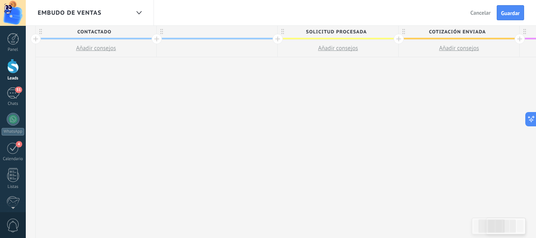
click at [163, 32] on use at bounding box center [161, 31] width 3 height 5
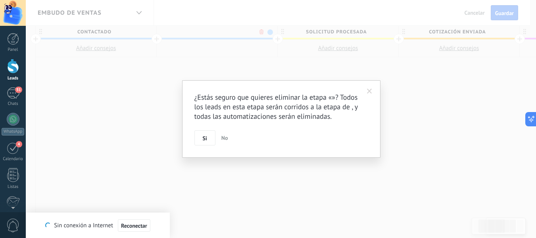
click at [262, 32] on body ".abccls-1,.abccls-2{fill-rule:evenodd}.abccls-2{fill:#fff} .abfcls-1{fill:none}…" at bounding box center [268, 119] width 536 height 238
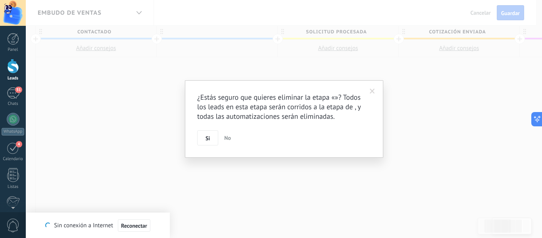
click at [212, 142] on button "Si" at bounding box center [207, 137] width 21 height 15
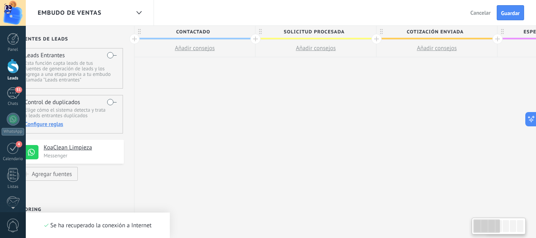
scroll to position [0, 0]
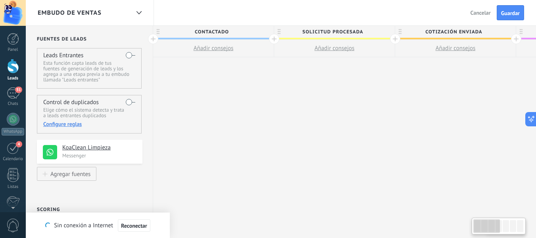
drag, startPoint x: 121, startPoint y: 72, endPoint x: 227, endPoint y: 73, distance: 105.6
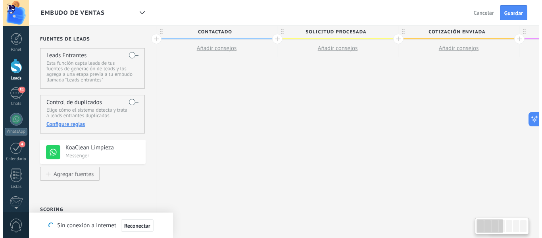
scroll to position [0, 2]
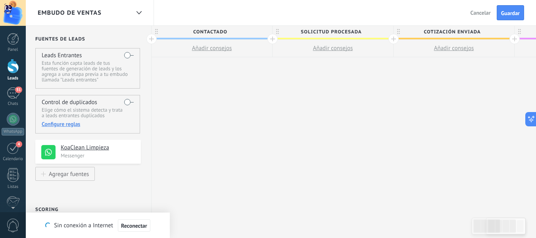
click at [212, 31] on span "Contactado" at bounding box center [210, 32] width 117 height 12
click at [235, 40] on button "Añadir consejos" at bounding box center [212, 48] width 121 height 17
type textarea "**********"
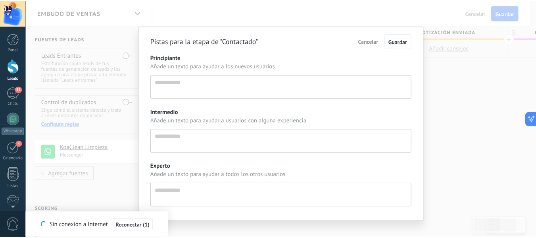
scroll to position [8, 0]
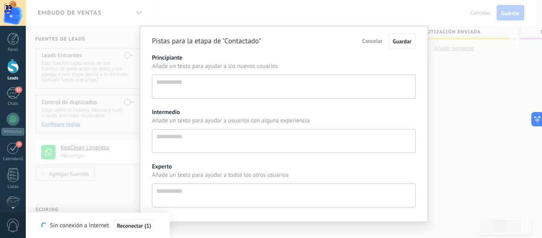
click at [370, 39] on span "Cancelar" at bounding box center [372, 40] width 20 height 7
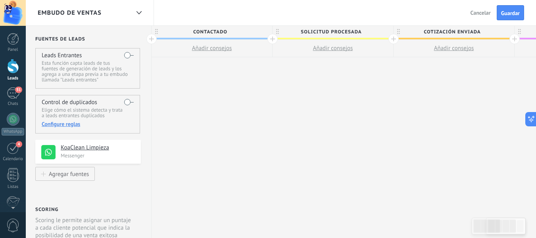
click at [476, 13] on span "Cancelar" at bounding box center [481, 12] width 20 height 7
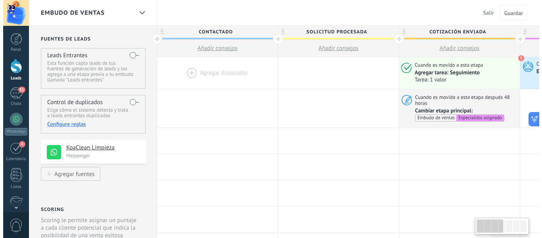
scroll to position [0, 2]
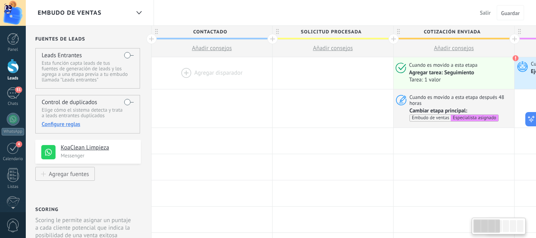
drag, startPoint x: 215, startPoint y: 71, endPoint x: 220, endPoint y: 70, distance: 5.3
click at [220, 70] on div at bounding box center [212, 73] width 121 height 32
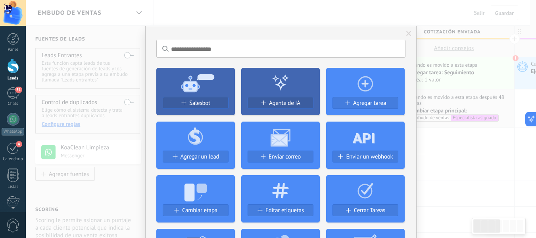
scroll to position [0, 0]
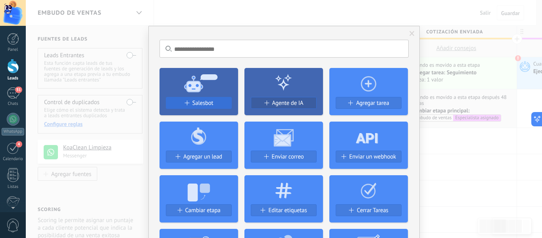
click at [210, 104] on span "Salesbot" at bounding box center [202, 103] width 21 height 7
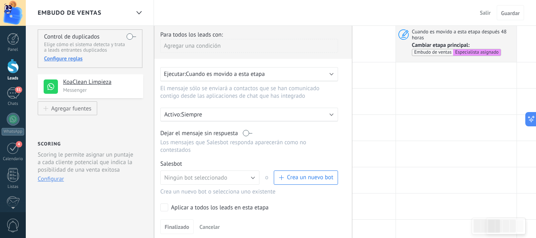
scroll to position [79, 0]
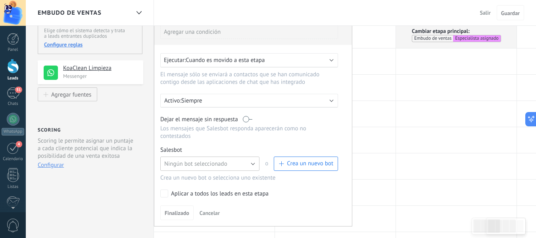
click at [233, 159] on button "Ningún bot seleccionado" at bounding box center [209, 163] width 99 height 14
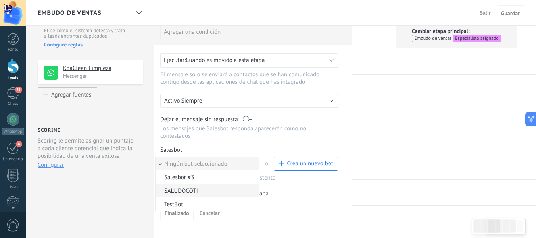
click at [227, 187] on span "SALUDOCOTI" at bounding box center [206, 191] width 101 height 8
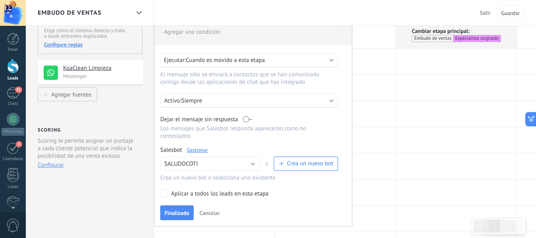
click at [209, 192] on div "Aplicar a todos los leads en esta etapa" at bounding box center [220, 194] width 98 height 8
click at [172, 207] on button "Finalizado" at bounding box center [176, 212] width 33 height 15
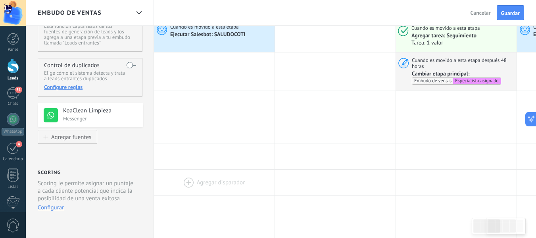
scroll to position [0, 0]
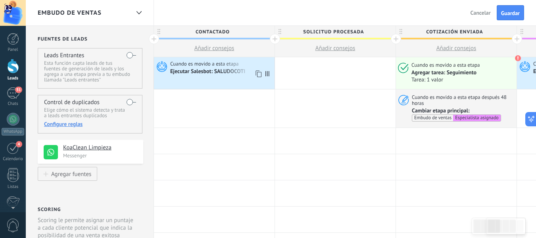
click at [259, 75] on icon at bounding box center [258, 74] width 8 height 10
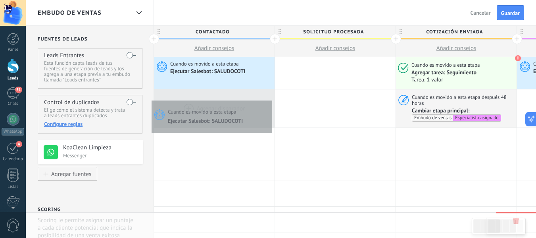
click at [270, 98] on div at bounding box center [214, 108] width 121 height 38
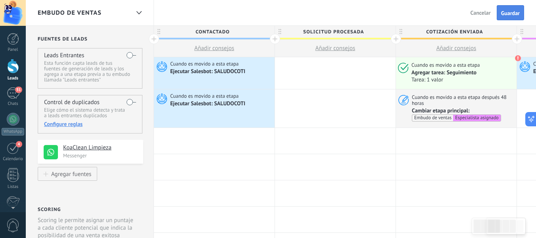
click at [509, 5] on div "Salir Cancelar Guardar" at bounding box center [495, 12] width 60 height 15
click at [517, 12] on span "Guardar" at bounding box center [510, 13] width 19 height 6
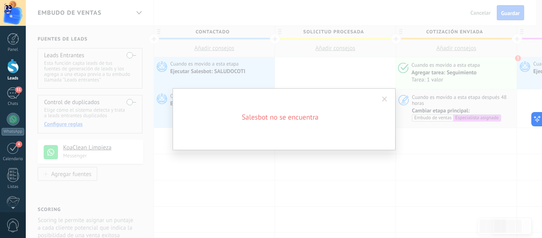
click at [383, 99] on span at bounding box center [384, 99] width 5 height 6
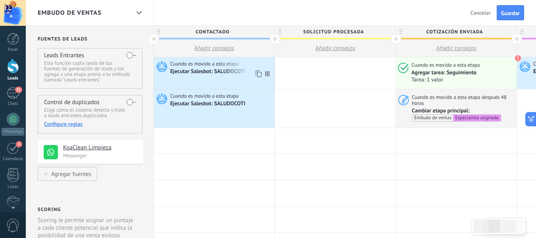
click at [156, 67] on icon at bounding box center [160, 66] width 13 height 12
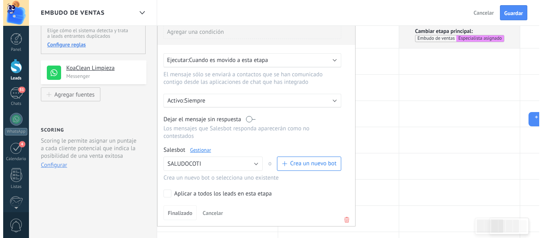
scroll to position [119, 0]
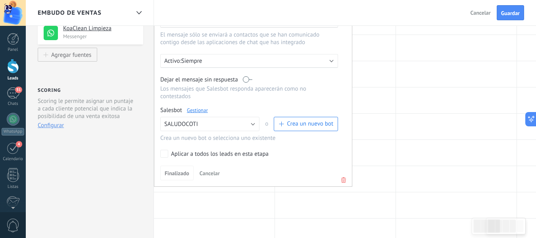
click at [325, 127] on span "Crea un nuevo bot" at bounding box center [310, 124] width 46 height 8
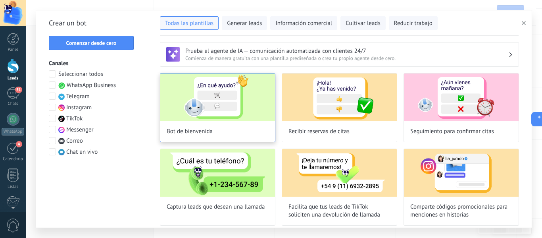
click at [233, 103] on img at bounding box center [217, 97] width 115 height 48
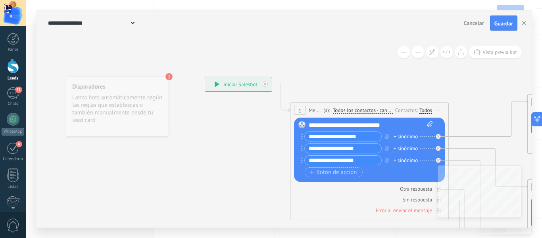
click at [381, 118] on div "Reemplazar Quitar Convertir a mensaje de voz Arrastre la imagen aquí para adjun…" at bounding box center [369, 149] width 151 height 64
click at [387, 125] on div "**********" at bounding box center [371, 125] width 124 height 8
click at [396, 127] on div "**********" at bounding box center [371, 125] width 124 height 8
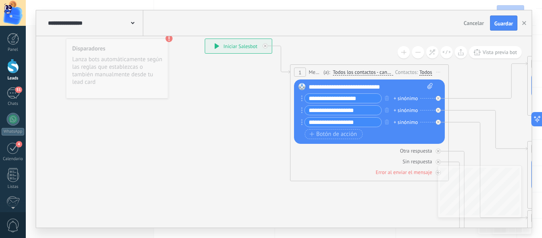
click at [138, 19] on div "**********" at bounding box center [94, 22] width 97 height 25
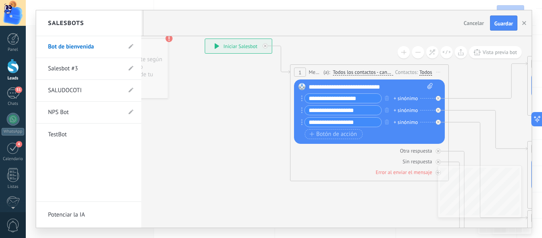
click at [99, 69] on link "Salesbot #3" at bounding box center [84, 69] width 73 height 22
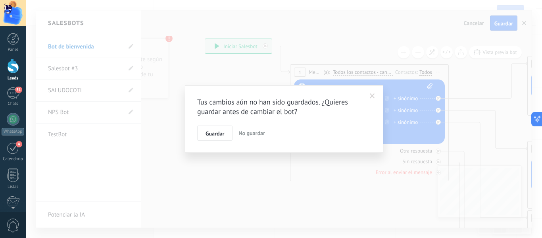
click at [247, 131] on span "No guardar" at bounding box center [252, 132] width 27 height 7
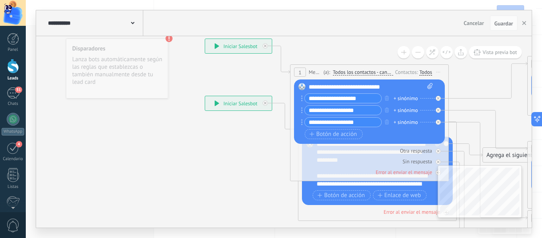
click at [129, 17] on div "**********" at bounding box center [94, 22] width 97 height 25
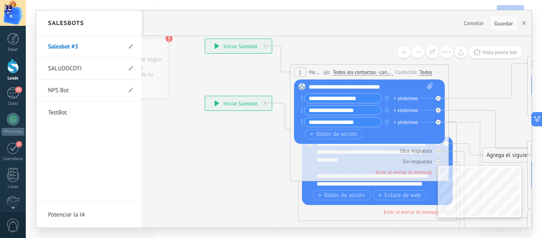
click at [107, 66] on link "SALUDOCOTI" at bounding box center [84, 69] width 73 height 22
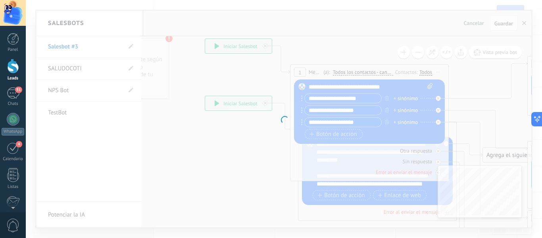
type input "**********"
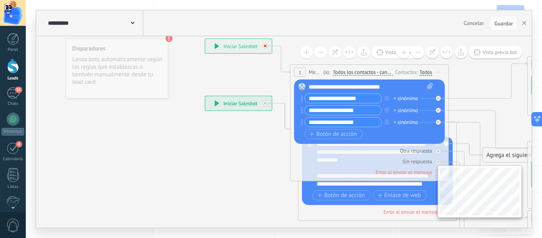
click at [266, 48] on div at bounding box center [265, 45] width 5 height 5
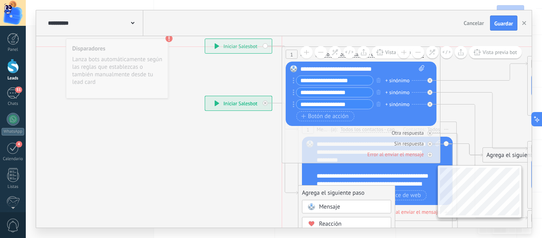
drag, startPoint x: 393, startPoint y: 46, endPoint x: 369, endPoint y: 65, distance: 30.9
click at [385, 61] on div "1 Message ******* (a): Todos los contactos - canales seleccionados Todos los co…" at bounding box center [361, 54] width 158 height 15
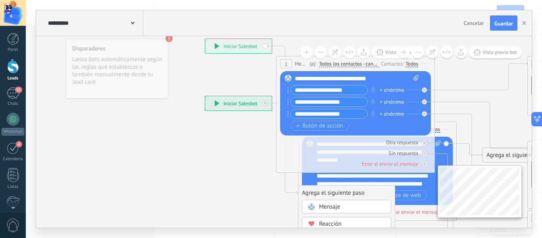
click at [423, 60] on span "Iniciar vista previa aquí Cambiar nombre Duplicar [GEOGRAPHIC_DATA]" at bounding box center [424, 64] width 13 height 12
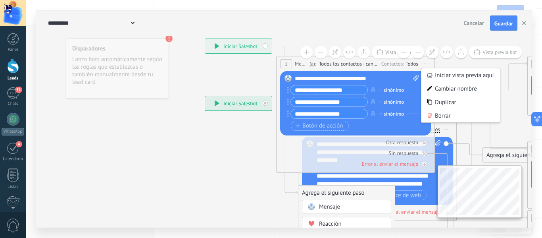
click at [430, 115] on icon at bounding box center [429, 115] width 5 height 5
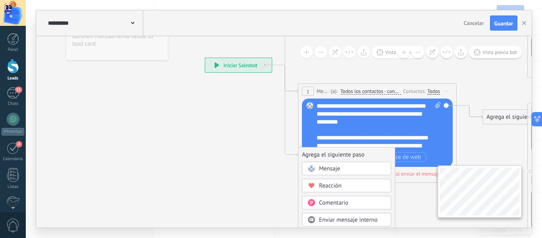
click at [487, 54] on span "Vista previa bot" at bounding box center [500, 52] width 35 height 7
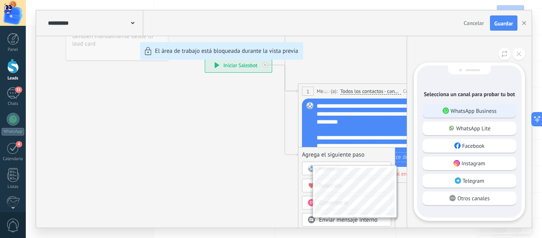
click at [463, 111] on p "WhatsApp Business" at bounding box center [474, 110] width 46 height 7
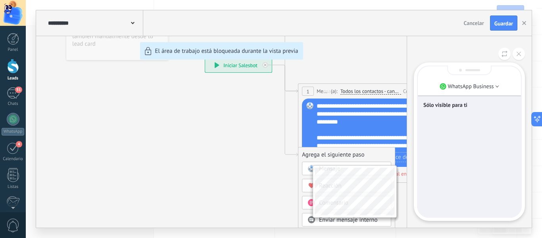
click at [456, 100] on div "Sólo visible para ti" at bounding box center [469, 105] width 92 height 17
click at [453, 104] on p "Sólo visible para ti" at bounding box center [469, 104] width 92 height 7
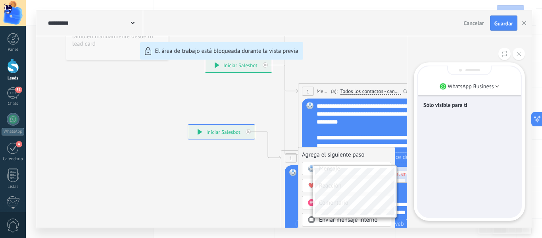
click at [444, 110] on div "Sólo visible para ti" at bounding box center [469, 105] width 92 height 9
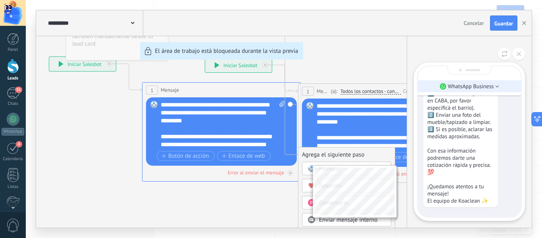
click at [491, 87] on p "WhatsApp Business" at bounding box center [471, 86] width 46 height 7
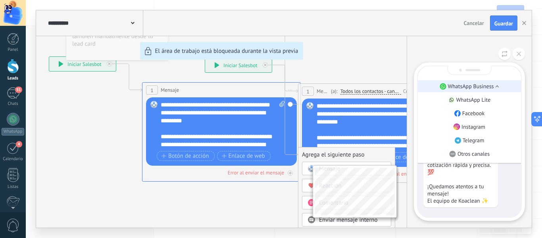
drag, startPoint x: 487, startPoint y: 66, endPoint x: 483, endPoint y: 86, distance: 20.2
click at [483, 87] on div "WhatsApp Business WhatsApp Lite Facebook Instagram Telegram Otros canales Sólo …" at bounding box center [469, 141] width 111 height 158
click at [242, 202] on div "**********" at bounding box center [284, 118] width 496 height 217
click at [149, 51] on div "**********" at bounding box center [284, 118] width 496 height 217
click at [520, 51] on button at bounding box center [519, 54] width 12 height 12
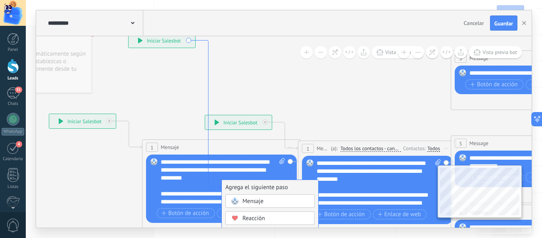
drag, startPoint x: 285, startPoint y: 67, endPoint x: 208, endPoint y: 42, distance: 80.2
click at [318, 54] on button at bounding box center [321, 52] width 12 height 12
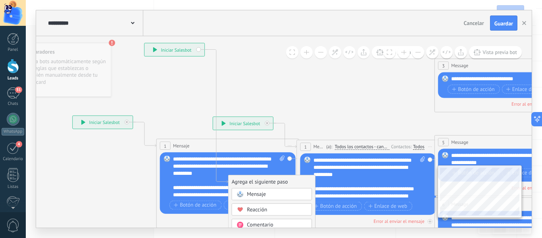
click at [324, 57] on button at bounding box center [321, 52] width 12 height 12
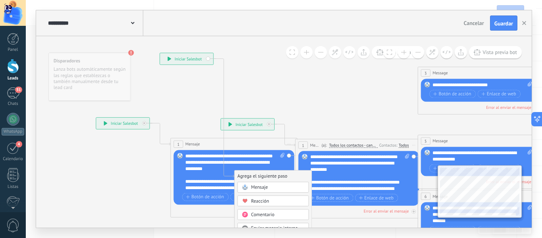
click at [324, 57] on button at bounding box center [321, 52] width 12 height 12
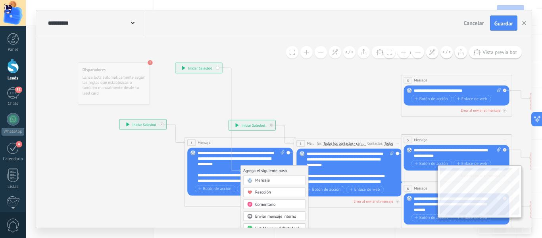
click at [324, 57] on button at bounding box center [321, 52] width 12 height 12
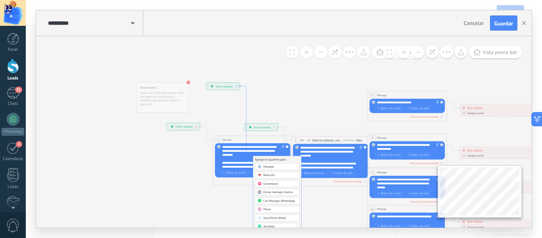
click at [246, 91] on icon at bounding box center [246, 123] width 13 height 74
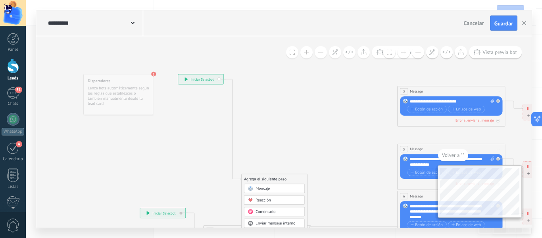
drag, startPoint x: 258, startPoint y: 107, endPoint x: 237, endPoint y: 130, distance: 30.9
click at [237, 130] on icon at bounding box center [463, 218] width 841 height 559
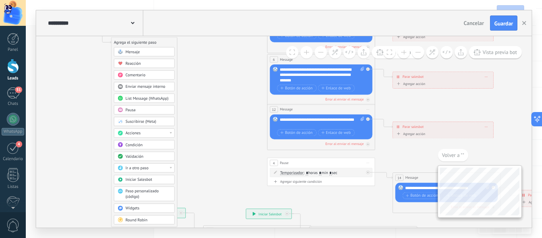
drag, startPoint x: 345, startPoint y: 152, endPoint x: 270, endPoint y: 14, distance: 157.3
click at [221, 12] on div "**********" at bounding box center [284, 118] width 496 height 217
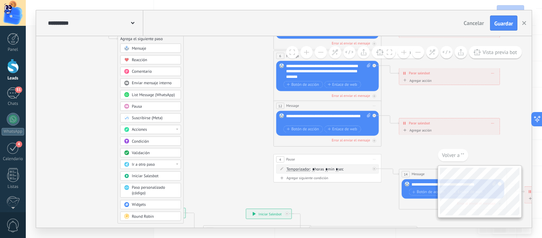
click at [473, 25] on span "Cancelar" at bounding box center [474, 22] width 20 height 7
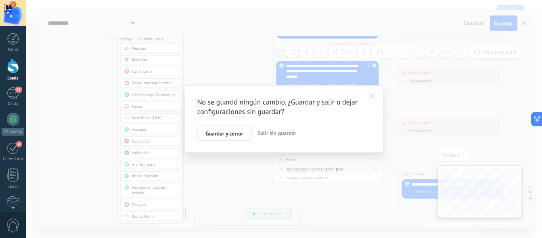
click at [289, 131] on span "Salir sin guardar" at bounding box center [277, 132] width 39 height 7
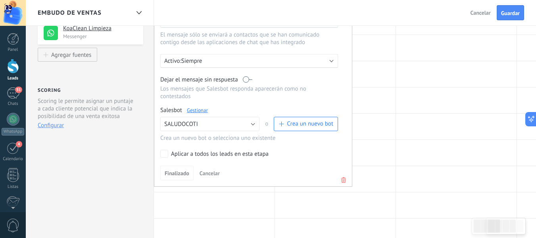
click at [286, 125] on span "Crea un nuevo bot" at bounding box center [306, 124] width 55 height 8
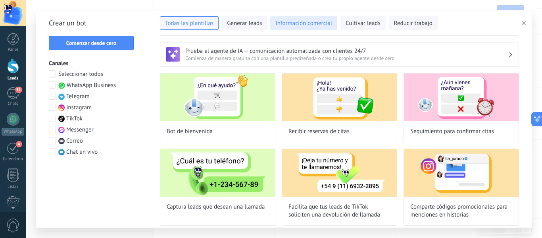
click at [305, 19] on button "Información comercial" at bounding box center [303, 22] width 67 height 13
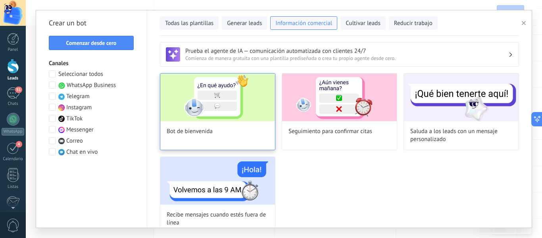
click at [238, 89] on img at bounding box center [217, 97] width 115 height 48
type input "**********"
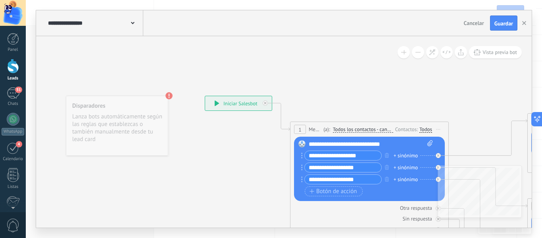
click at [238, 99] on div "**********" at bounding box center [238, 103] width 67 height 14
click at [227, 106] on div "**********" at bounding box center [238, 103] width 67 height 14
click at [224, 98] on div "**********" at bounding box center [238, 103] width 67 height 14
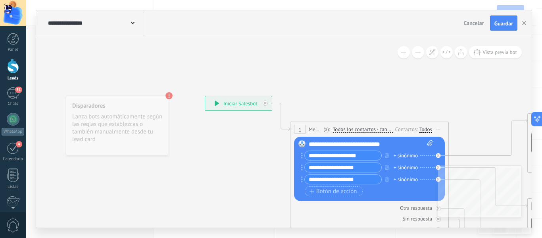
drag, startPoint x: 224, startPoint y: 98, endPoint x: 214, endPoint y: 102, distance: 10.8
click at [214, 102] on div "**********" at bounding box center [238, 103] width 67 height 14
drag, startPoint x: 208, startPoint y: 102, endPoint x: 215, endPoint y: 108, distance: 9.1
click at [213, 106] on div "**********" at bounding box center [238, 103] width 67 height 14
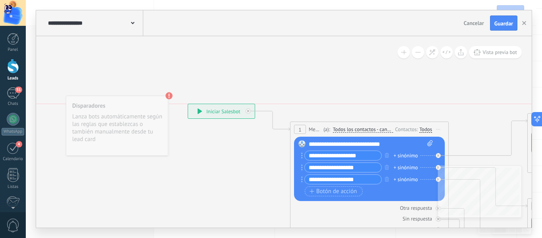
drag, startPoint x: 215, startPoint y: 108, endPoint x: 192, endPoint y: 113, distance: 22.7
click at [192, 113] on div "**********" at bounding box center [221, 111] width 67 height 14
click at [167, 97] on use at bounding box center [168, 95] width 7 height 7
drag, startPoint x: 156, startPoint y: 102, endPoint x: 244, endPoint y: 85, distance: 89.0
click at [244, 86] on div "Disparadores Lanza bots automáticamente según las reglas que establezcas o tamb…" at bounding box center [204, 111] width 102 height 60
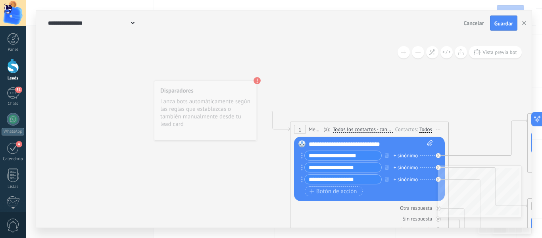
click at [481, 24] on span "Cancelar" at bounding box center [474, 22] width 20 height 7
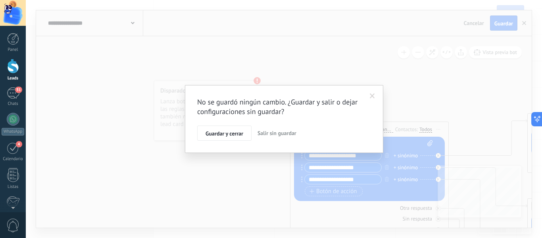
click at [262, 137] on button "Salir sin guardar" at bounding box center [276, 132] width 45 height 15
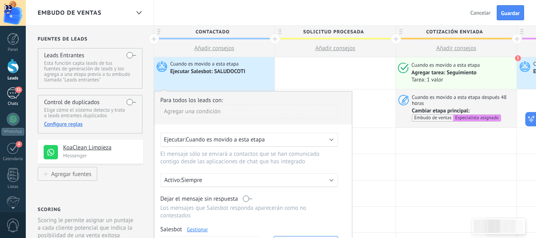
click at [16, 97] on div "51" at bounding box center [13, 93] width 13 height 12
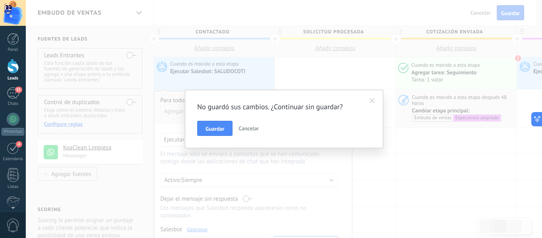
click at [258, 125] on button "Cancelar" at bounding box center [248, 128] width 27 height 15
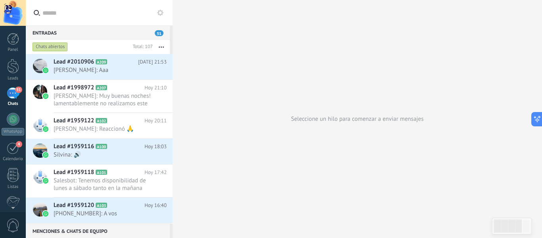
click at [164, 9] on button at bounding box center [161, 13] width 10 height 10
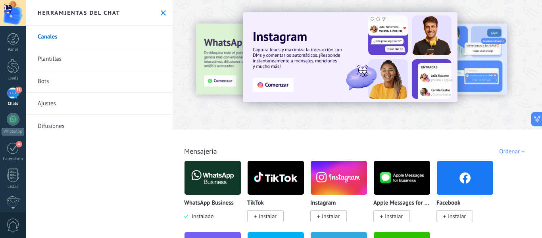
click at [55, 84] on link "Bots" at bounding box center [99, 81] width 147 height 22
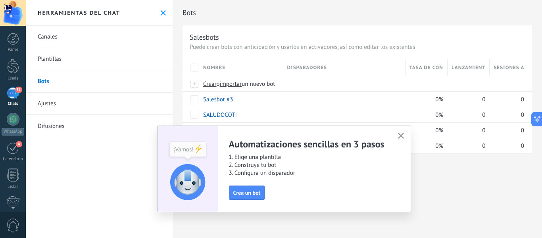
click at [400, 137] on use "button" at bounding box center [401, 136] width 6 height 6
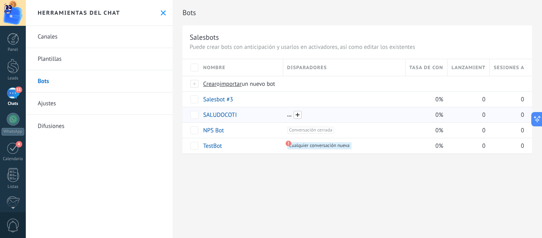
click at [300, 113] on span at bounding box center [298, 115] width 8 height 8
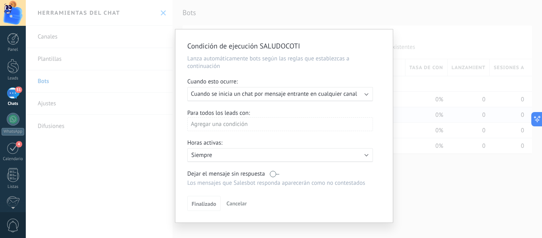
click at [194, 127] on div "Agregar una condición" at bounding box center [280, 124] width 186 height 14
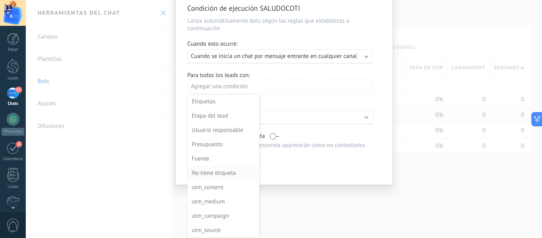
click at [233, 173] on div "No tiene etiqueta" at bounding box center [223, 172] width 62 height 11
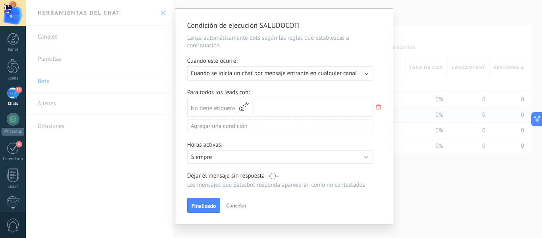
scroll to position [30, 0]
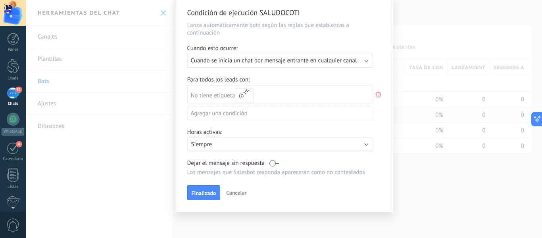
click at [238, 112] on div "Agregar una condición" at bounding box center [280, 113] width 186 height 14
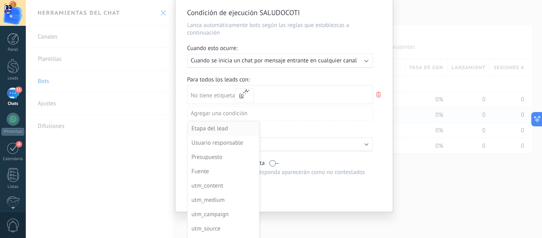
click at [249, 124] on div "Etapa del lead" at bounding box center [223, 128] width 62 height 11
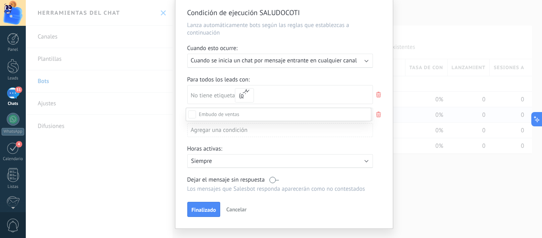
click at [0, 0] on div "Contactado" at bounding box center [0, 0] width 0 height 0
click at [214, 210] on div "Contactado Solicitud procesada cotización enviada Especialista asignado 3 dias …" at bounding box center [279, 172] width 186 height 129
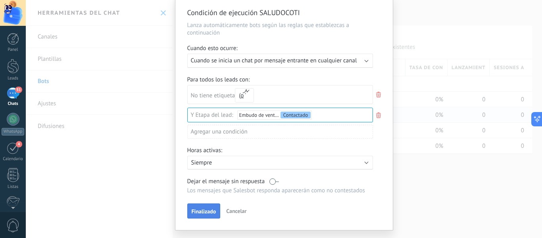
click at [216, 209] on button "Finalizado" at bounding box center [203, 210] width 33 height 15
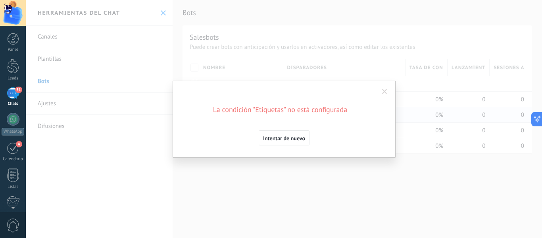
click at [269, 134] on button "Intentar de nuevo" at bounding box center [284, 137] width 51 height 15
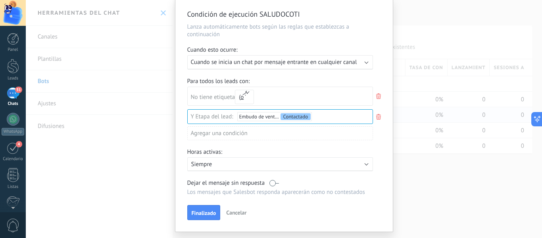
scroll to position [40, 0]
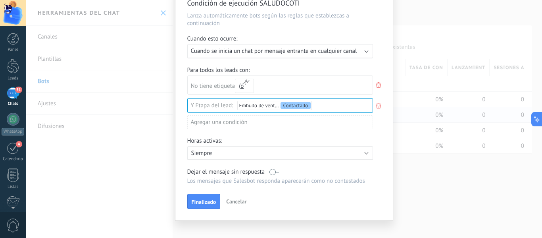
click at [226, 82] on div "No tiene etiqueta y o o" at bounding box center [224, 84] width 67 height 17
click at [246, 80] on button "o" at bounding box center [244, 86] width 19 height 14
click at [270, 87] on div "No tiene etiqueta y o o" at bounding box center [280, 84] width 186 height 19
type input "*"
click at [380, 86] on icon at bounding box center [378, 85] width 9 height 10
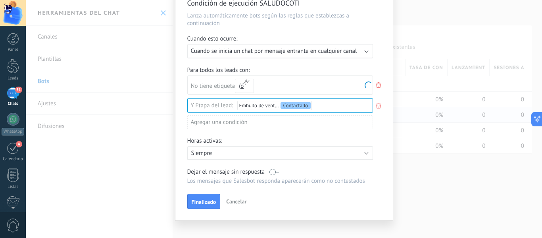
scroll to position [26, 0]
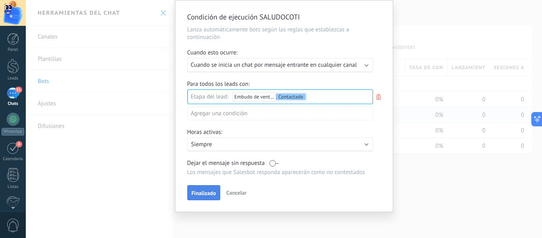
click at [212, 189] on button "Finalizado" at bounding box center [203, 192] width 33 height 15
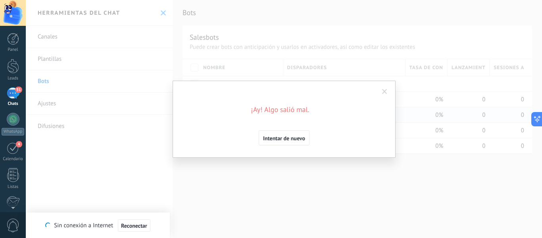
click at [277, 139] on span "Intentar de nuevo" at bounding box center [284, 138] width 42 height 6
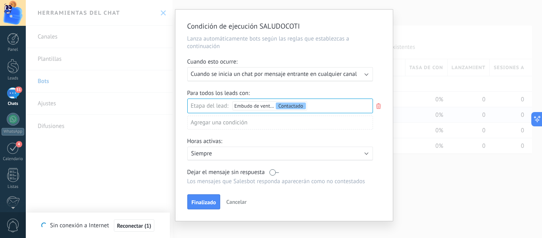
scroll to position [26, 0]
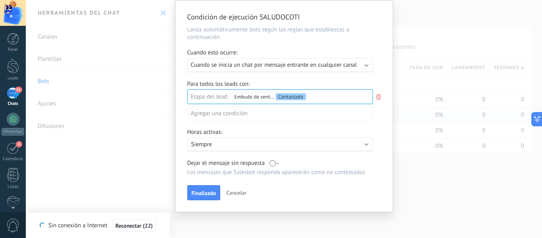
click at [207, 202] on div "Condición de ejecución SALUDOCOTI Lanza automáticamente bots según las reglas q…" at bounding box center [283, 105] width 217 height 211
click at [205, 191] on span "Finalizado" at bounding box center [204, 193] width 25 height 6
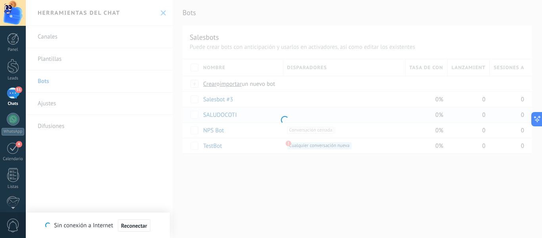
scroll to position [0, 0]
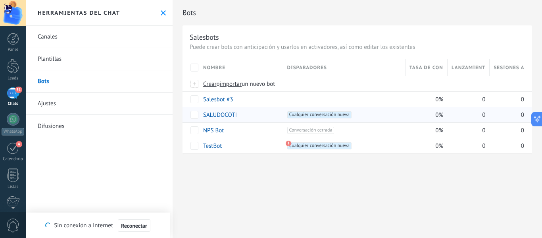
click at [21, 97] on link "51 Chats" at bounding box center [13, 96] width 26 height 19
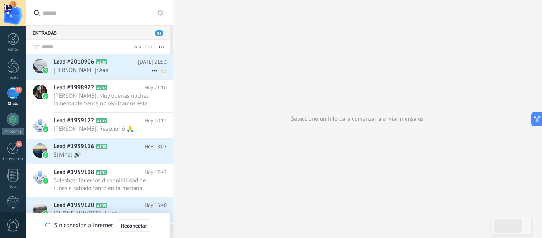
click at [151, 72] on icon at bounding box center [155, 71] width 10 height 10
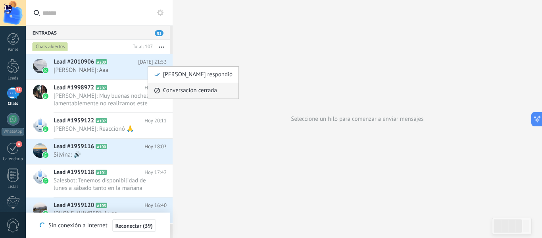
click at [156, 92] on icon at bounding box center [157, 91] width 6 height 6
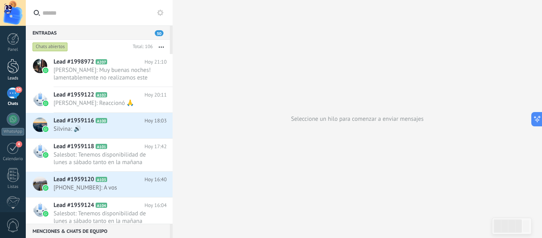
click at [15, 72] on div at bounding box center [13, 66] width 12 height 15
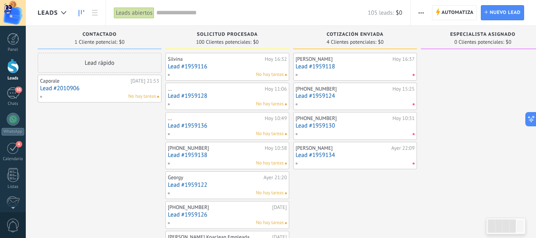
click at [123, 87] on link "Lead #2010906" at bounding box center [99, 88] width 119 height 7
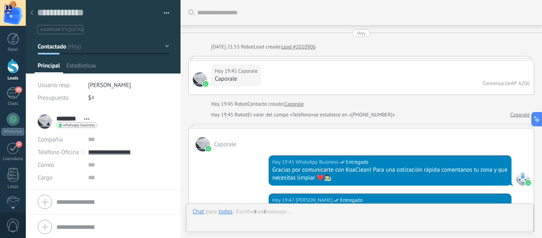
scroll to position [12, 0]
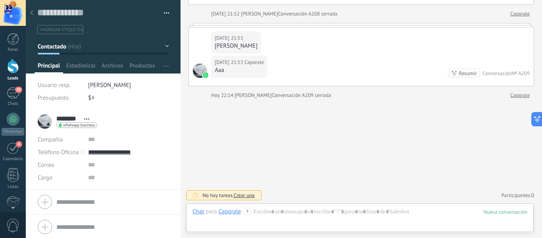
click at [166, 14] on span "button" at bounding box center [167, 14] width 6 height 2
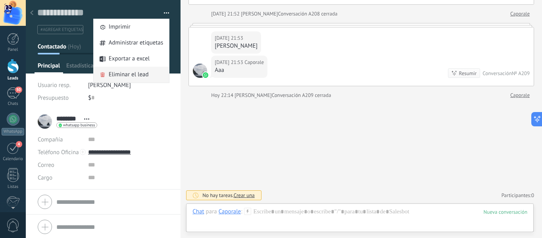
click at [156, 74] on div "Eliminar el lead" at bounding box center [132, 75] width 76 height 16
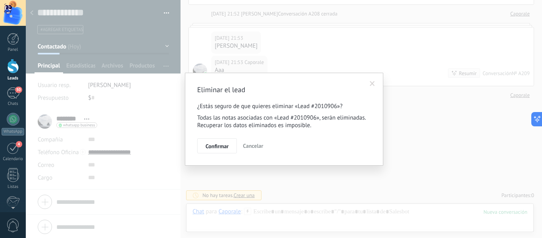
click at [223, 149] on span "Confirmar" at bounding box center [217, 146] width 23 height 6
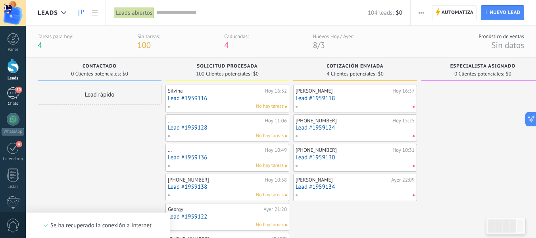
click at [18, 96] on div "50" at bounding box center [13, 93] width 13 height 12
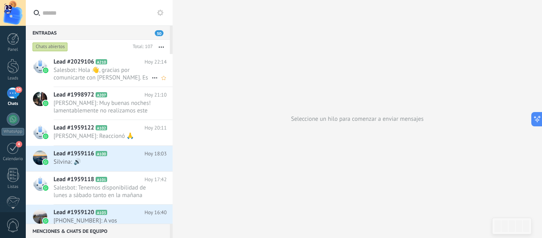
click at [114, 67] on span "Salesbot: Hola 👋, gracias por comunicarte con Koaclean. Es un placer saludarte …" at bounding box center [103, 73] width 98 height 15
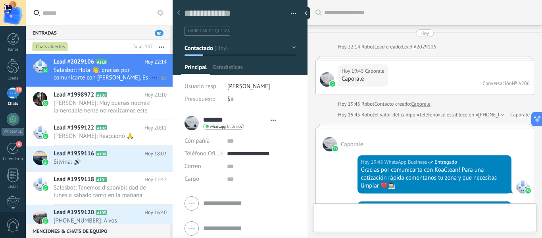
type textarea "**********"
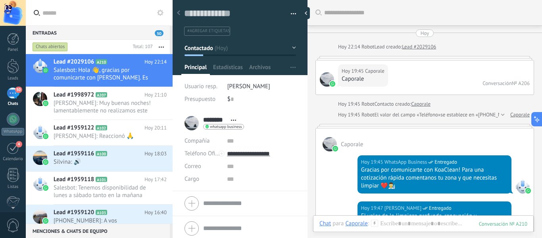
scroll to position [879, 0]
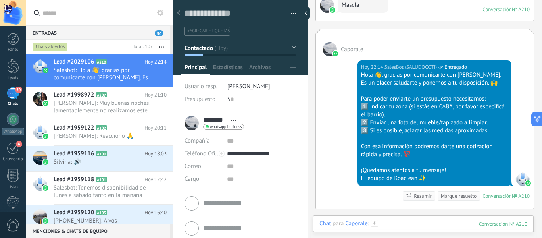
click at [417, 224] on div at bounding box center [423, 231] width 208 height 24
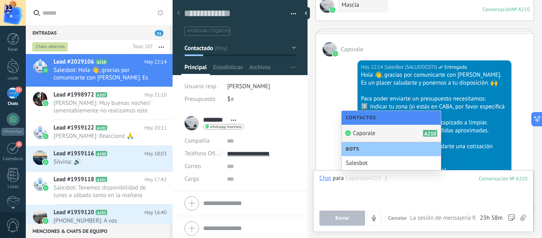
scroll to position [913, 0]
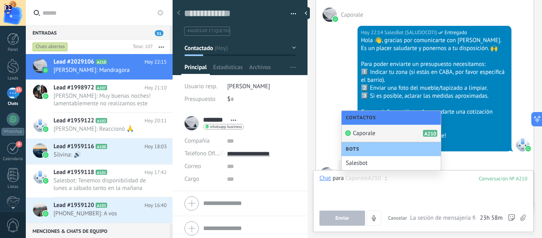
click at [375, 192] on div at bounding box center [423, 189] width 208 height 30
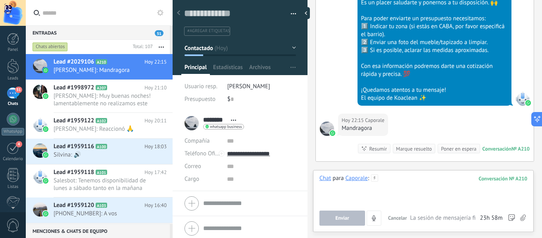
scroll to position [942, 0]
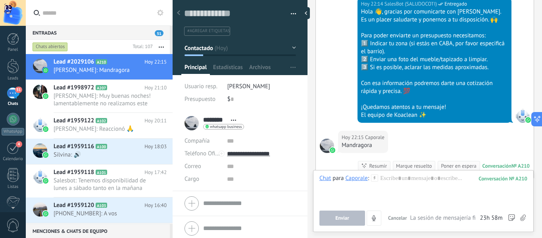
click at [291, 42] on button "Contactado" at bounding box center [241, 48] width 112 height 14
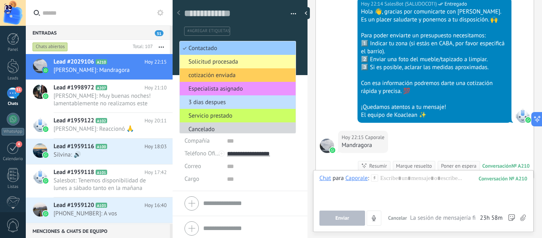
click at [239, 61] on span "Solicitud procesada" at bounding box center [237, 62] width 114 height 8
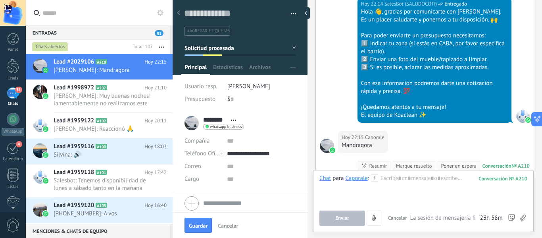
click at [252, 53] on button "Solicitud procesada" at bounding box center [241, 48] width 112 height 14
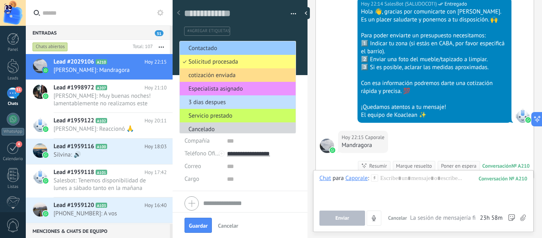
click at [240, 70] on li "cotización enviada" at bounding box center [238, 74] width 116 height 13
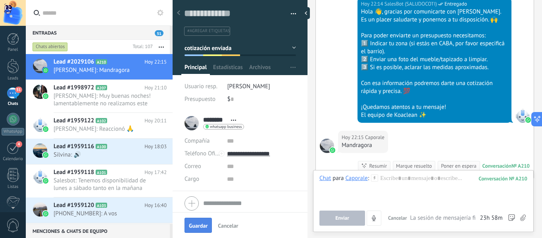
click at [197, 229] on button "Guardar" at bounding box center [198, 224] width 27 height 15
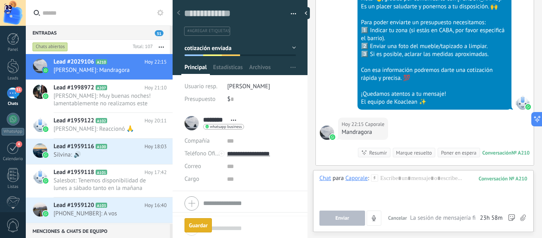
scroll to position [983, 0]
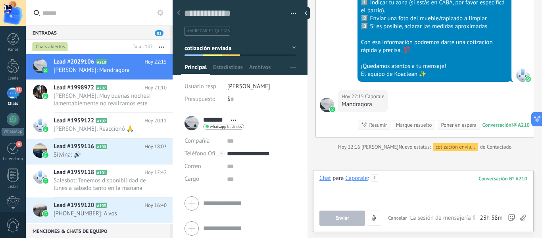
click at [394, 195] on div at bounding box center [423, 189] width 208 height 30
click at [377, 178] on icon at bounding box center [374, 177] width 7 height 7
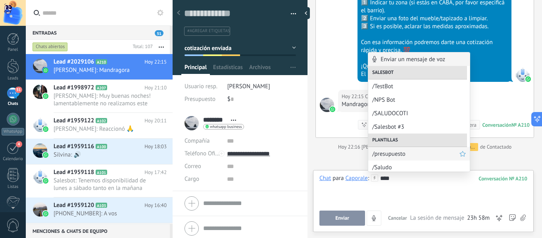
click at [416, 154] on span "/presupuesto" at bounding box center [415, 154] width 87 height 8
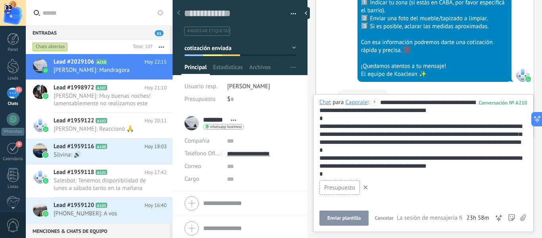
click at [363, 219] on button "Enviar plantilla" at bounding box center [343, 217] width 49 height 15
type textarea "**********"
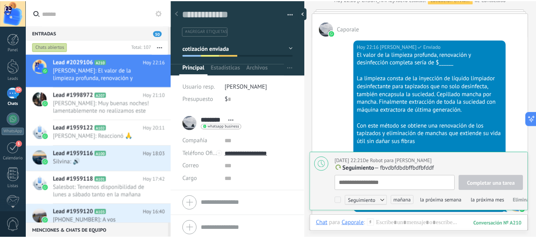
scroll to position [1153, 0]
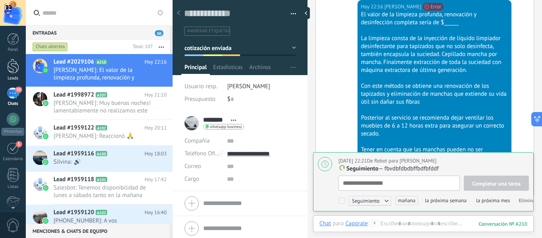
click at [20, 63] on link "Leads" at bounding box center [13, 70] width 26 height 22
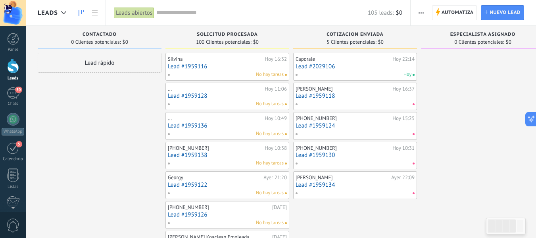
click at [122, 63] on div "Lead rápido" at bounding box center [100, 63] width 124 height 20
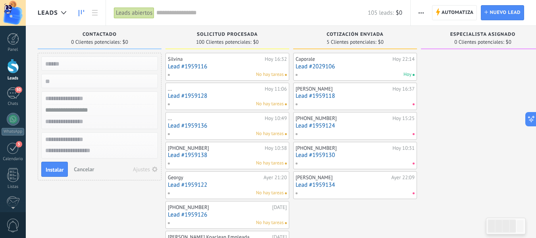
click at [104, 31] on div "Contactado 0 Clientes potenciales: $0" at bounding box center [100, 37] width 124 height 23
click at [92, 169] on span "Cancelar" at bounding box center [84, 168] width 20 height 7
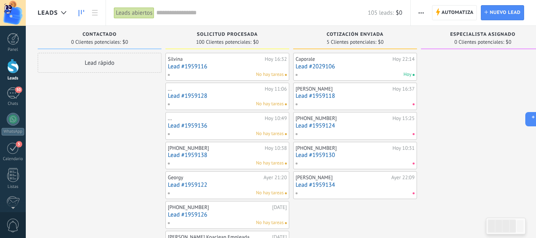
click at [108, 65] on div "Lead rápido" at bounding box center [100, 63] width 124 height 20
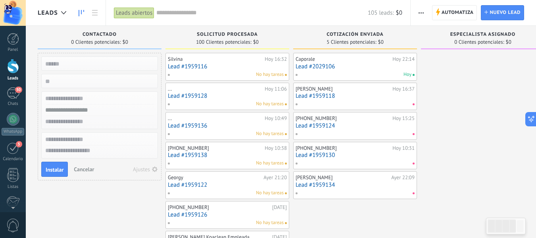
click at [150, 167] on button "Ajustes" at bounding box center [145, 169] width 31 height 11
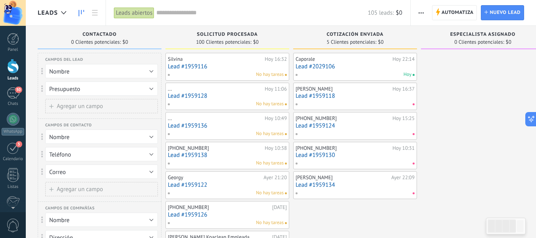
click at [416, 11] on button "button" at bounding box center [422, 12] width 12 height 15
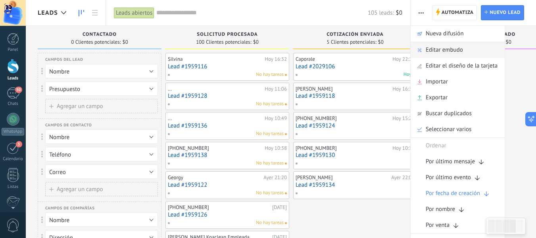
click at [431, 50] on span "Editar embudo" at bounding box center [444, 50] width 37 height 16
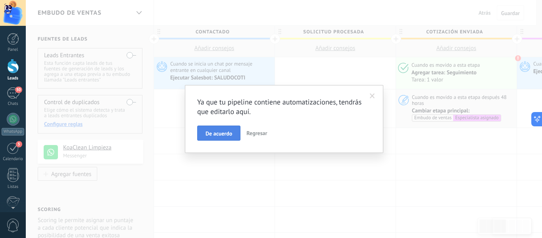
click at [235, 130] on button "De acuerdo" at bounding box center [218, 132] width 43 height 15
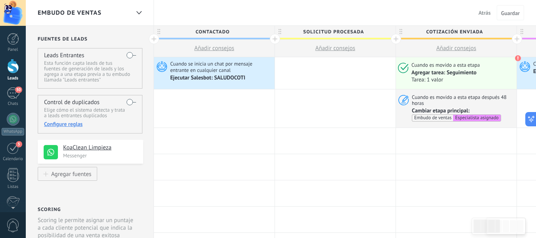
drag, startPoint x: 127, startPoint y: 51, endPoint x: 132, endPoint y: 55, distance: 6.5
click at [128, 52] on label at bounding box center [132, 55] width 10 height 13
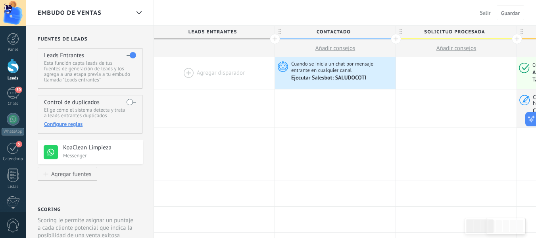
click at [280, 33] on icon at bounding box center [280, 32] width 3 height 6
click at [379, 33] on body ".abccls-1,.abccls-2{fill-rule:evenodd}.abccls-2{fill:#fff} .abfcls-1{fill:none}…" at bounding box center [268, 119] width 536 height 238
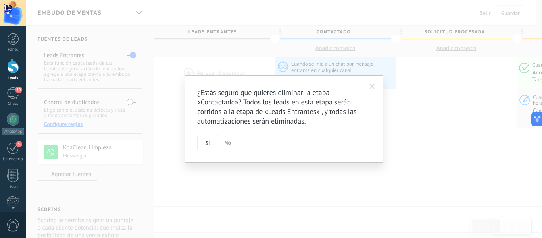
click at [206, 144] on span "Si" at bounding box center [208, 143] width 4 height 6
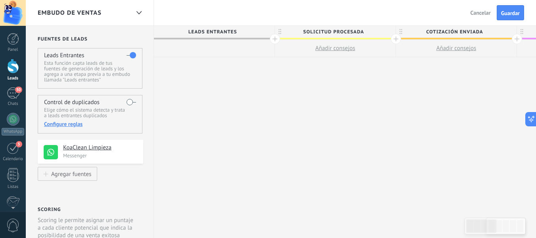
drag, startPoint x: 504, startPoint y: 16, endPoint x: 475, endPoint y: 54, distance: 47.8
click at [475, 54] on div "**********" at bounding box center [281, 119] width 510 height 238
click at [504, 6] on button "Guardar" at bounding box center [510, 12] width 27 height 15
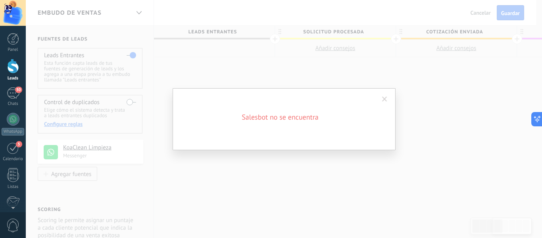
click at [385, 99] on span at bounding box center [384, 99] width 5 height 6
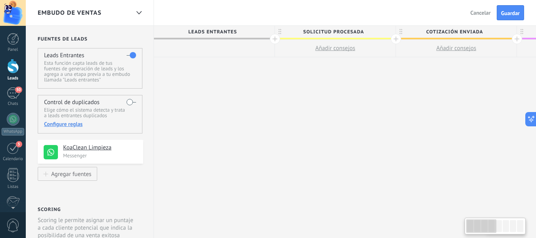
drag, startPoint x: 408, startPoint y: 90, endPoint x: 542, endPoint y: 156, distance: 149.3
click at [536, 156] on html ".abccls-1,.abccls-2{fill-rule:evenodd}.abccls-2{fill:#fff} .abfcls-1{fill:none}…" at bounding box center [268, 119] width 536 height 238
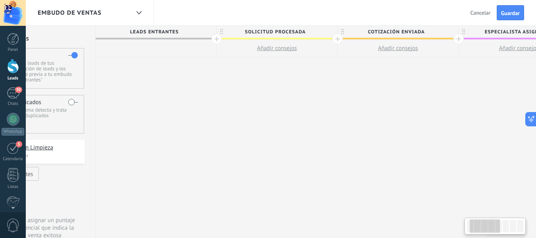
drag, startPoint x: 368, startPoint y: 94, endPoint x: 360, endPoint y: 96, distance: 8.0
click at [360, 96] on div "**********" at bounding box center [519, 140] width 847 height 228
click at [518, 7] on button "Guardar" at bounding box center [510, 12] width 27 height 15
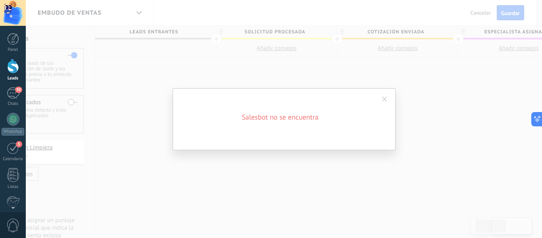
click at [383, 99] on span at bounding box center [384, 99] width 5 height 6
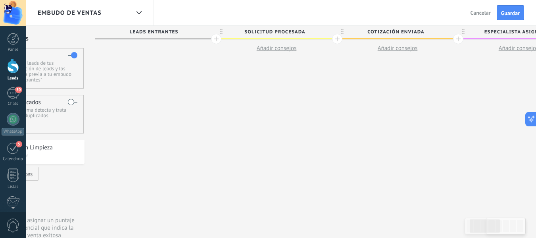
click at [156, 52] on div at bounding box center [155, 48] width 121 height 17
click at [165, 53] on div at bounding box center [155, 48] width 121 height 17
click at [157, 30] on span "Leads Entrantes" at bounding box center [153, 32] width 117 height 12
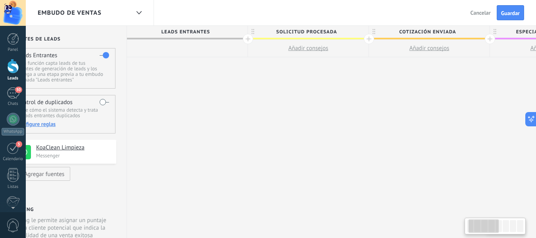
scroll to position [0, 0]
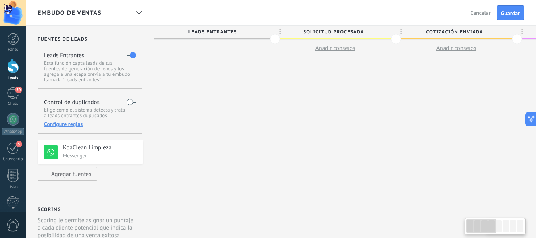
drag, startPoint x: 135, startPoint y: 88, endPoint x: 238, endPoint y: 127, distance: 110.4
click at [518, 13] on span "Guardar" at bounding box center [510, 13] width 19 height 6
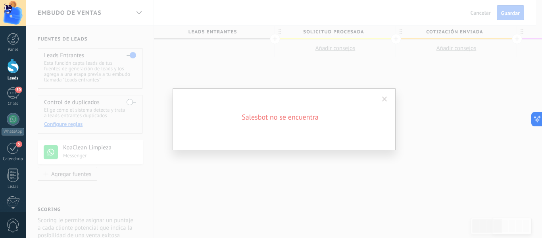
click at [346, 128] on div "Salesbot no se encuentra" at bounding box center [284, 119] width 223 height 62
click at [382, 100] on span at bounding box center [384, 98] width 13 height 13
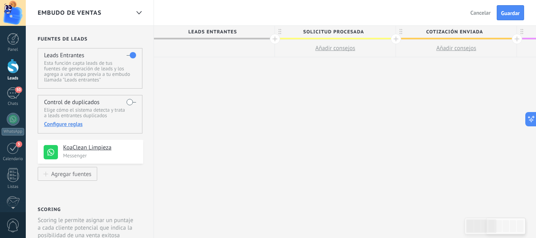
click at [476, 15] on span "Cancelar" at bounding box center [481, 12] width 20 height 7
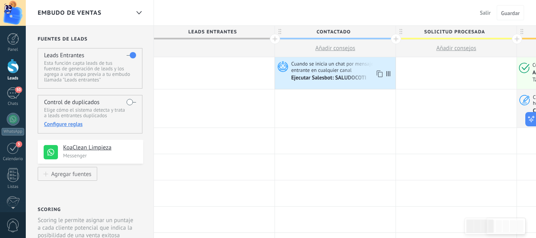
click at [339, 60] on div "Cuando se inicia un chat por mensaje entrante en cualquier canal Ejecutar Sales…" at bounding box center [335, 73] width 121 height 32
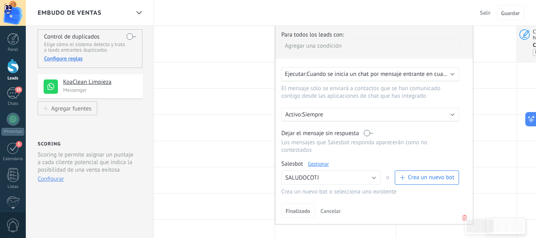
scroll to position [79, 0]
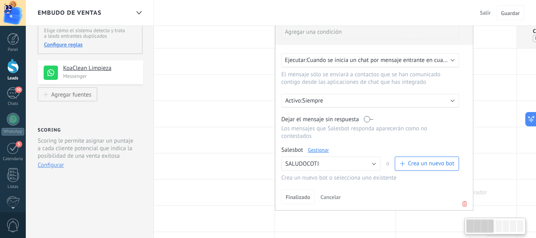
click at [463, 204] on icon at bounding box center [464, 204] width 9 height 10
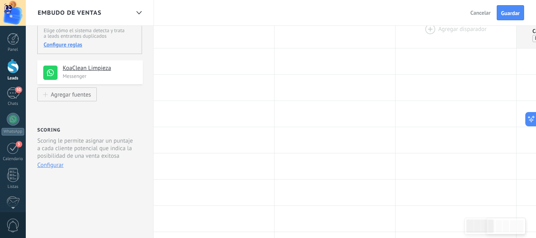
scroll to position [0, 0]
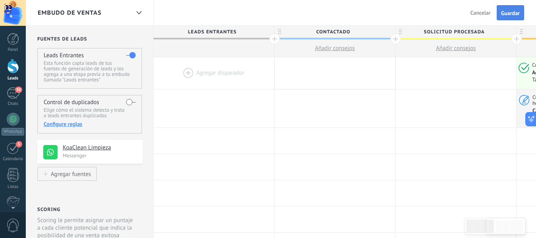
click at [517, 8] on button "Guardar" at bounding box center [510, 12] width 27 height 15
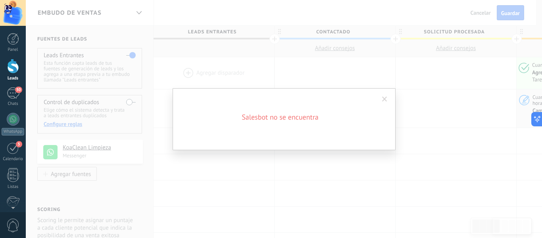
click at [388, 89] on div "Salesbot no se encuentra" at bounding box center [284, 119] width 223 height 62
click at [388, 94] on span at bounding box center [384, 98] width 13 height 13
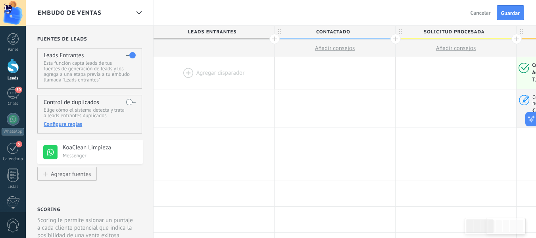
click at [483, 6] on div "Salir Cancelar Guardar" at bounding box center [495, 12] width 60 height 15
click at [487, 6] on div "Salir Cancelar Guardar" at bounding box center [495, 12] width 60 height 15
click at [480, 17] on button "Cancelar" at bounding box center [481, 13] width 27 height 12
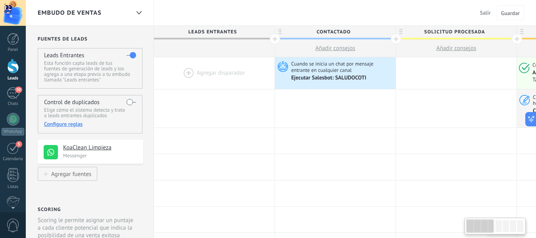
scroll to position [0, 0]
